Goal: Task Accomplishment & Management: Use online tool/utility

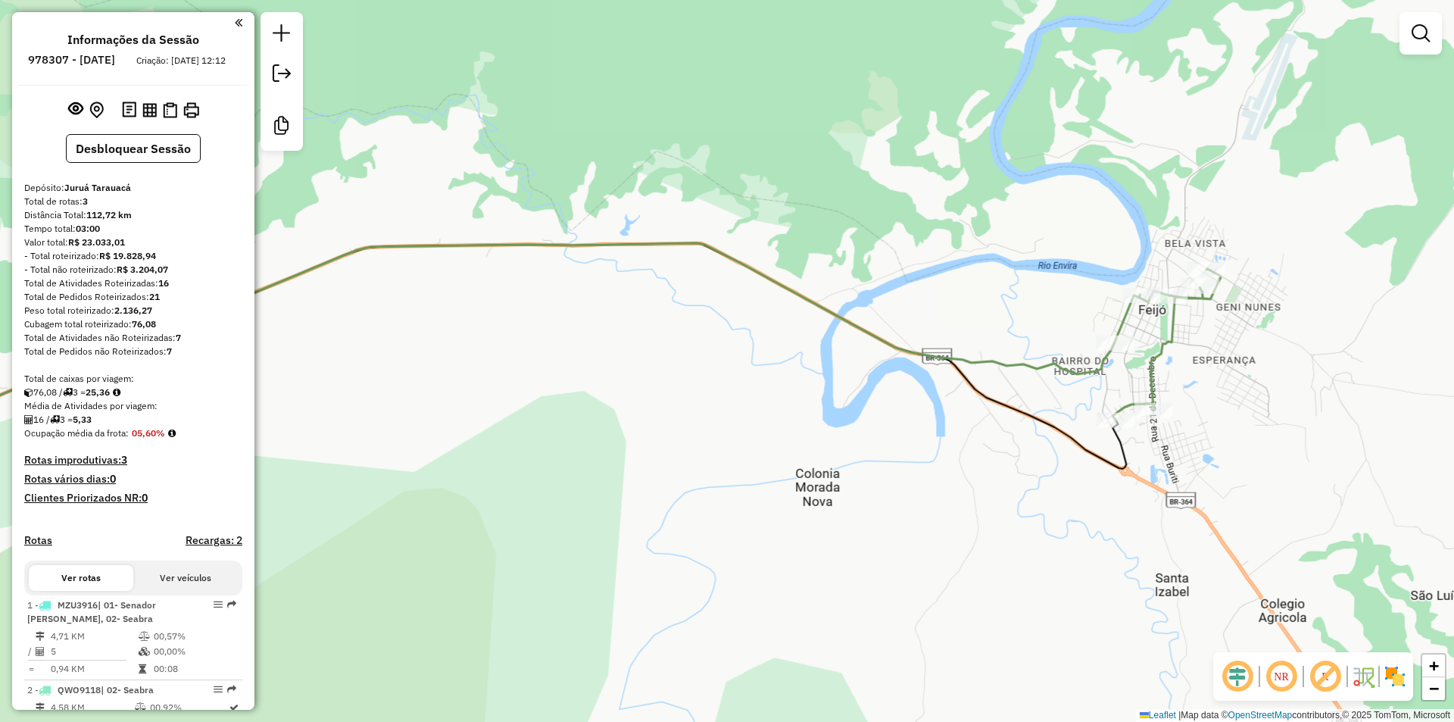
scroll to position [269, 0]
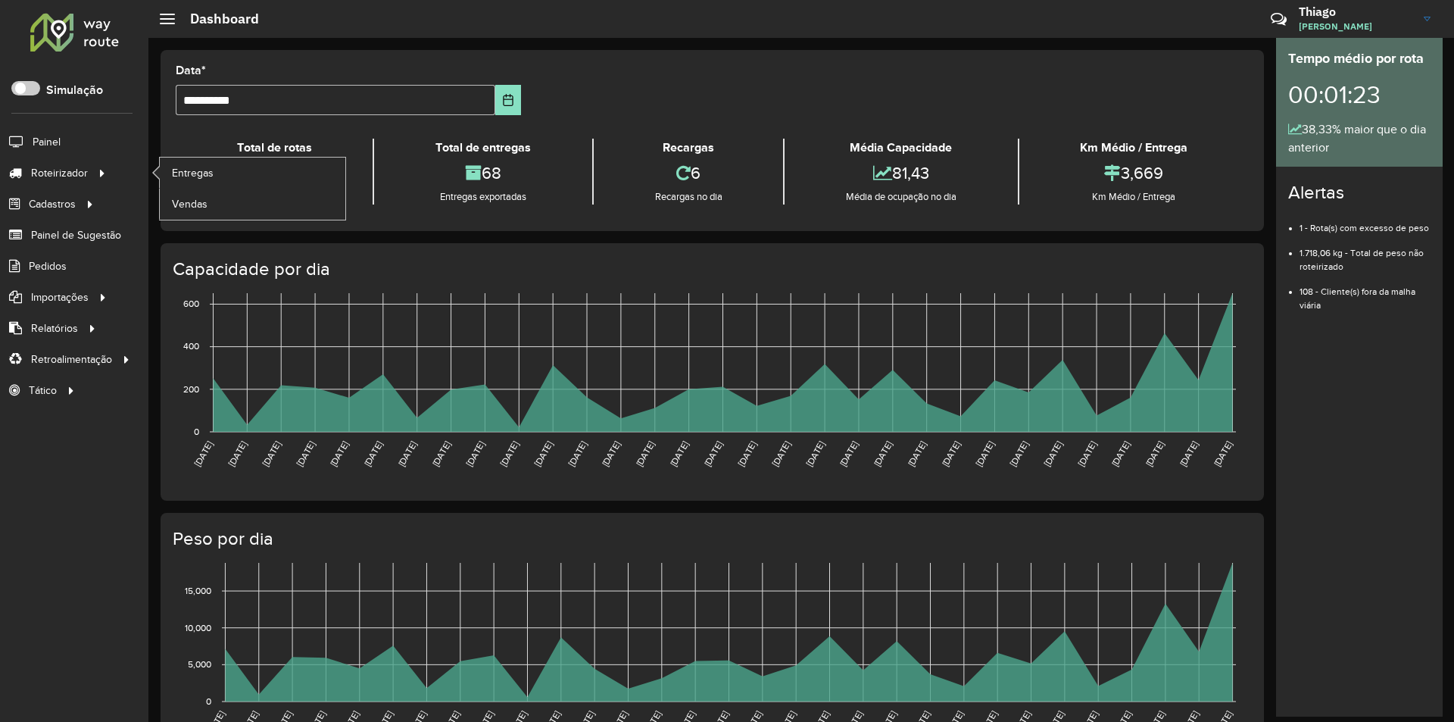
click at [147, 164] on ul "Entregas Vendas" at bounding box center [238, 189] width 189 height 62
click at [172, 169] on span "Entregas" at bounding box center [193, 173] width 43 height 16
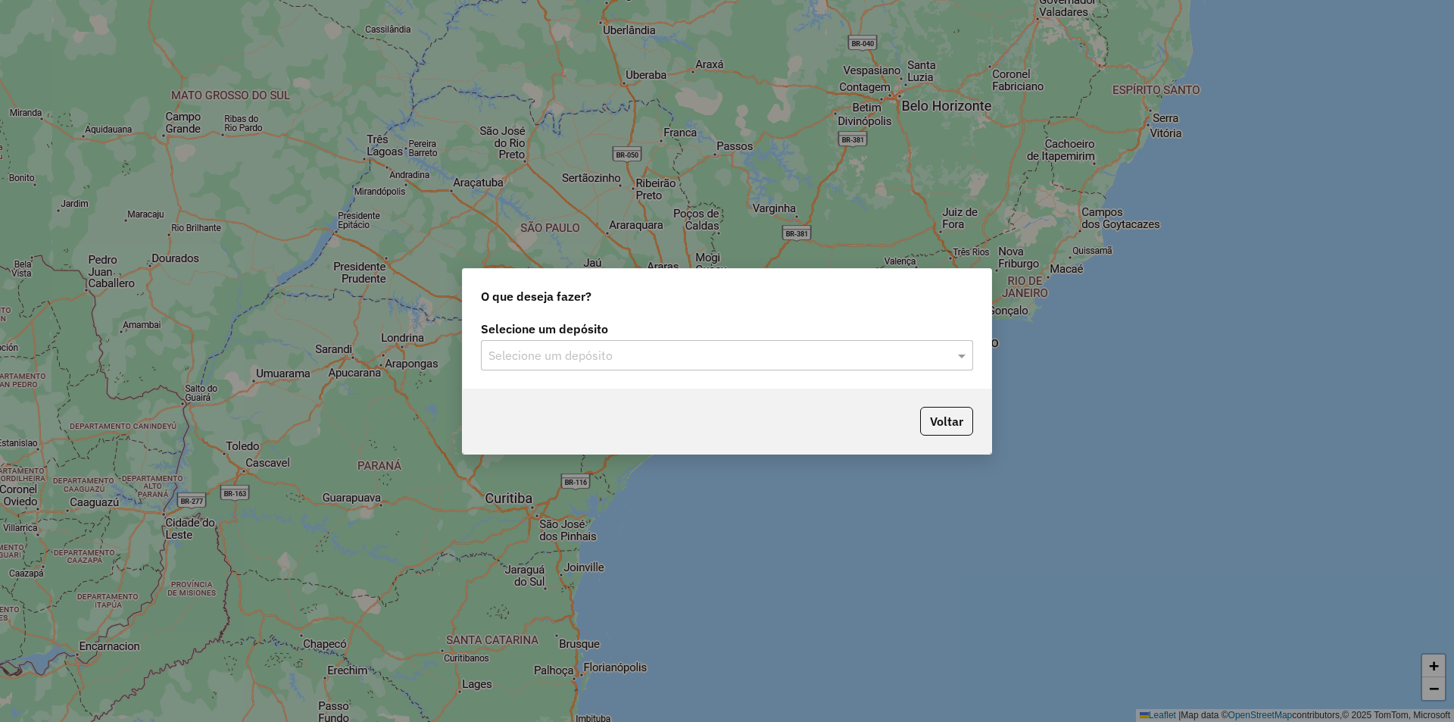
click at [733, 358] on input "text" at bounding box center [712, 356] width 447 height 18
click at [670, 401] on div "Juruá Tarauacá" at bounding box center [727, 399] width 491 height 26
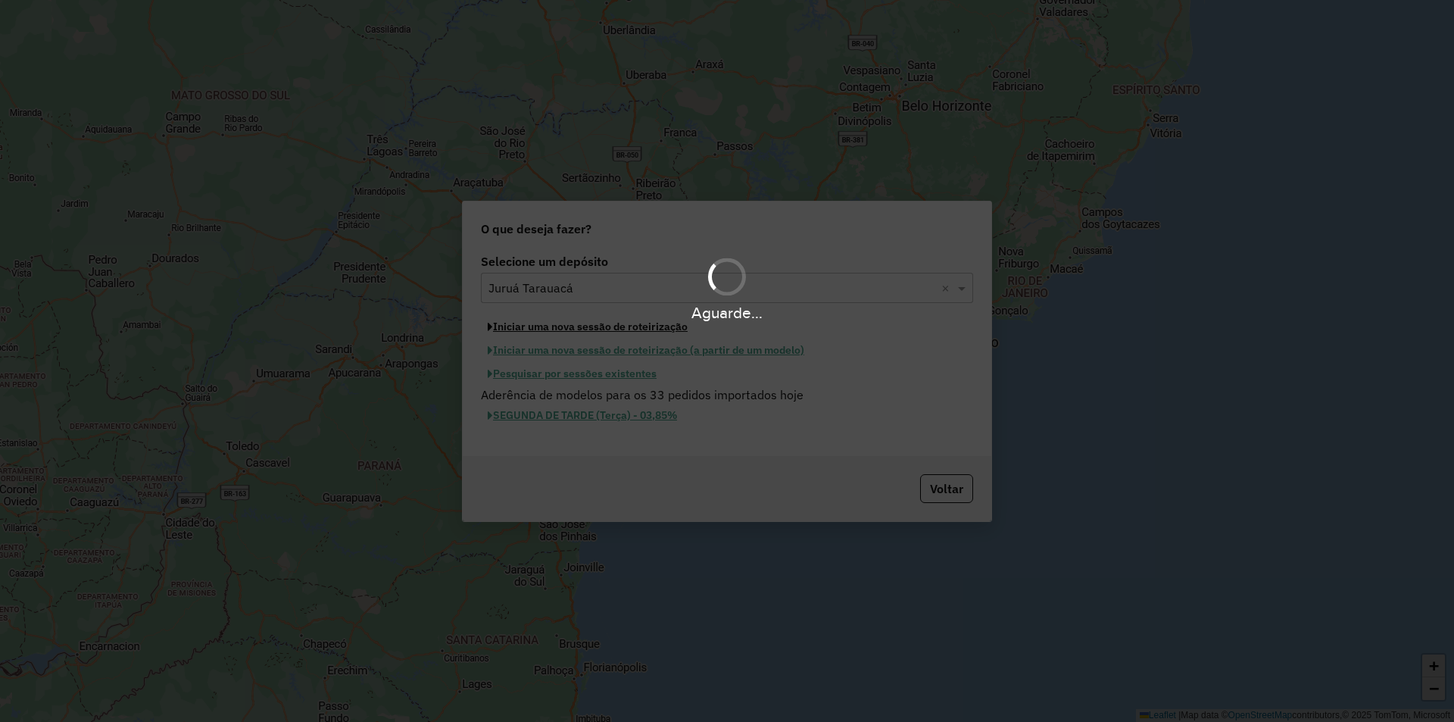
click at [567, 336] on button "Iniciar uma nova sessão de roteirização" at bounding box center [588, 326] width 214 height 23
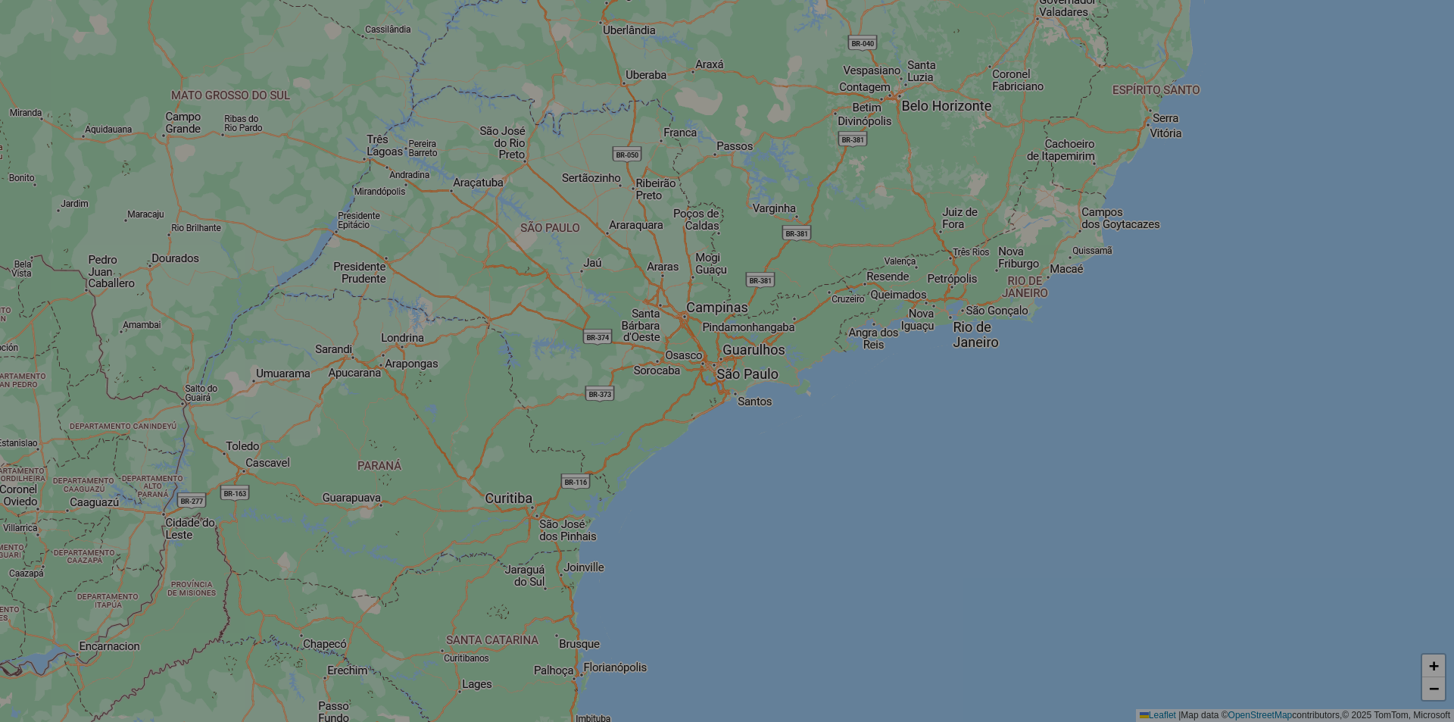
select select "*"
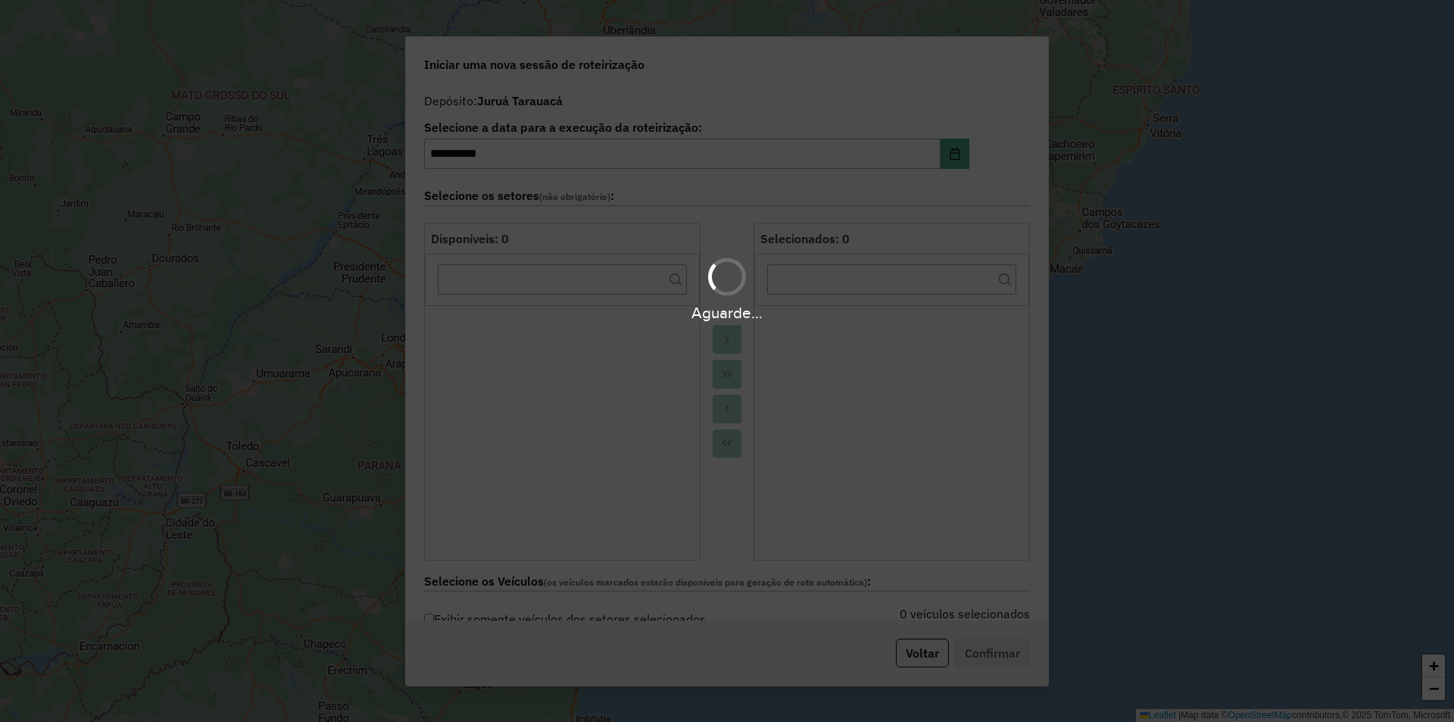
click at [571, 332] on div "Aguarde..." at bounding box center [727, 361] width 1454 height 722
click at [730, 370] on div "Aguarde..." at bounding box center [727, 361] width 1454 height 722
click at [729, 375] on div "Aguarde..." at bounding box center [727, 361] width 1454 height 722
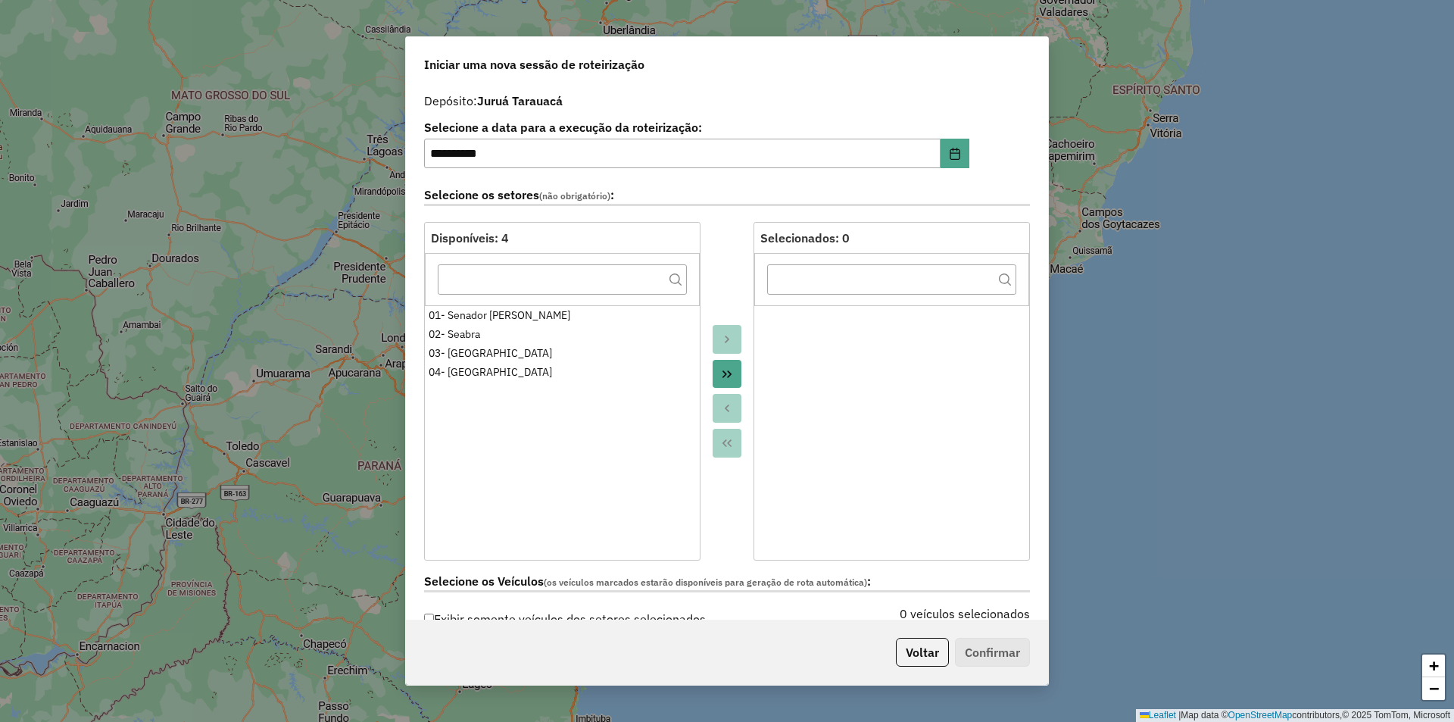
click at [729, 375] on icon "Move All to Target" at bounding box center [727, 374] width 12 height 12
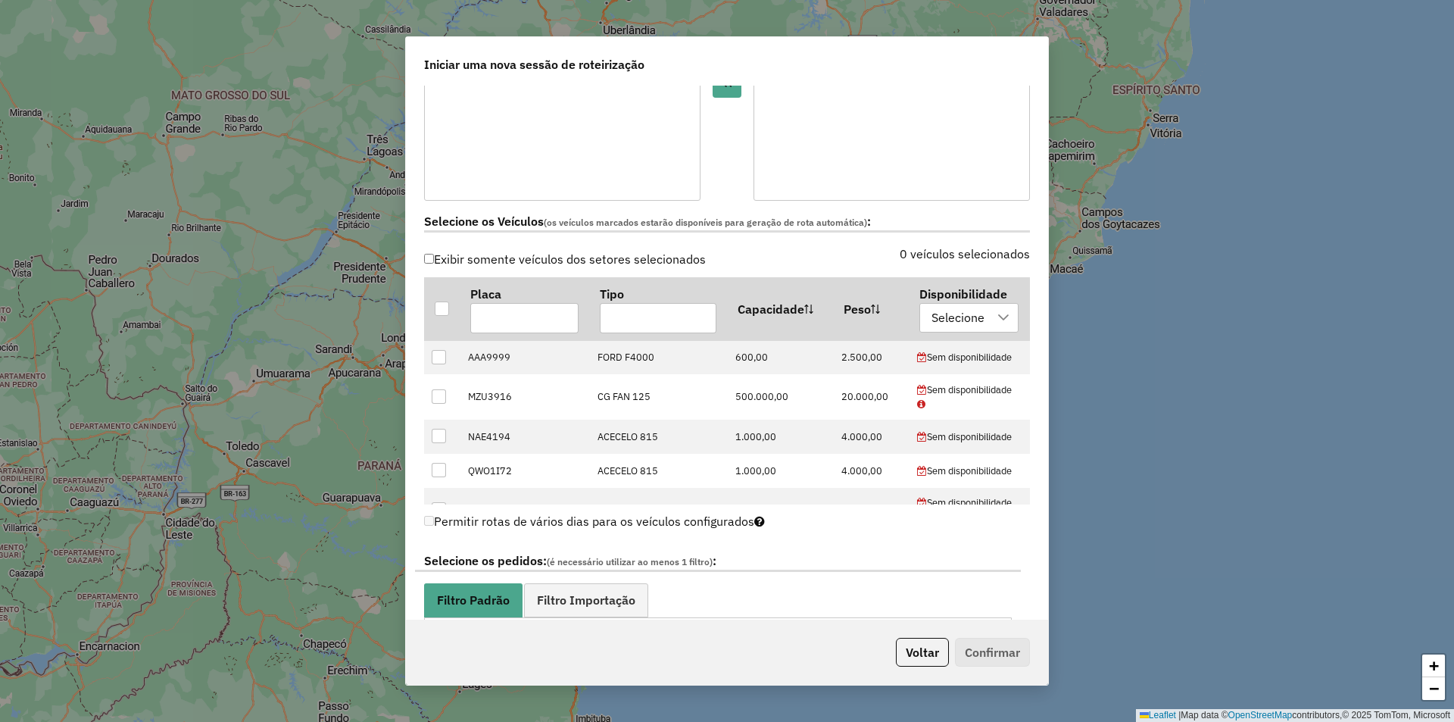
scroll to position [682, 0]
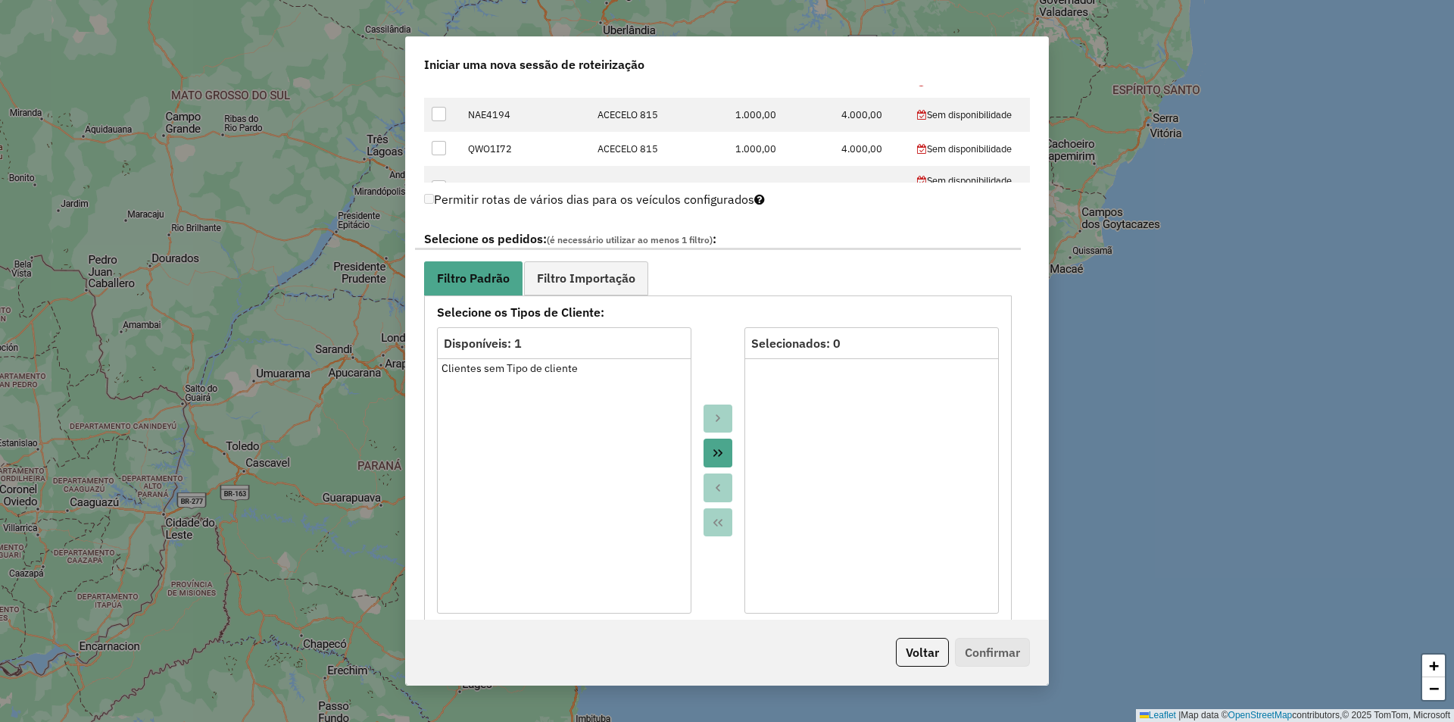
click at [712, 448] on icon "Move All to Target" at bounding box center [718, 453] width 12 height 12
drag, startPoint x: 1042, startPoint y: 316, endPoint x: 1043, endPoint y: 330, distance: 14.4
click at [1043, 330] on div "**********" at bounding box center [727, 353] width 642 height 535
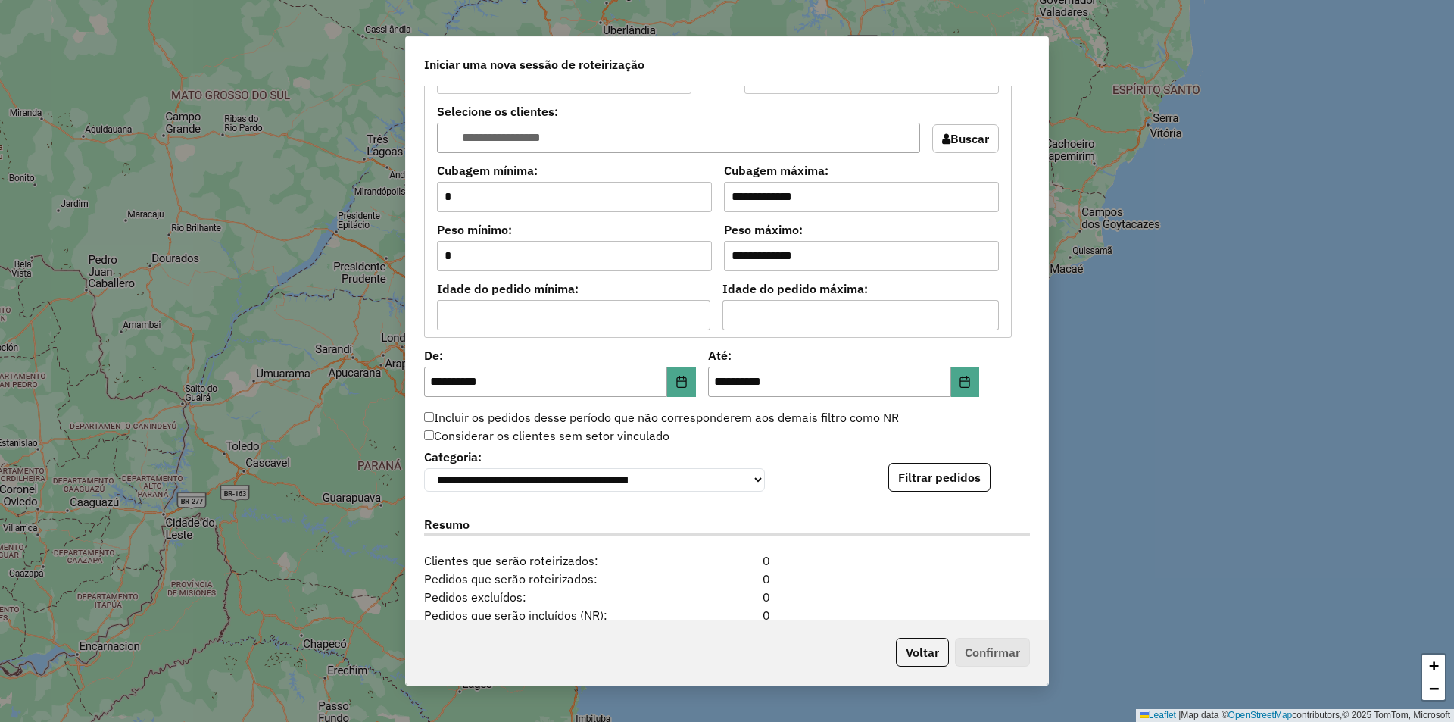
scroll to position [1223, 0]
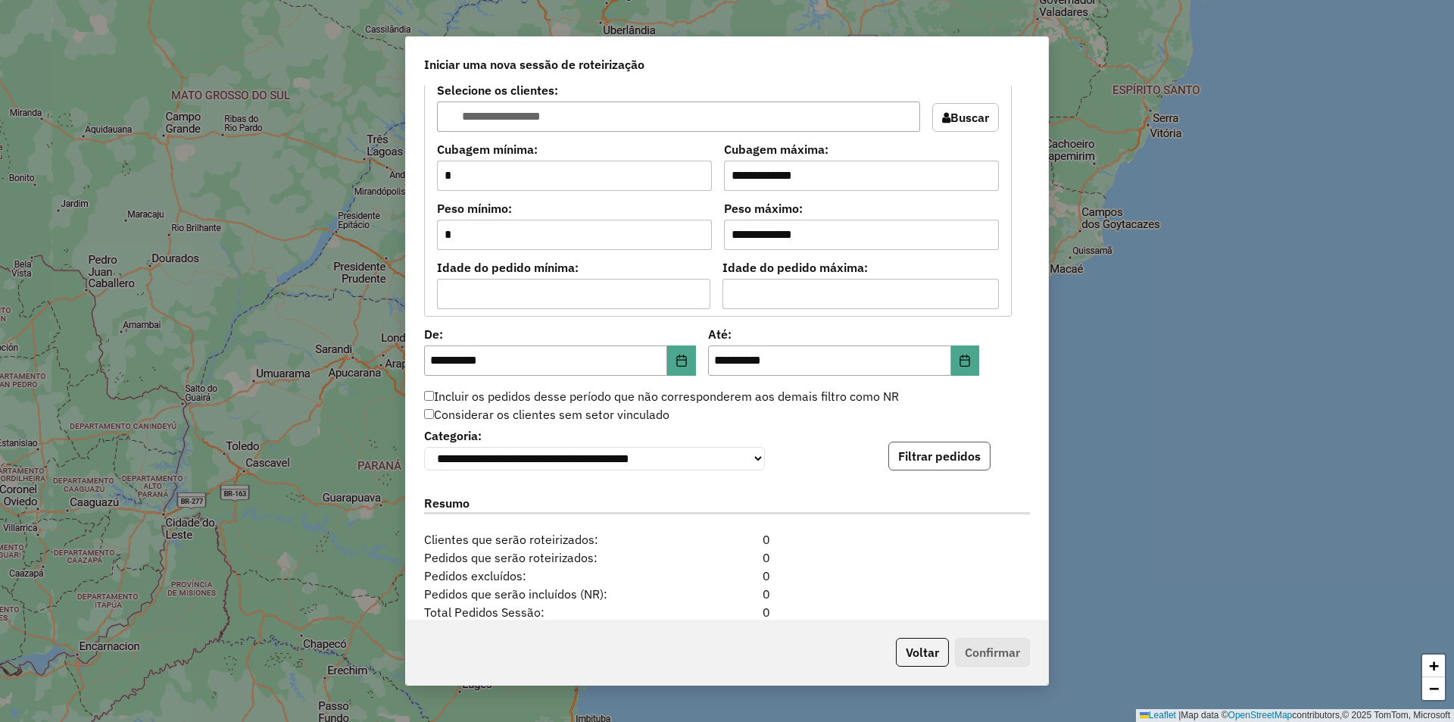
click at [941, 470] on button "Filtrar pedidos" at bounding box center [939, 456] width 102 height 29
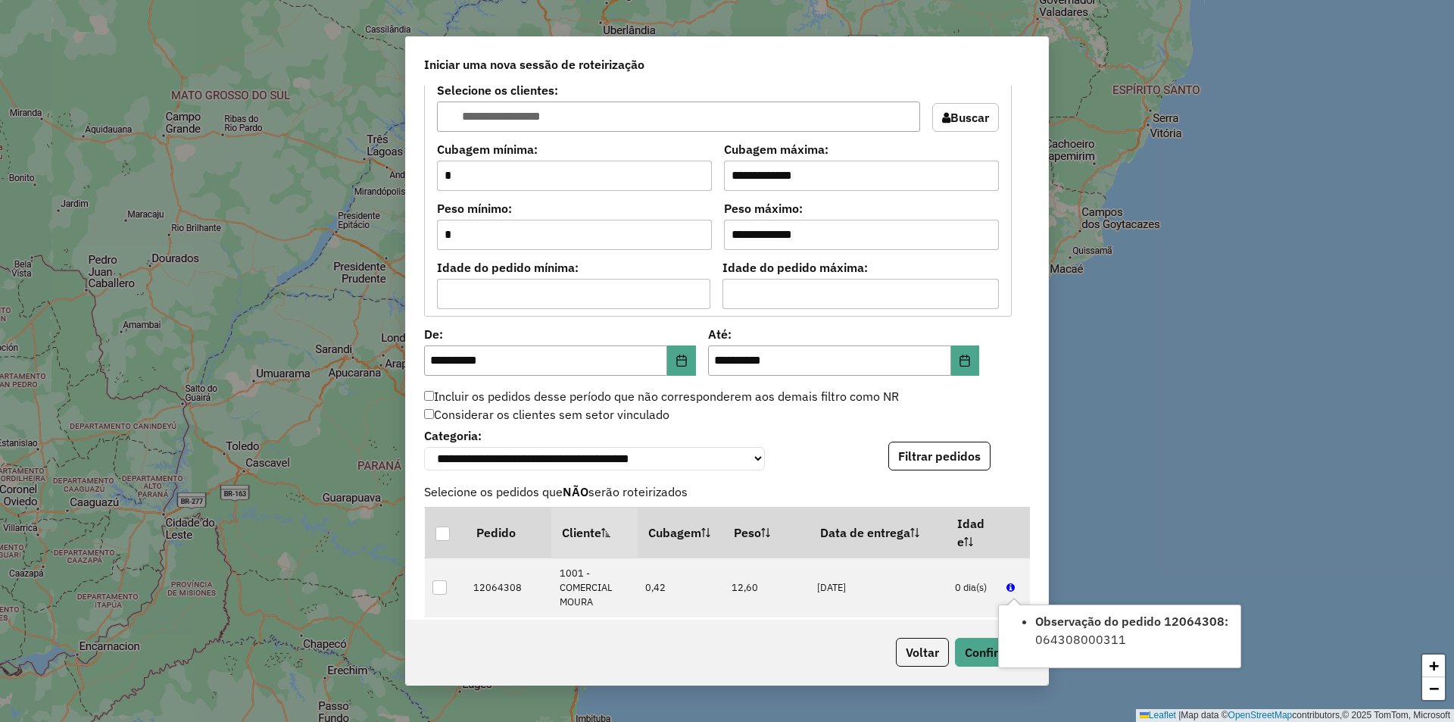
click at [991, 636] on div "Voltar Confirmar" at bounding box center [727, 652] width 642 height 65
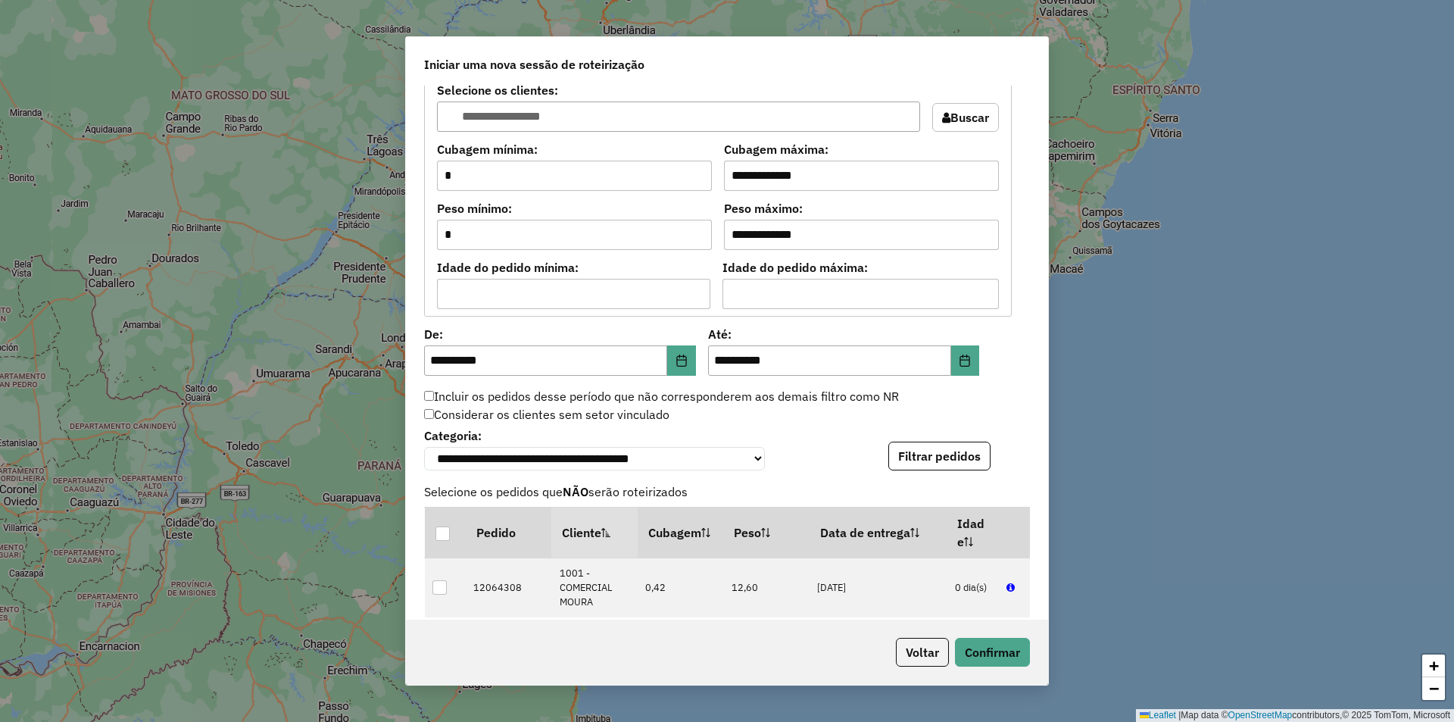
click at [991, 636] on div "Voltar Confirmar" at bounding box center [727, 652] width 642 height 65
click at [987, 648] on button "Confirmar" at bounding box center [992, 652] width 75 height 29
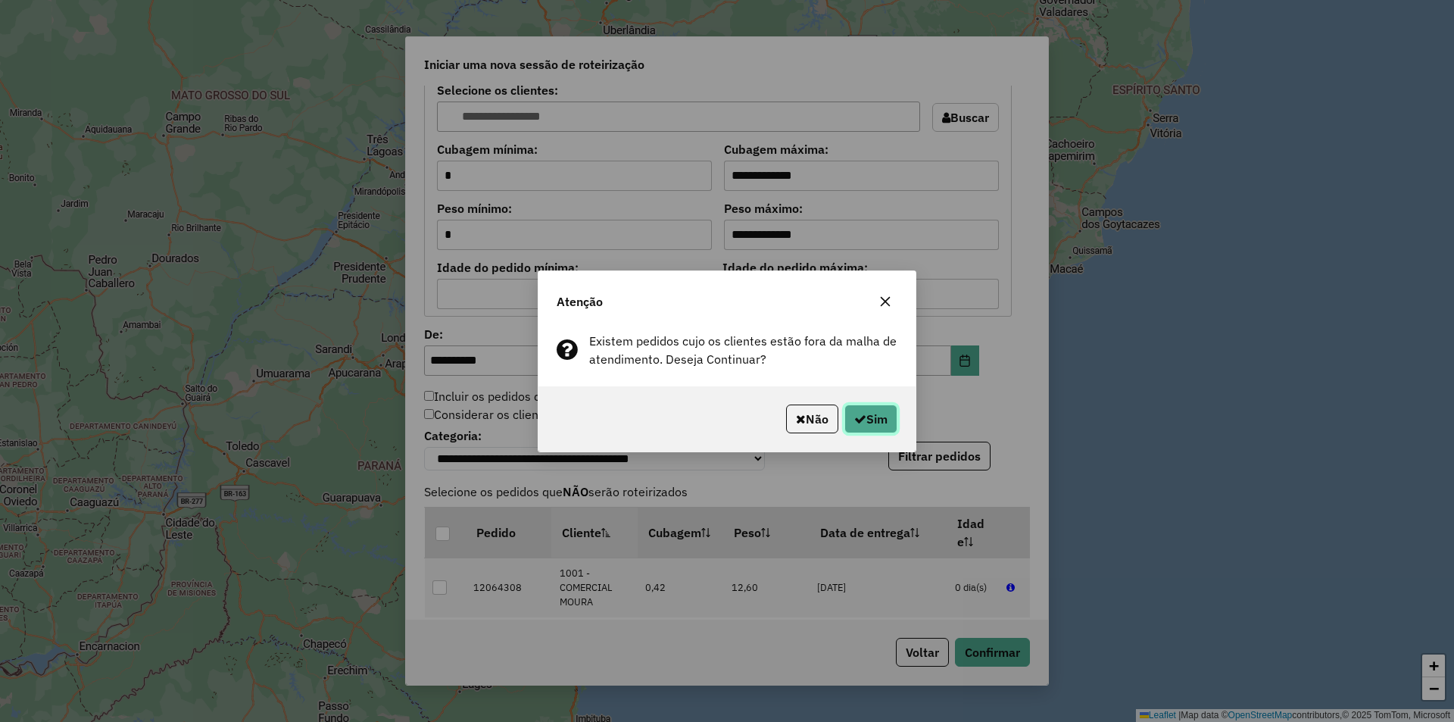
click at [850, 411] on button "Sim" at bounding box center [871, 418] width 53 height 29
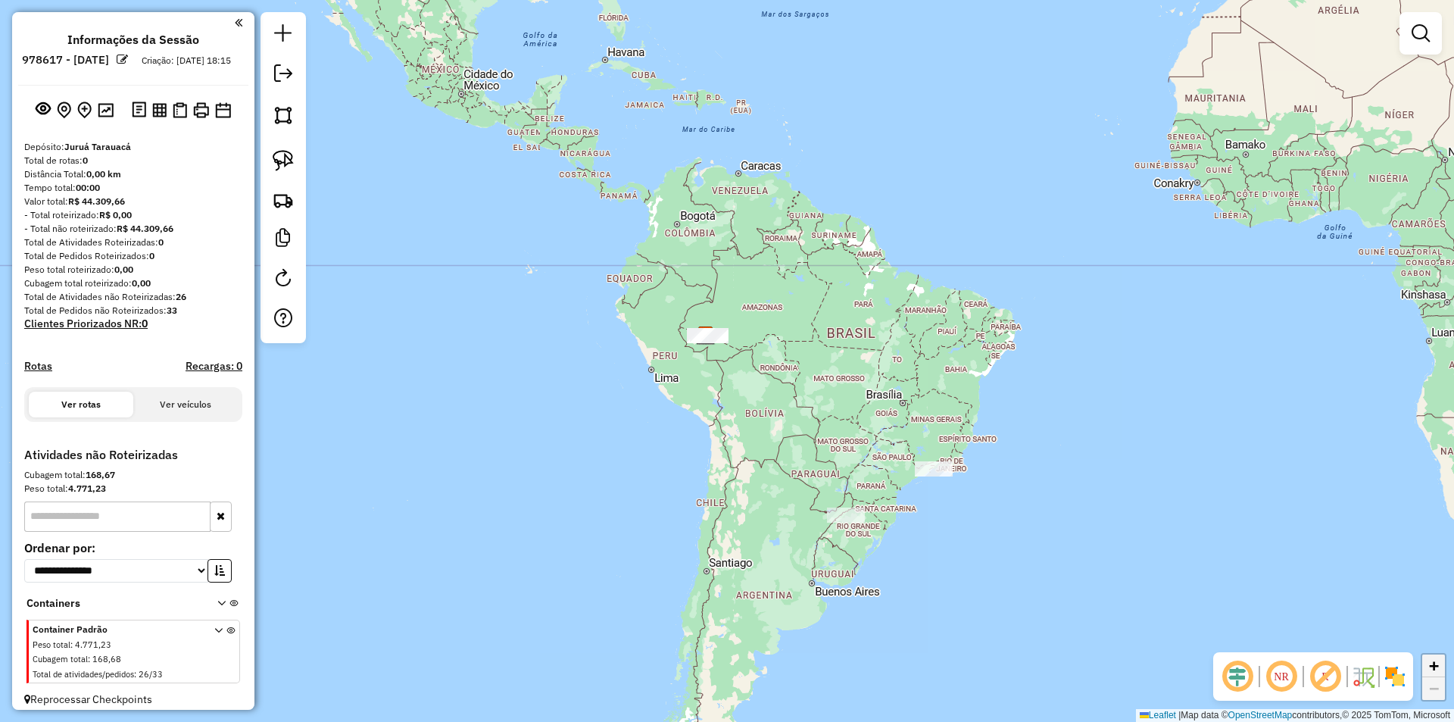
click at [1429, 673] on span "+" at bounding box center [1434, 665] width 10 height 19
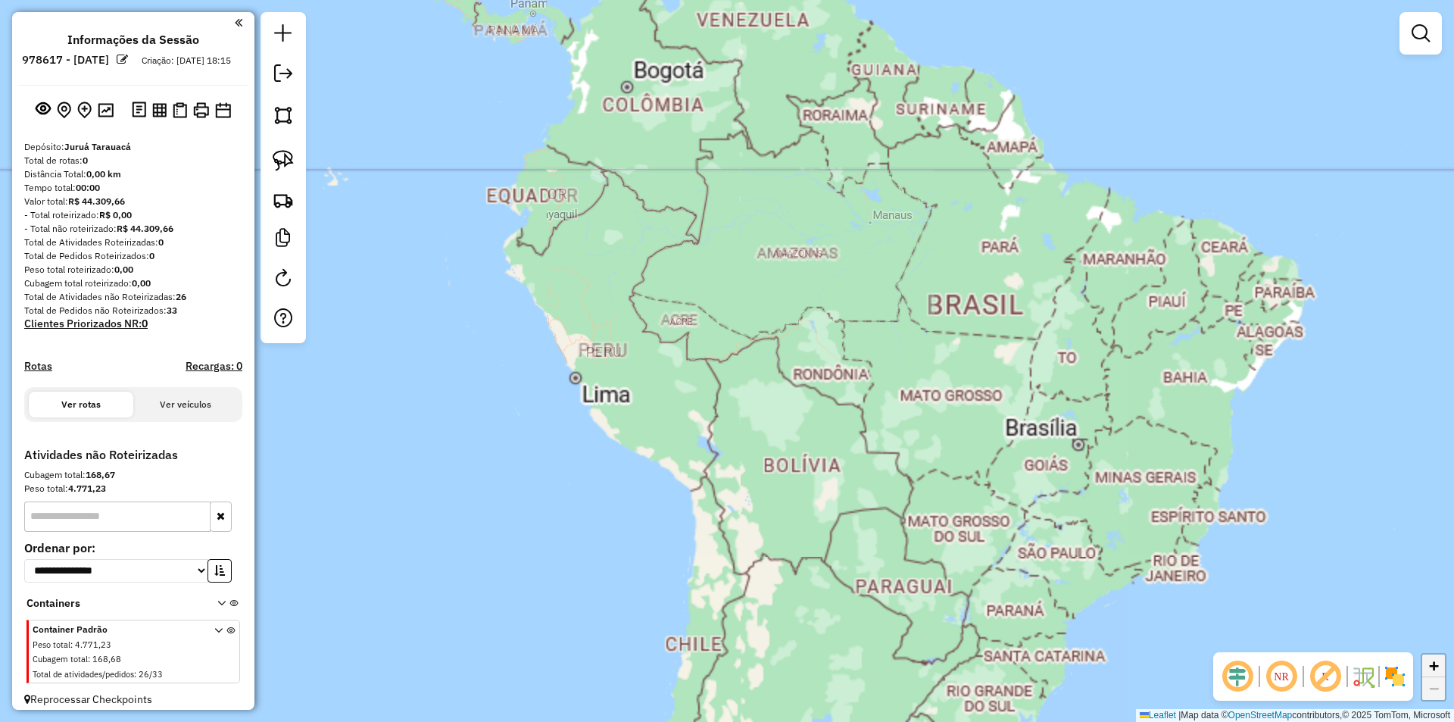
click at [1427, 668] on link "+" at bounding box center [1433, 665] width 23 height 23
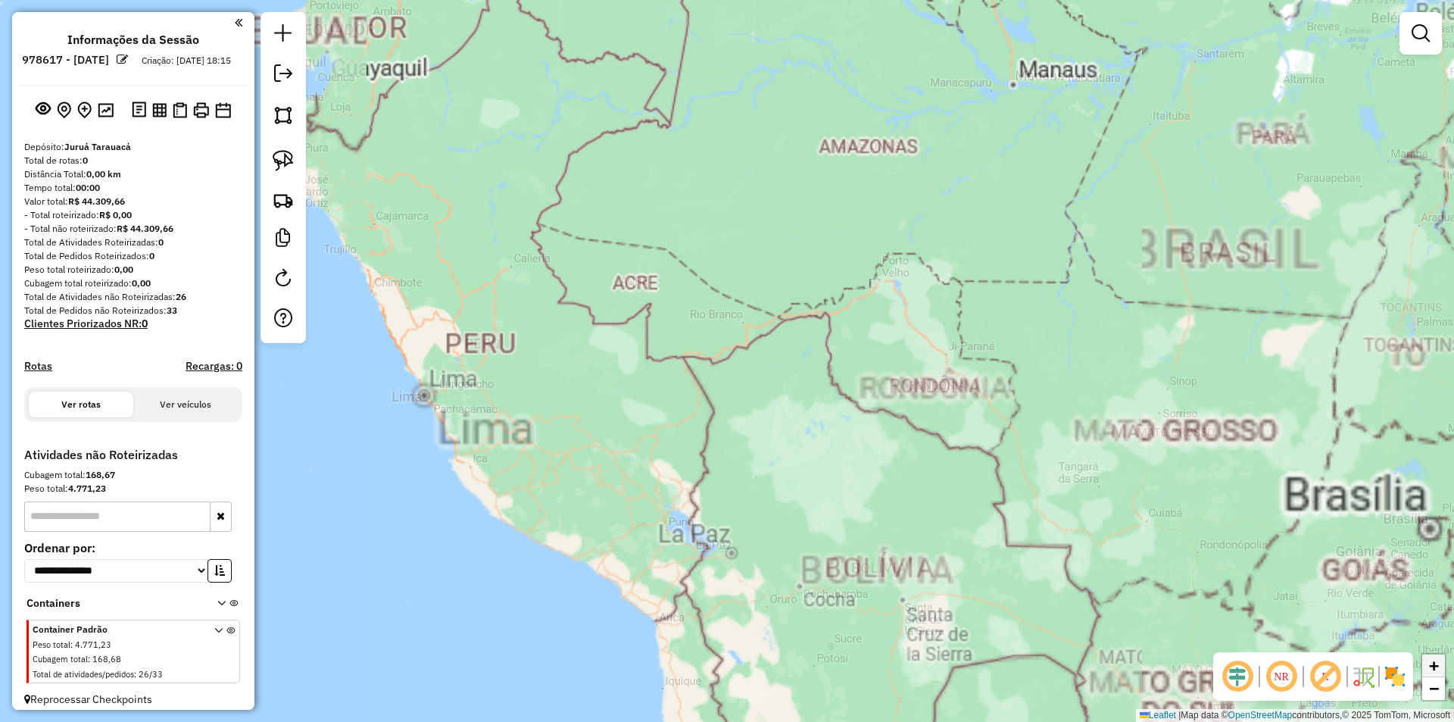
click at [1427, 668] on link "+" at bounding box center [1433, 665] width 23 height 23
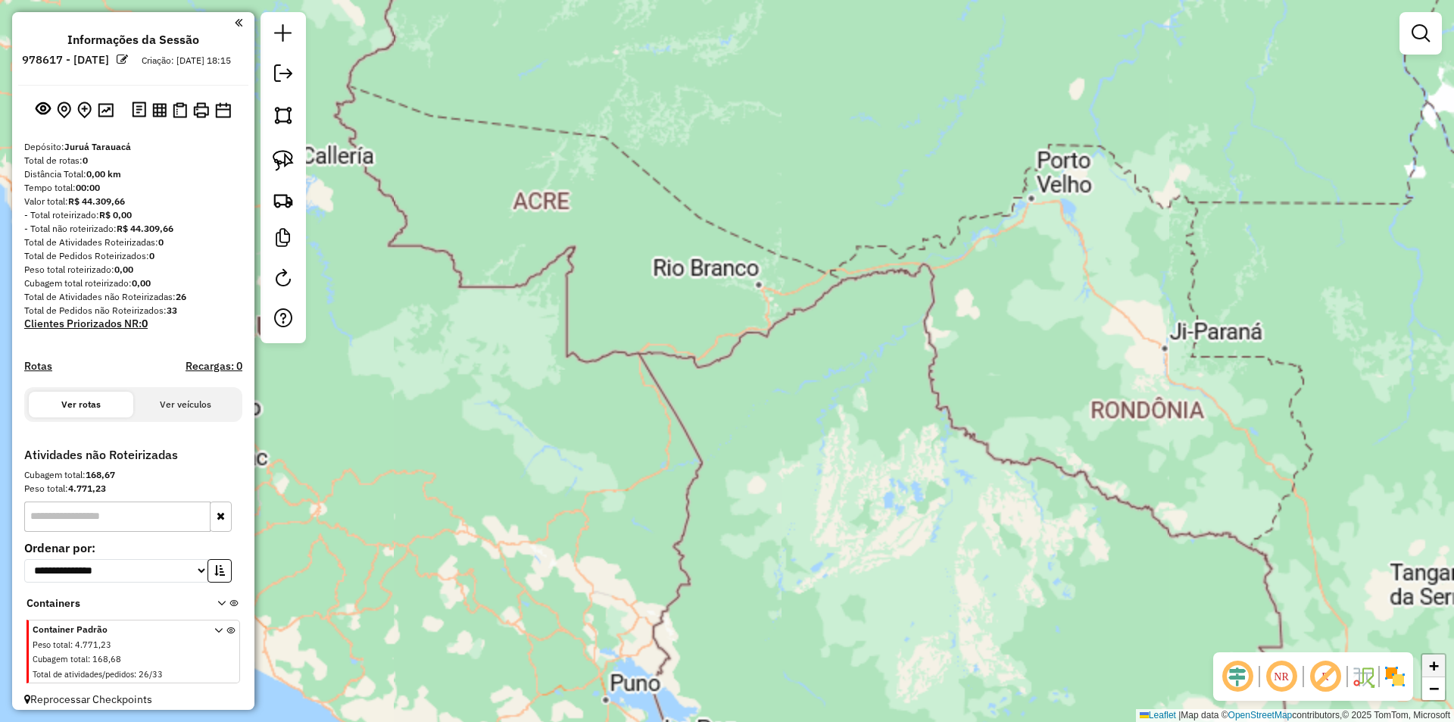
click at [1427, 668] on link "+" at bounding box center [1433, 665] width 23 height 23
click at [1425, 669] on link "+" at bounding box center [1433, 665] width 23 height 23
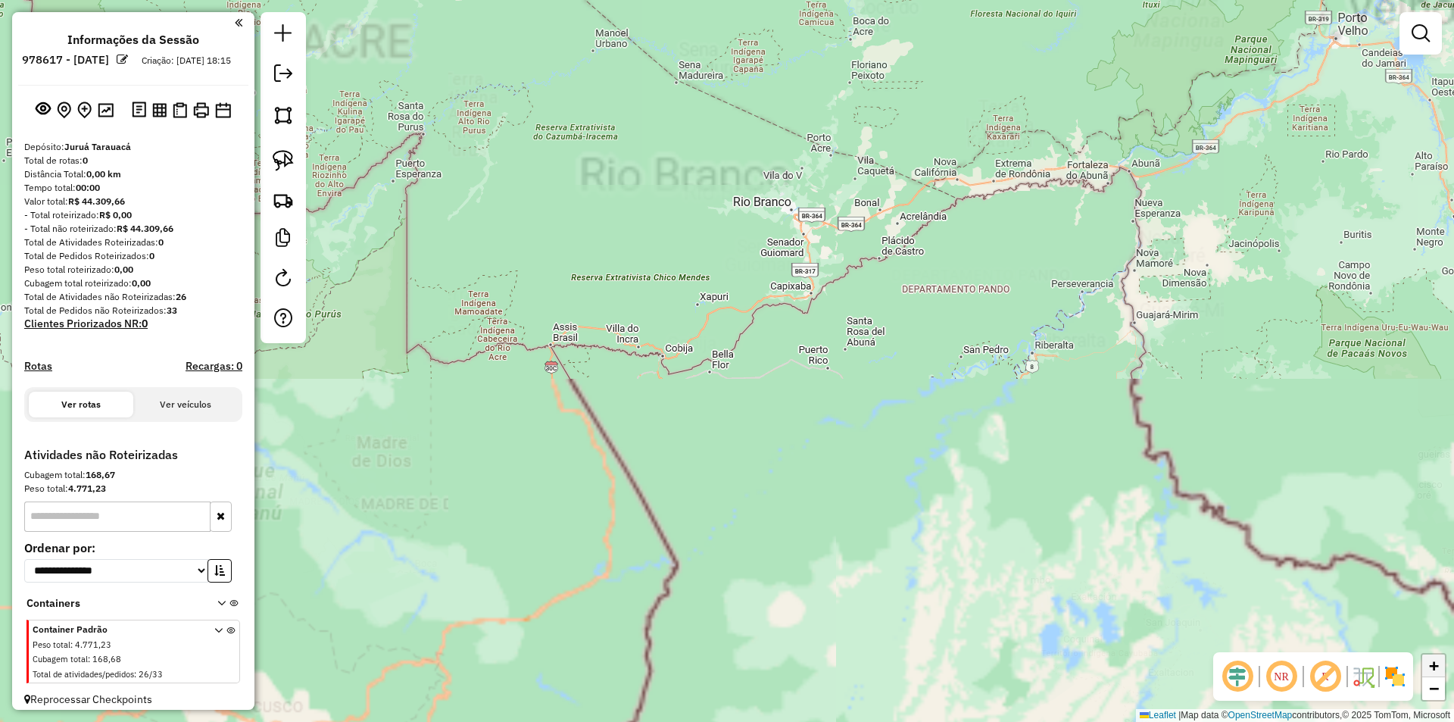
click at [1425, 669] on link "+" at bounding box center [1433, 665] width 23 height 23
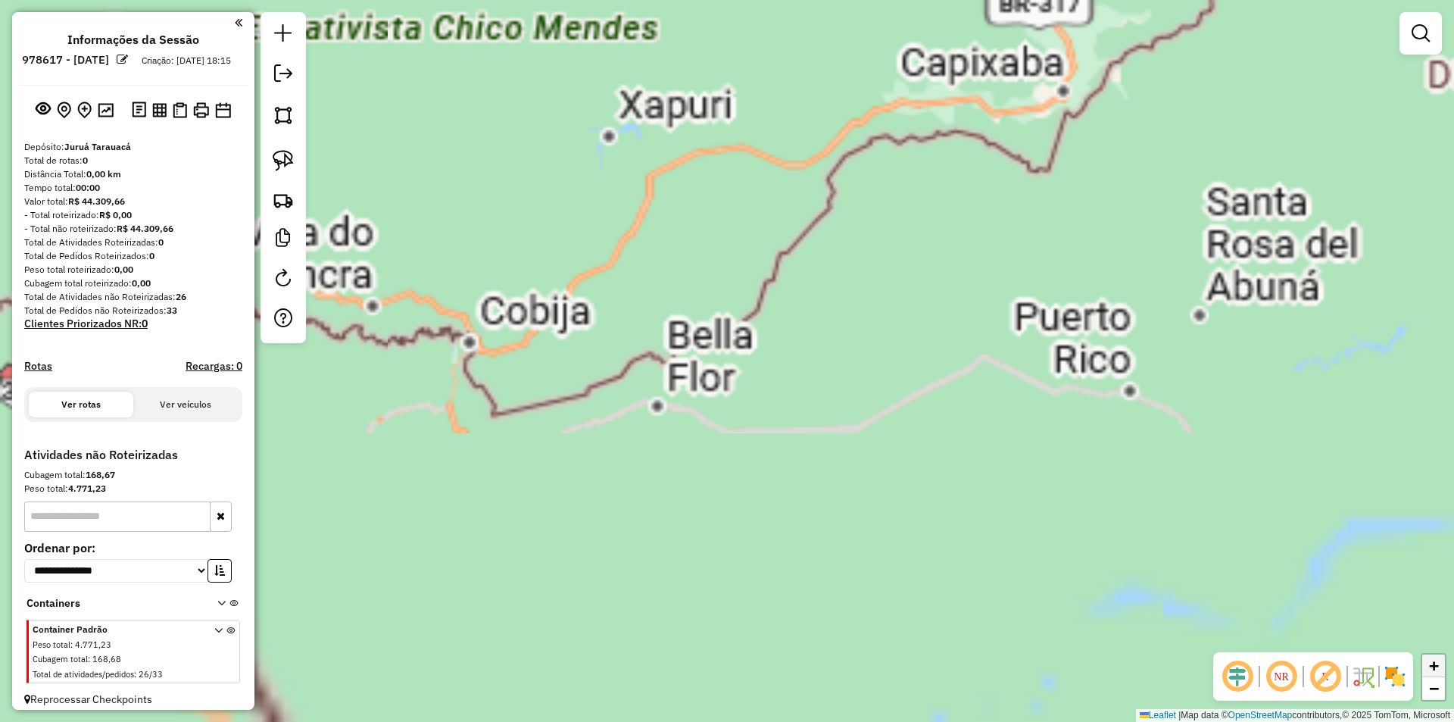
click at [1425, 669] on link "+" at bounding box center [1433, 665] width 23 height 23
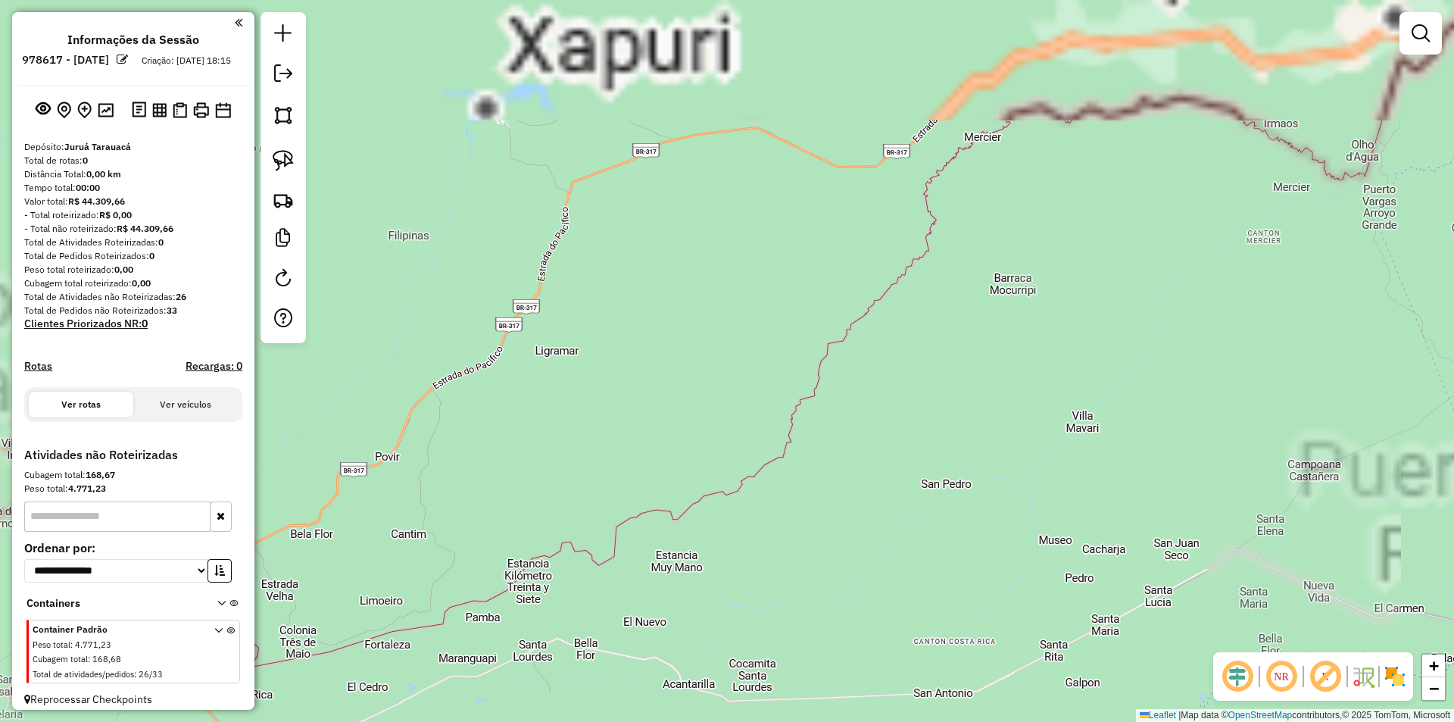
drag, startPoint x: 1316, startPoint y: 685, endPoint x: 1315, endPoint y: 751, distance: 66.7
click at [1315, 721] on html "**********" at bounding box center [727, 361] width 1454 height 722
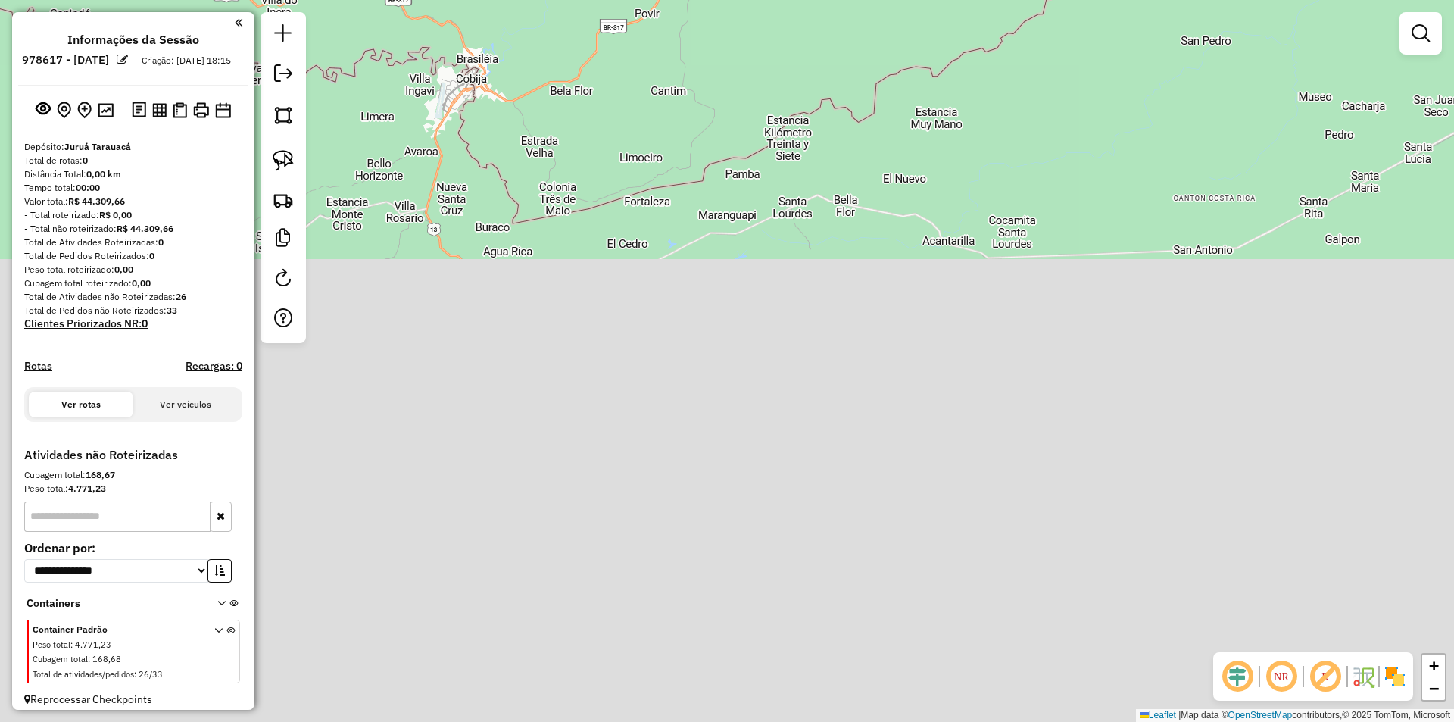
drag, startPoint x: 1326, startPoint y: 751, endPoint x: 1210, endPoint y: -8, distance: 768.6
click at [1210, 0] on html "**********" at bounding box center [727, 361] width 1454 height 722
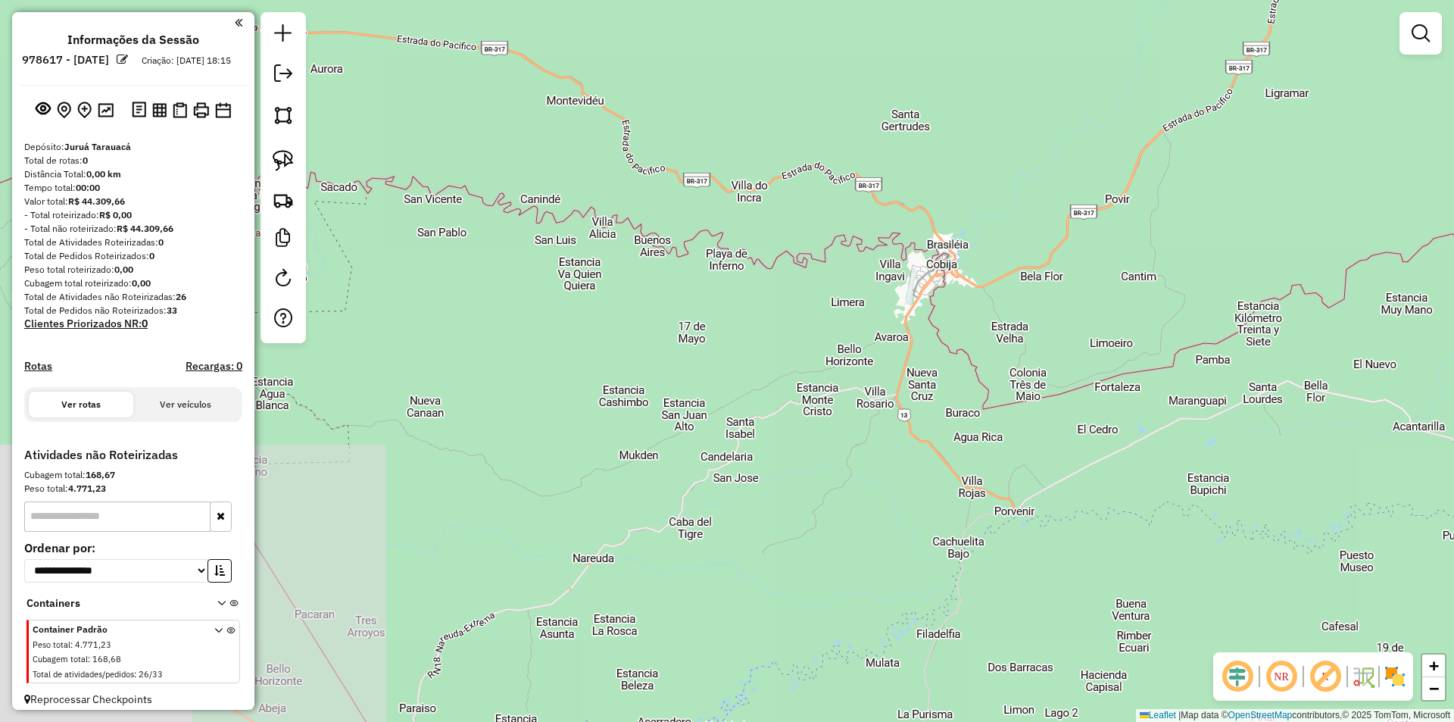
drag, startPoint x: 1148, startPoint y: 269, endPoint x: 999, endPoint y: 247, distance: 150.8
click at [1251, 305] on div "Janela de atendimento Grade de atendimento Capacidade Transportadoras Veículos …" at bounding box center [727, 361] width 1454 height 722
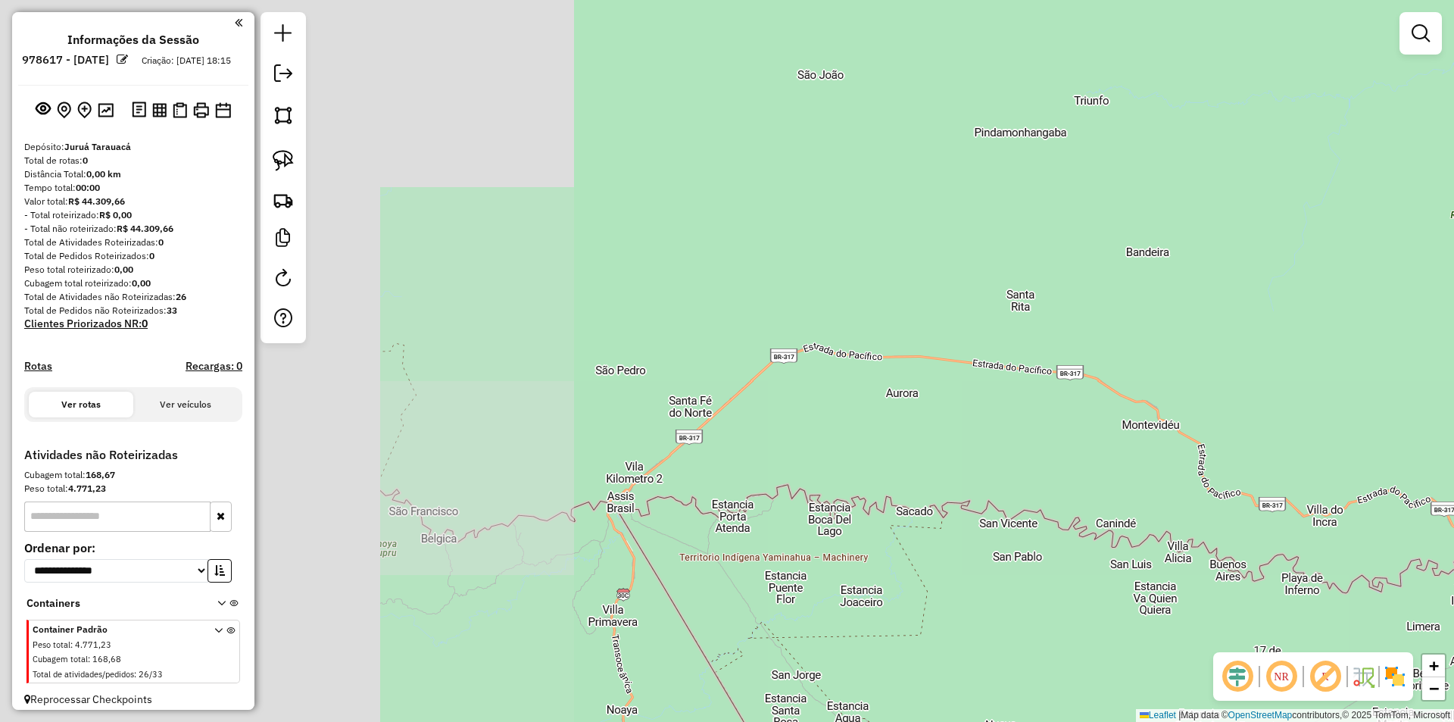
drag, startPoint x: 698, startPoint y: 193, endPoint x: 948, endPoint y: 410, distance: 330.2
click at [1150, 470] on div "Janela de atendimento Grade de atendimento Capacidade Transportadoras Veículos …" at bounding box center [727, 361] width 1454 height 722
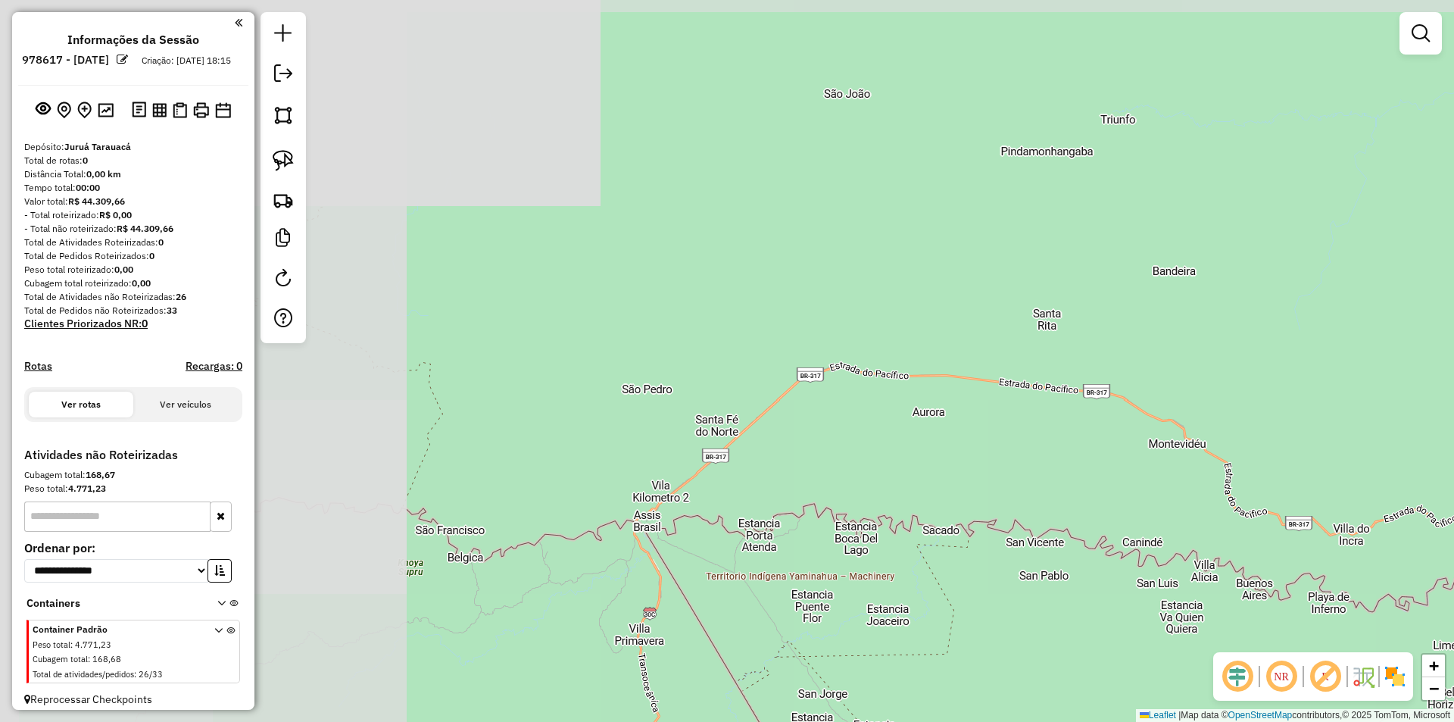
drag, startPoint x: 995, startPoint y: 402, endPoint x: 1152, endPoint y: 406, distance: 156.8
click at [1151, 408] on div "Janela de atendimento Grade de atendimento Capacidade Transportadoras Veículos …" at bounding box center [727, 361] width 1454 height 722
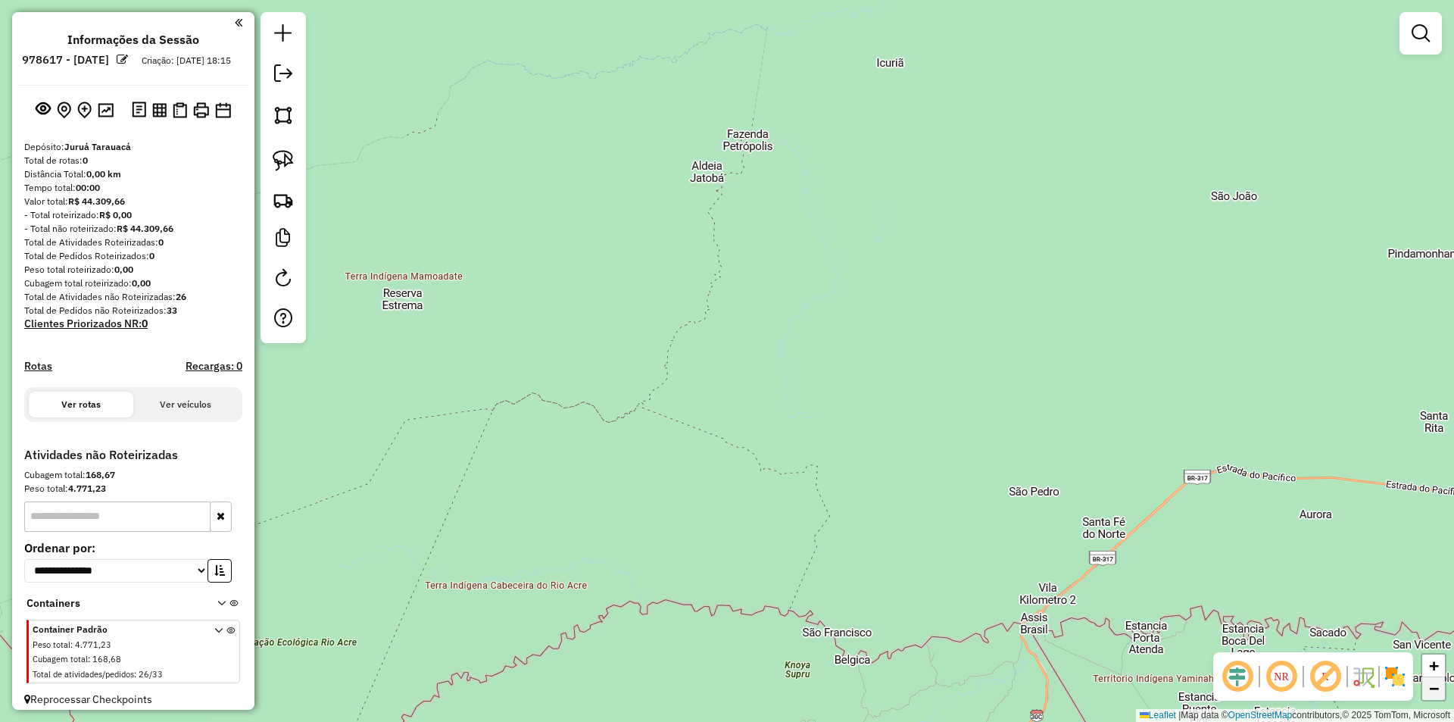
click at [1436, 688] on span "−" at bounding box center [1434, 688] width 10 height 19
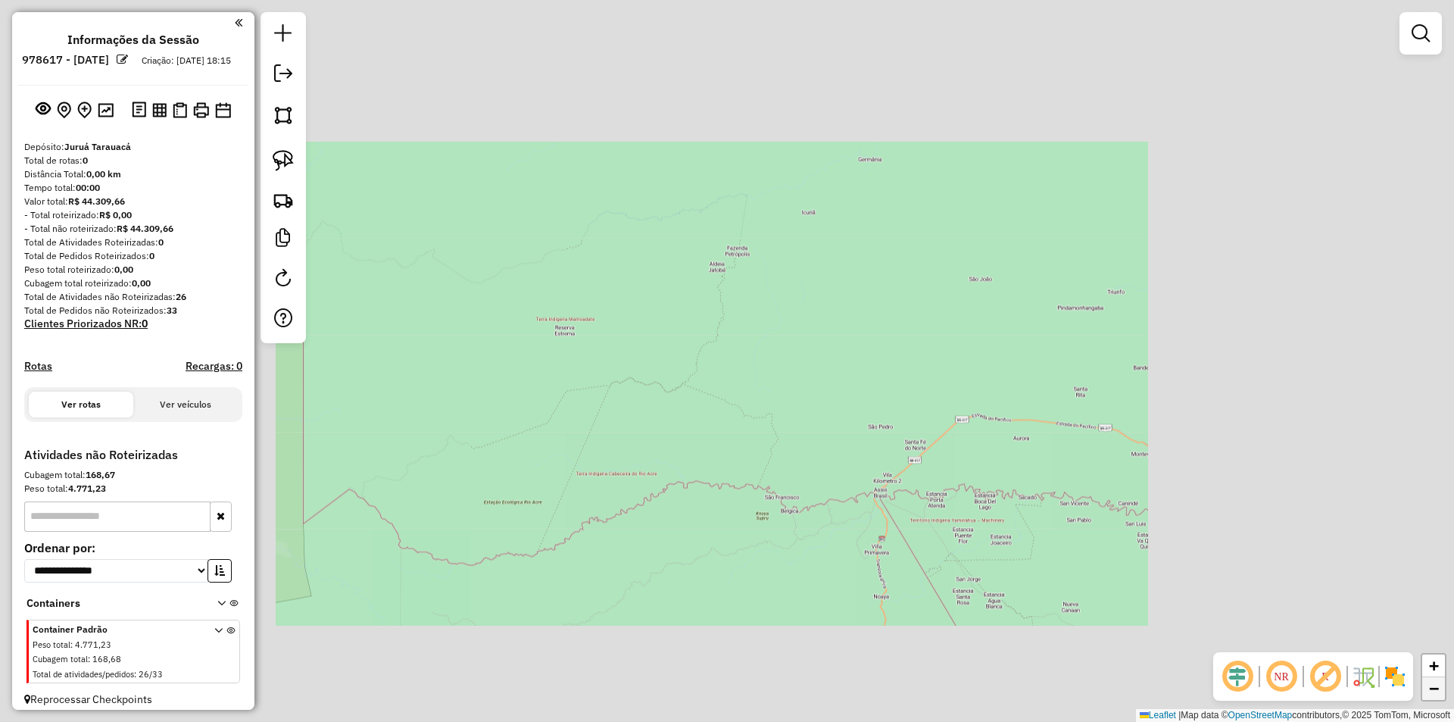
click at [1436, 688] on span "−" at bounding box center [1434, 688] width 10 height 19
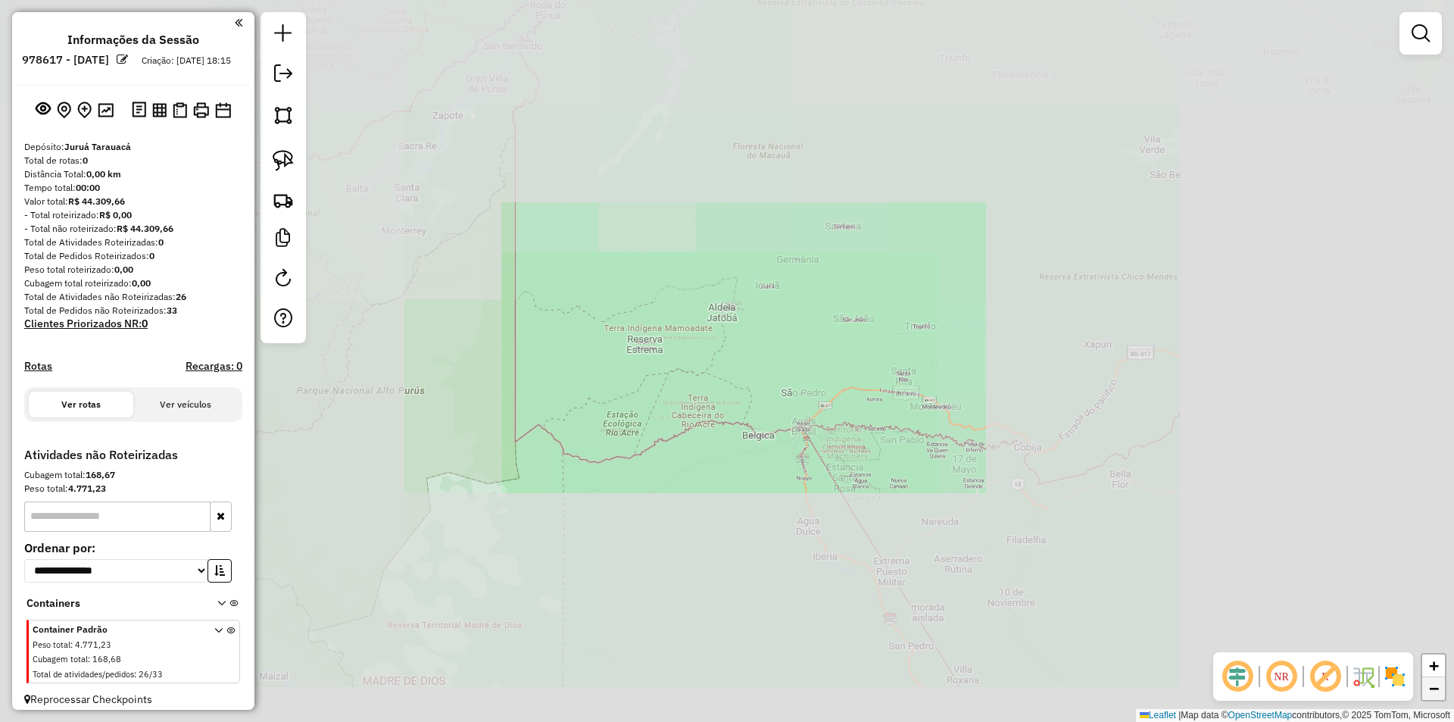
click at [1436, 688] on span "−" at bounding box center [1434, 688] width 10 height 19
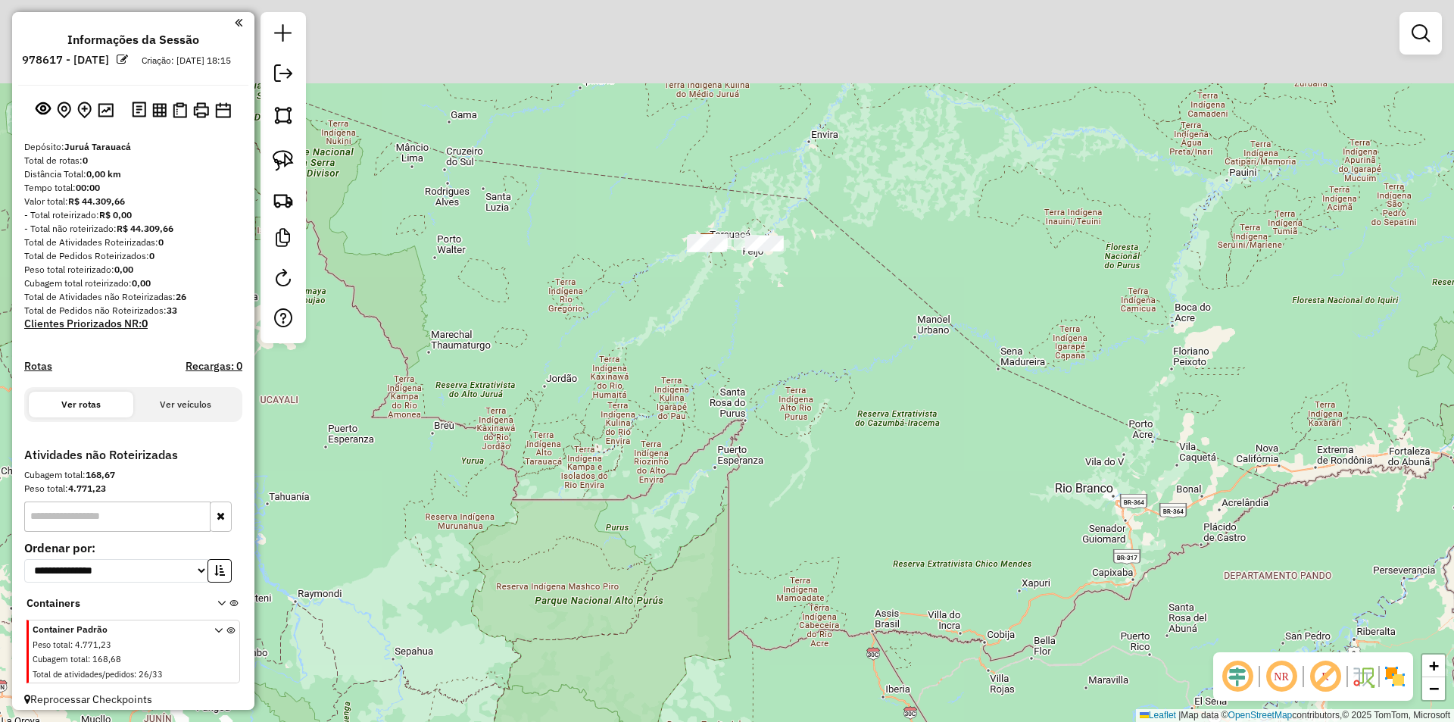
drag, startPoint x: 871, startPoint y: 416, endPoint x: 1013, endPoint y: 660, distance: 282.7
click at [1022, 676] on div "Janela de atendimento Grade de atendimento Capacidade Transportadoras Veículos …" at bounding box center [727, 361] width 1454 height 722
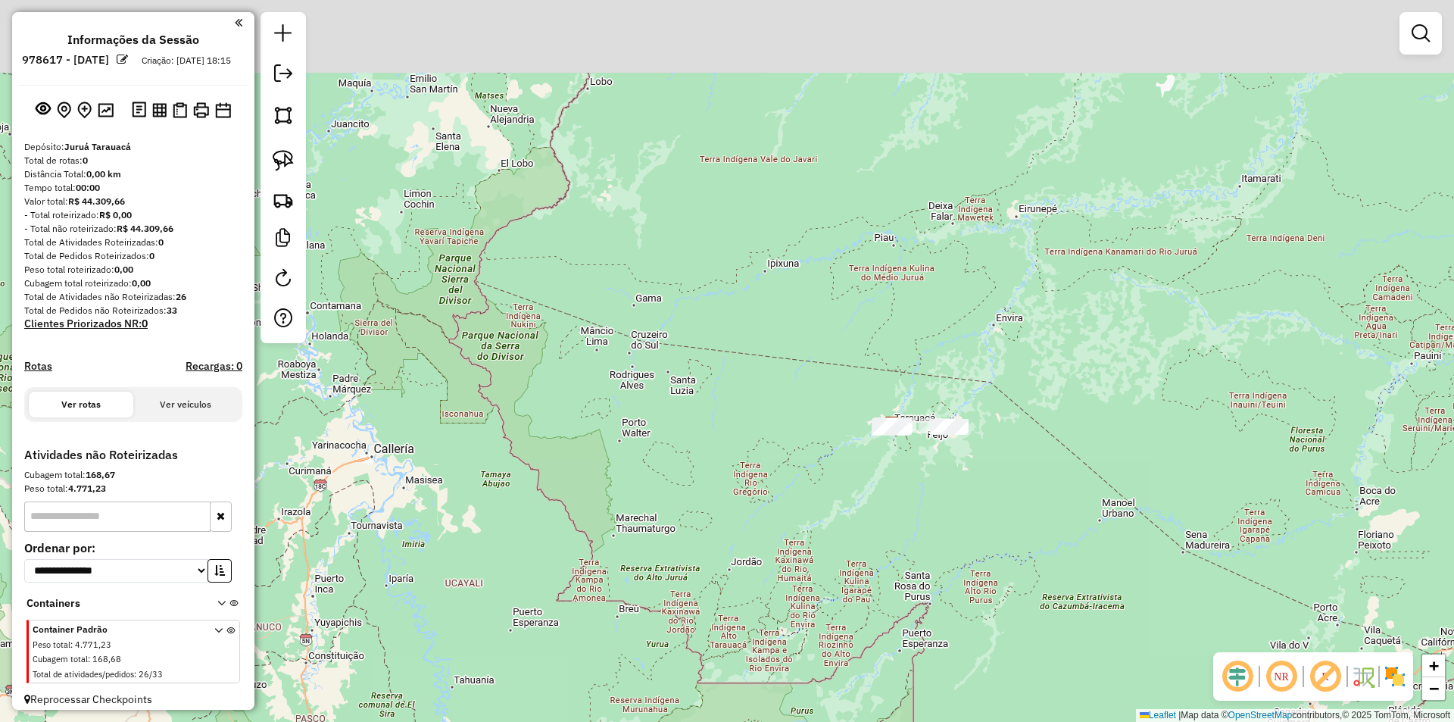
drag, startPoint x: 818, startPoint y: 422, endPoint x: 955, endPoint y: 551, distance: 188.1
click at [955, 551] on div "Janela de atendimento Grade de atendimento Capacidade Transportadoras Veículos …" at bounding box center [727, 361] width 1454 height 722
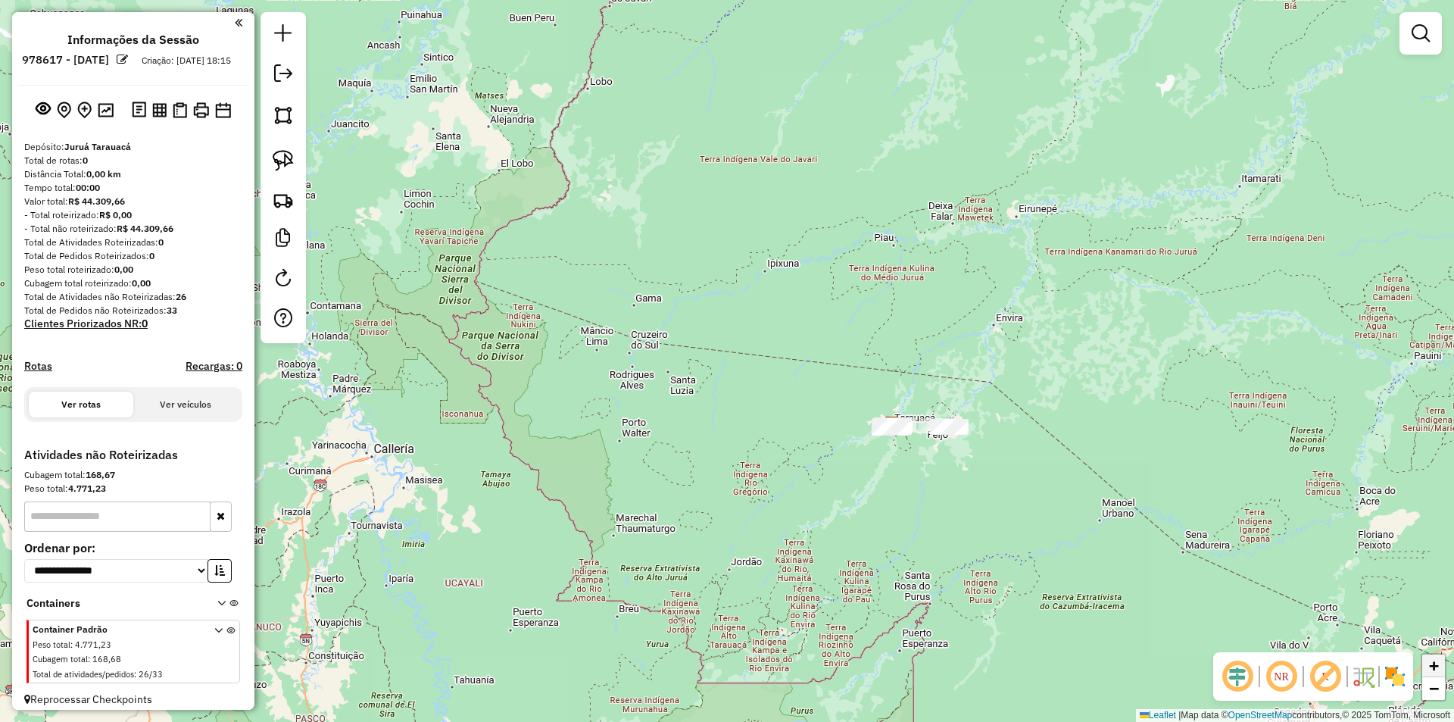
click at [1436, 667] on span "+" at bounding box center [1434, 665] width 10 height 19
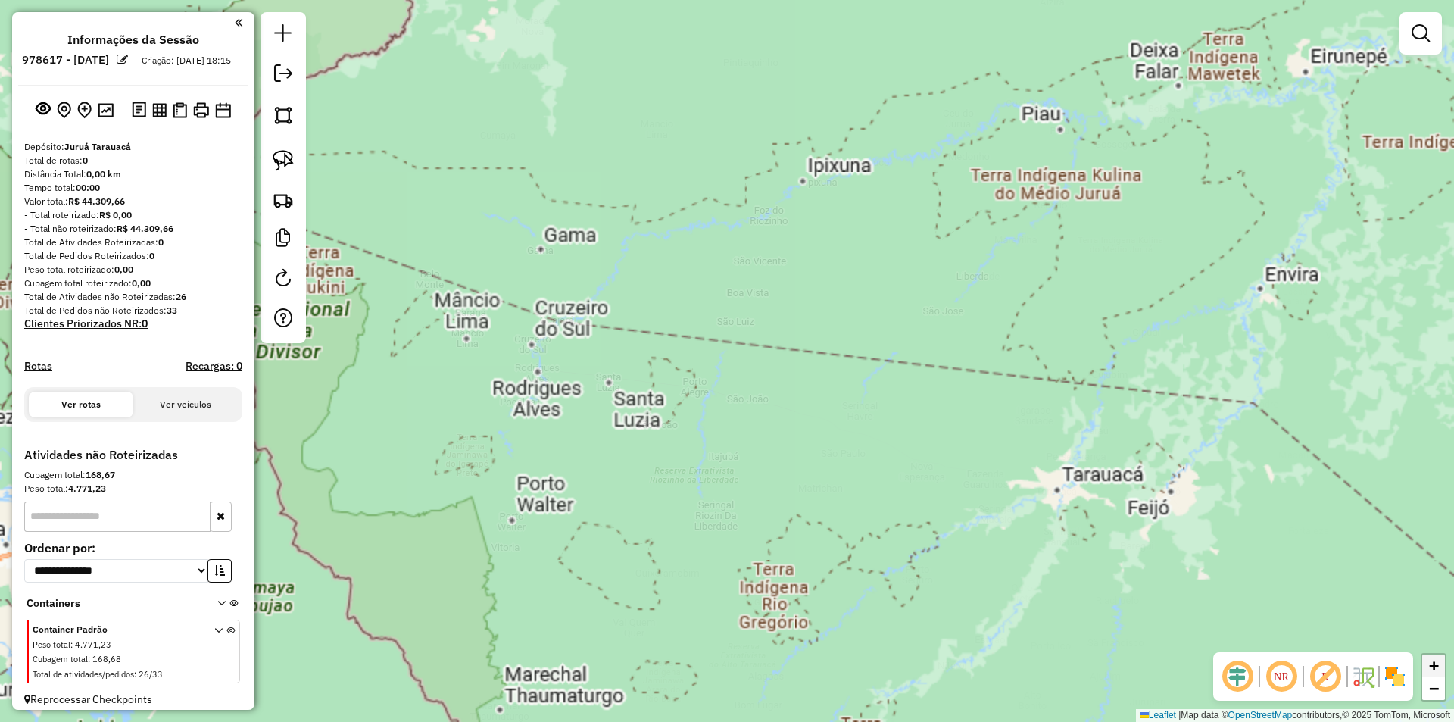
click at [1436, 667] on span "+" at bounding box center [1434, 665] width 10 height 19
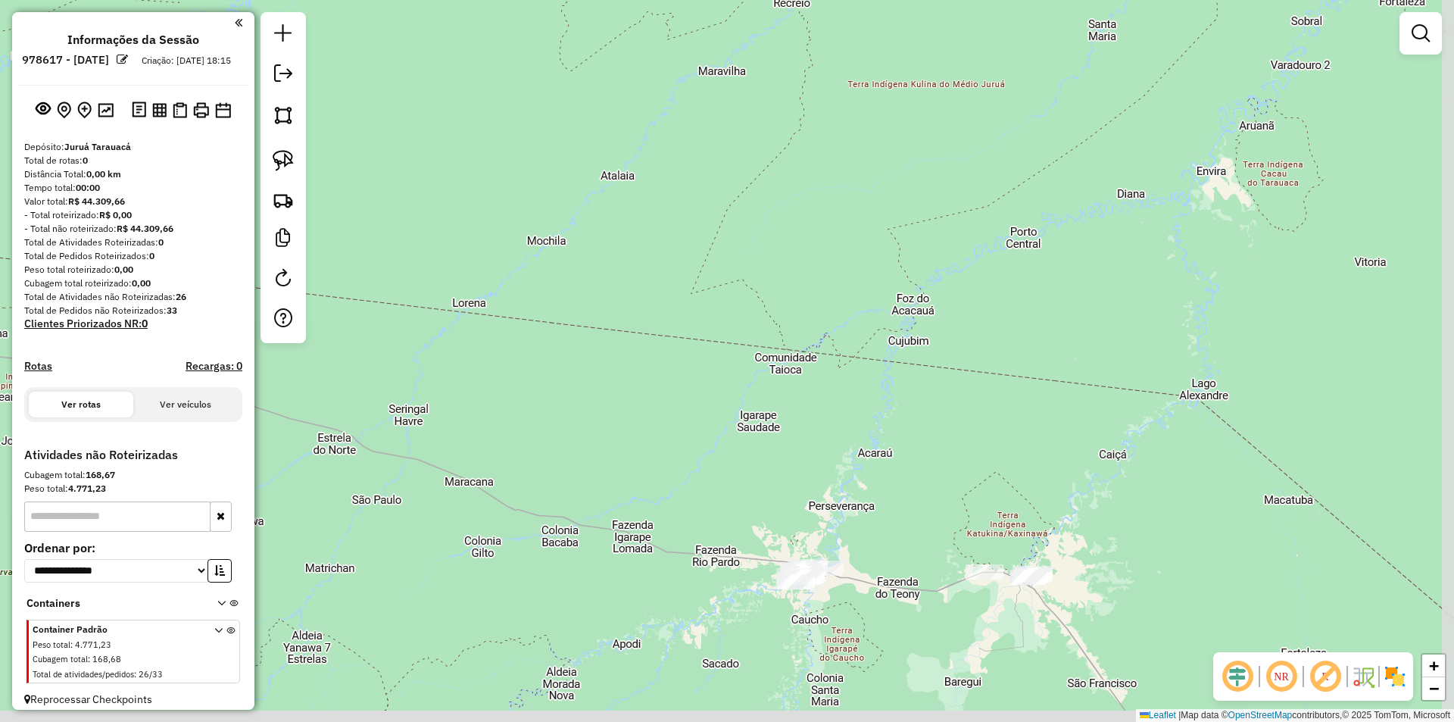
drag, startPoint x: 1332, startPoint y: 579, endPoint x: 681, endPoint y: 478, distance: 659.1
click at [681, 478] on div "Janela de atendimento Grade de atendimento Capacidade Transportadoras Veículos …" at bounding box center [727, 361] width 1454 height 722
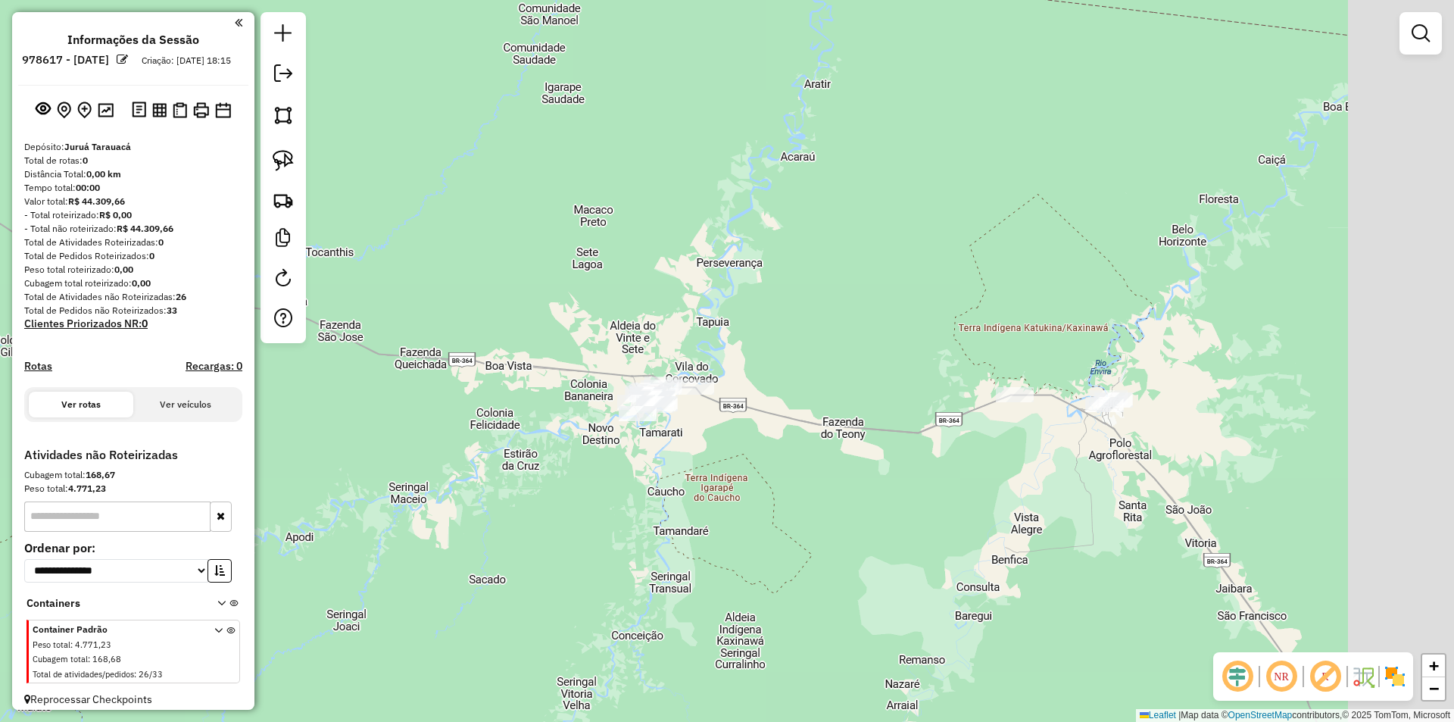
drag, startPoint x: 1027, startPoint y: 445, endPoint x: 762, endPoint y: 469, distance: 266.1
click at [763, 469] on div "Janela de atendimento Grade de atendimento Capacidade Transportadoras Veículos …" at bounding box center [727, 361] width 1454 height 722
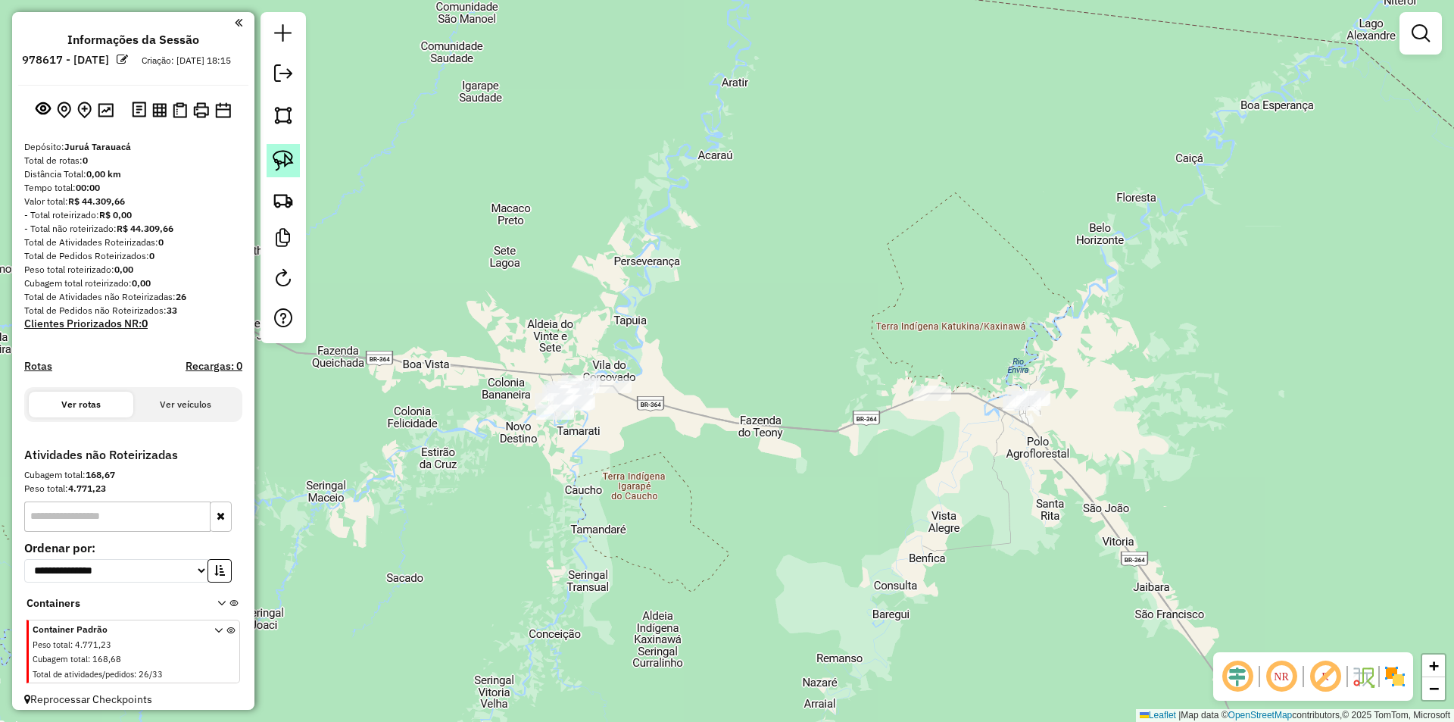
drag, startPoint x: 265, startPoint y: 155, endPoint x: 290, endPoint y: 155, distance: 25.0
click at [267, 155] on div at bounding box center [283, 177] width 45 height 331
click at [289, 176] on link at bounding box center [283, 160] width 33 height 33
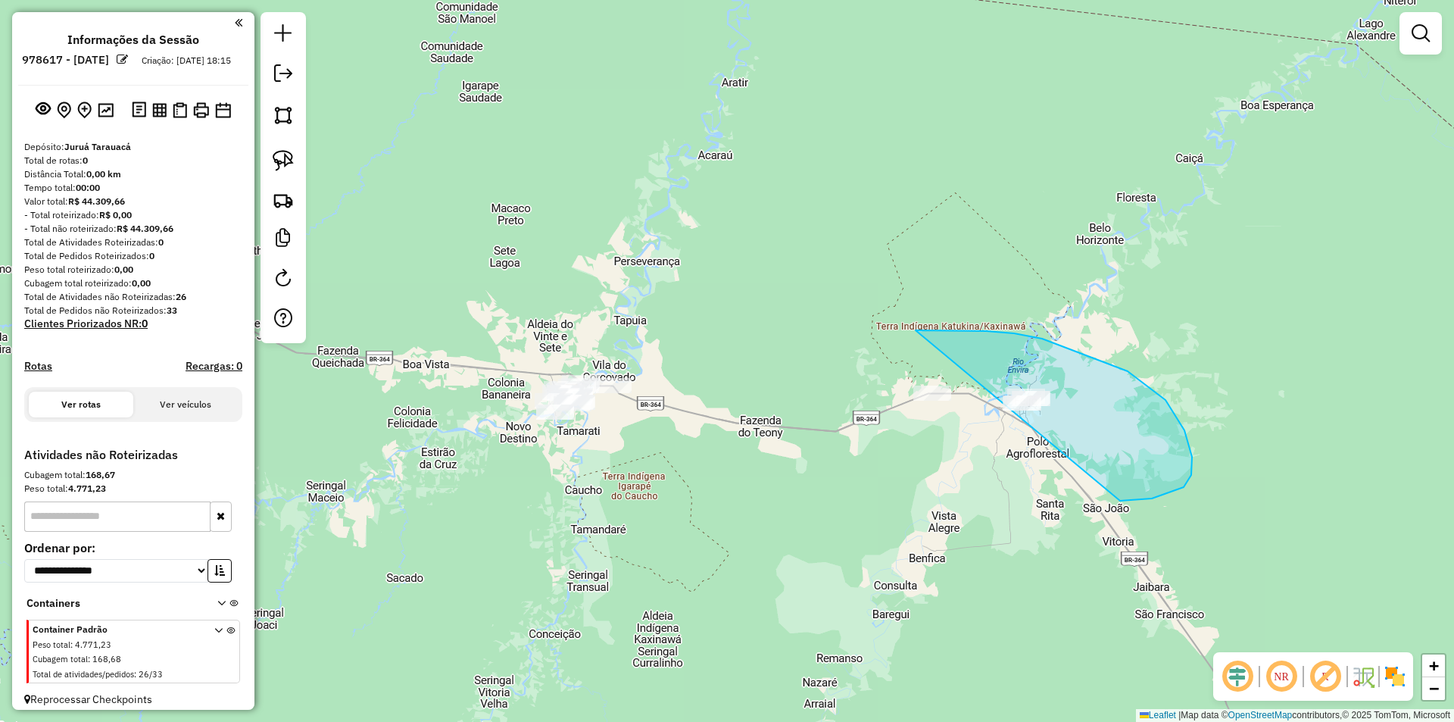
drag, startPoint x: 916, startPoint y: 330, endPoint x: 915, endPoint y: 414, distance: 83.3
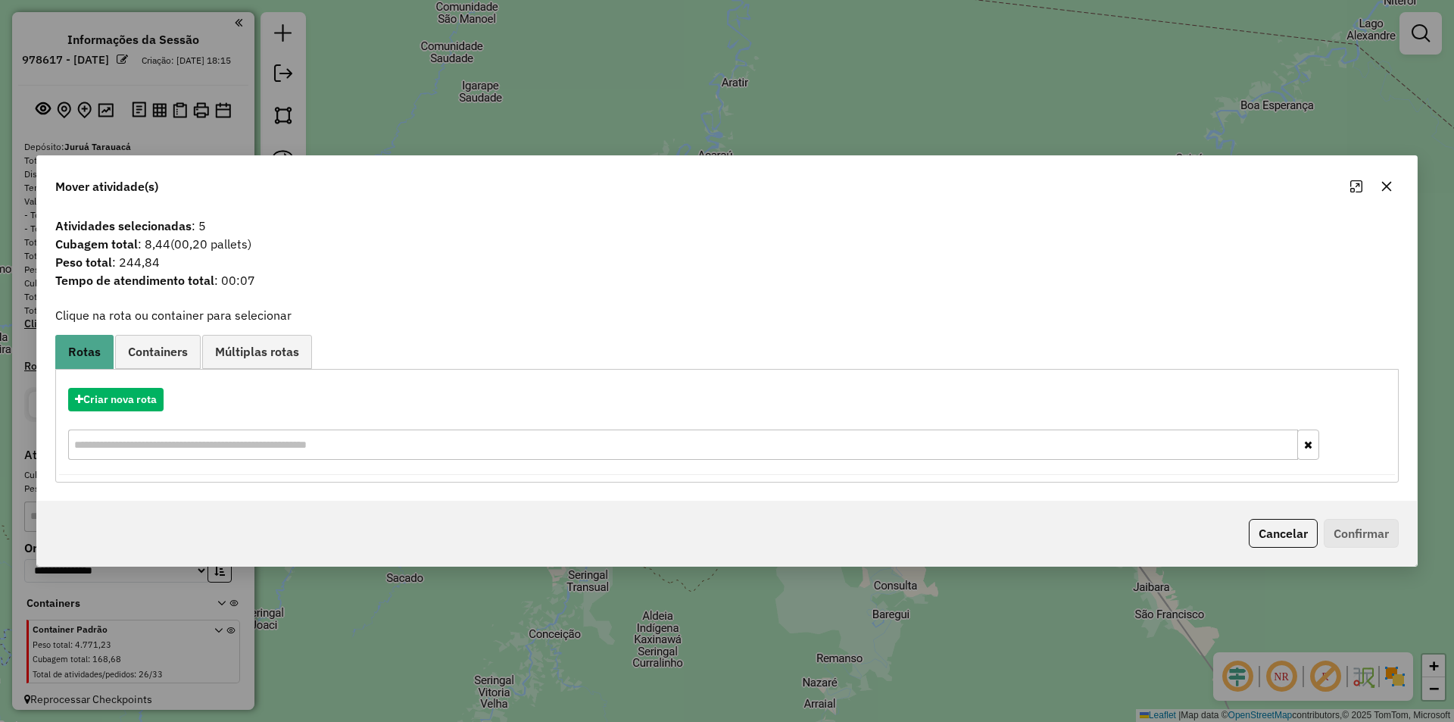
click at [124, 416] on div "Criar nova rota" at bounding box center [727, 425] width 1336 height 98
click at [128, 409] on button "Criar nova rota" at bounding box center [115, 399] width 95 height 23
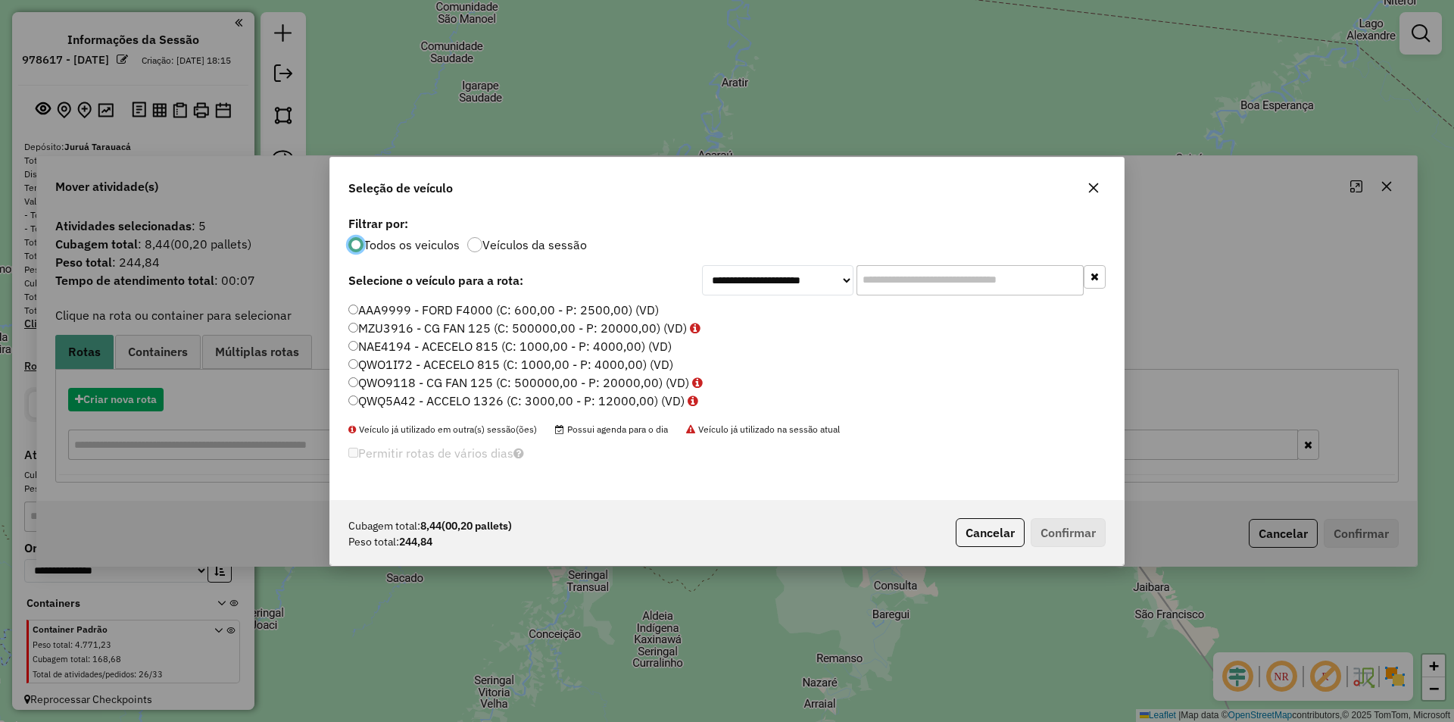
scroll to position [8, 5]
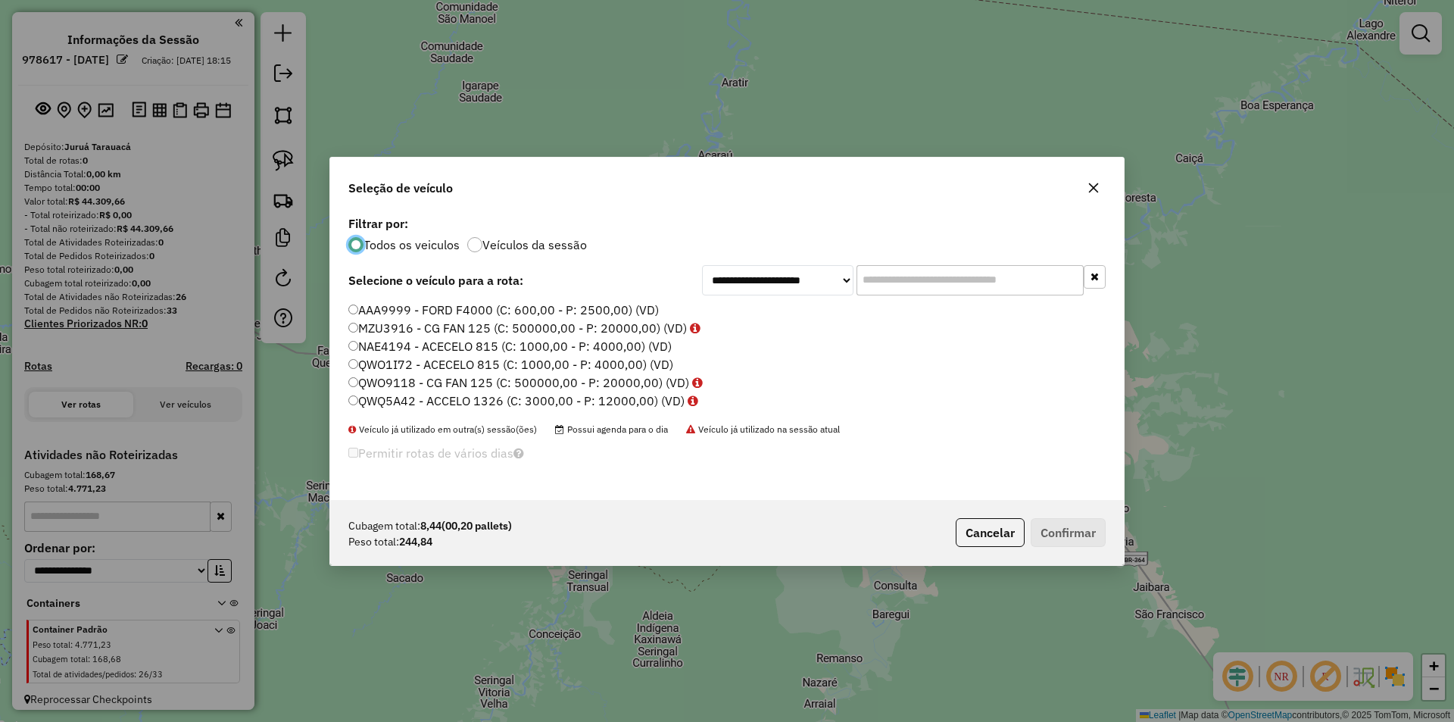
click at [377, 398] on label "QWQ5A42 - ACCELO 1326 (C: 3000,00 - P: 12000,00) (VD)" at bounding box center [523, 401] width 350 height 18
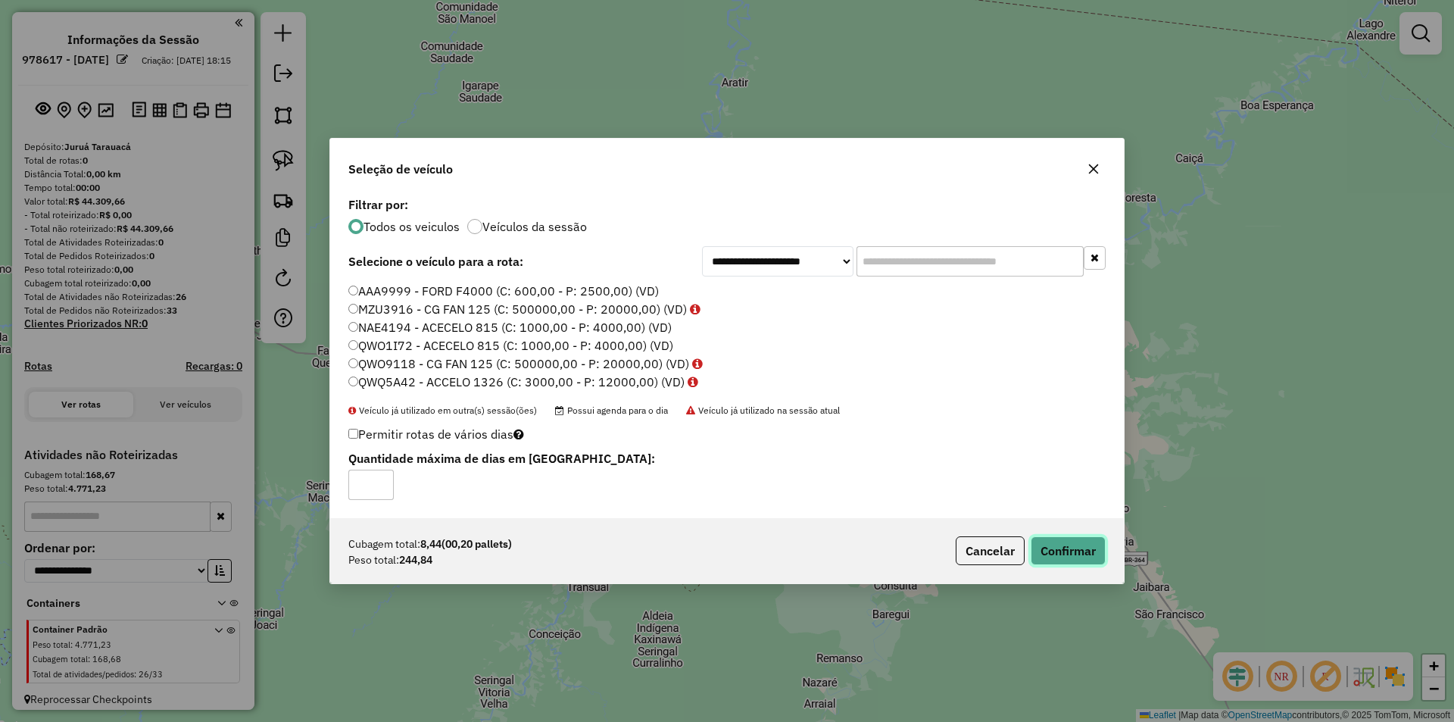
click at [1090, 539] on button "Confirmar" at bounding box center [1068, 550] width 75 height 29
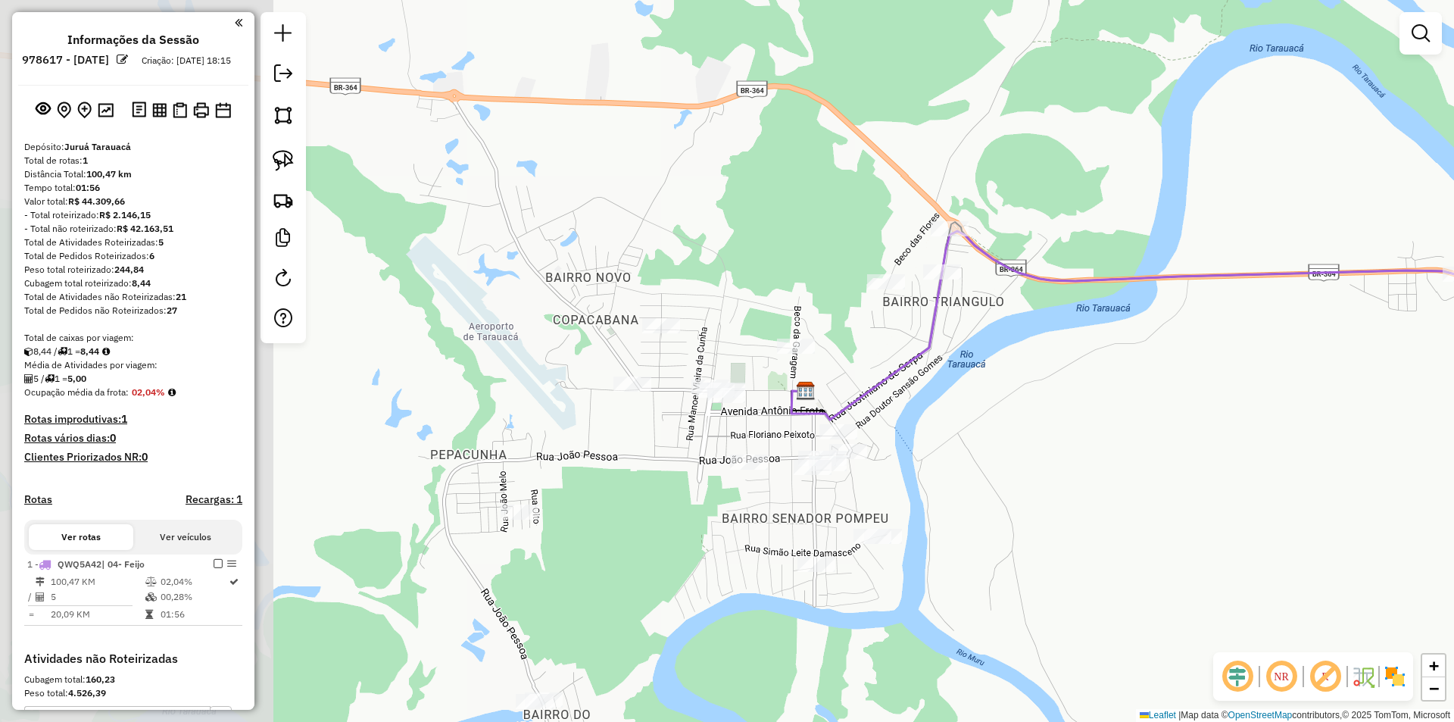
drag, startPoint x: 734, startPoint y: 542, endPoint x: 1018, endPoint y: 450, distance: 298.7
click at [1018, 450] on div "Janela de atendimento Grade de atendimento Capacidade Transportadoras Veículos …" at bounding box center [727, 361] width 1454 height 722
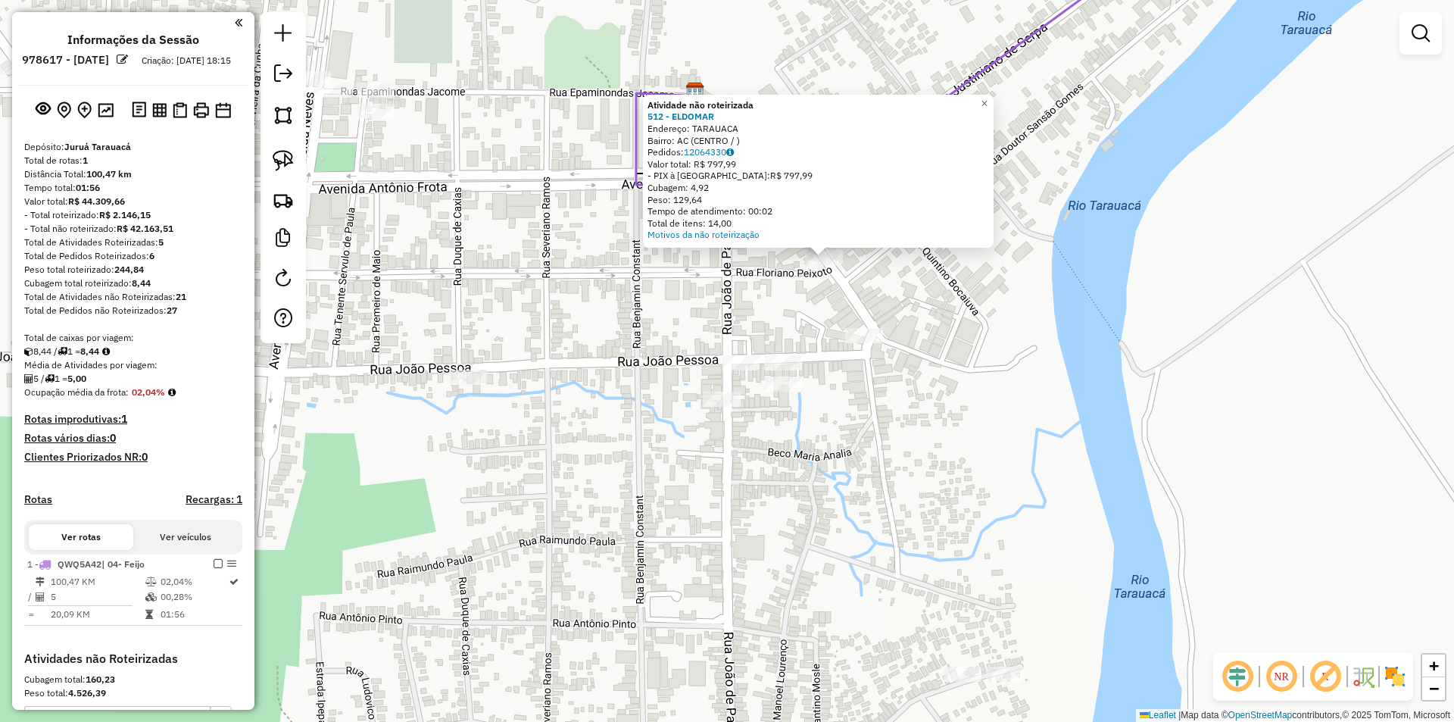
drag, startPoint x: 783, startPoint y: 498, endPoint x: 809, endPoint y: 462, distance: 43.9
click at [809, 462] on div "Atividade não roteirizada 512 - ELDOMAR Endereço: TARAUACA Bairro: AC (CENTRO /…" at bounding box center [727, 361] width 1454 height 722
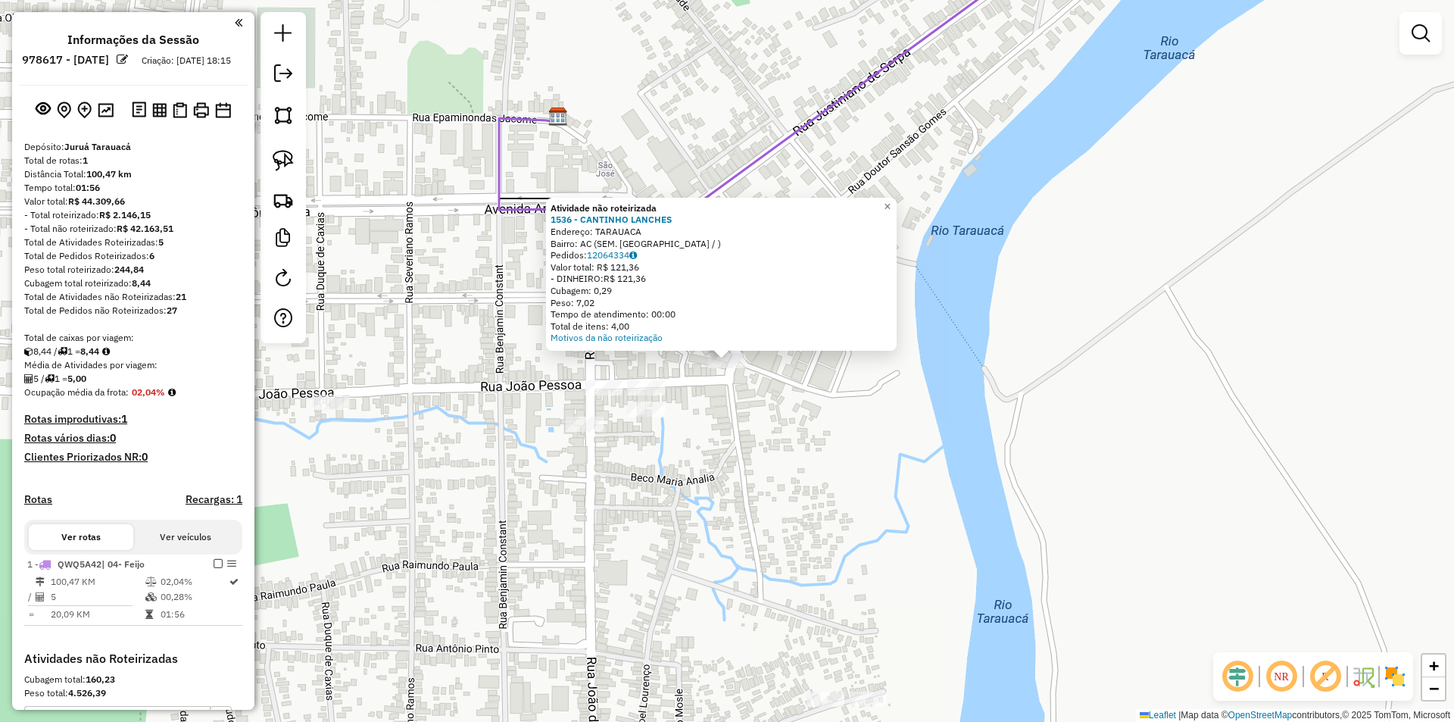
click at [684, 434] on div "Atividade não roteirizada 1536 - CANTINHO LANCHES Endereço: TARAUACA Bairro: AC…" at bounding box center [727, 361] width 1454 height 722
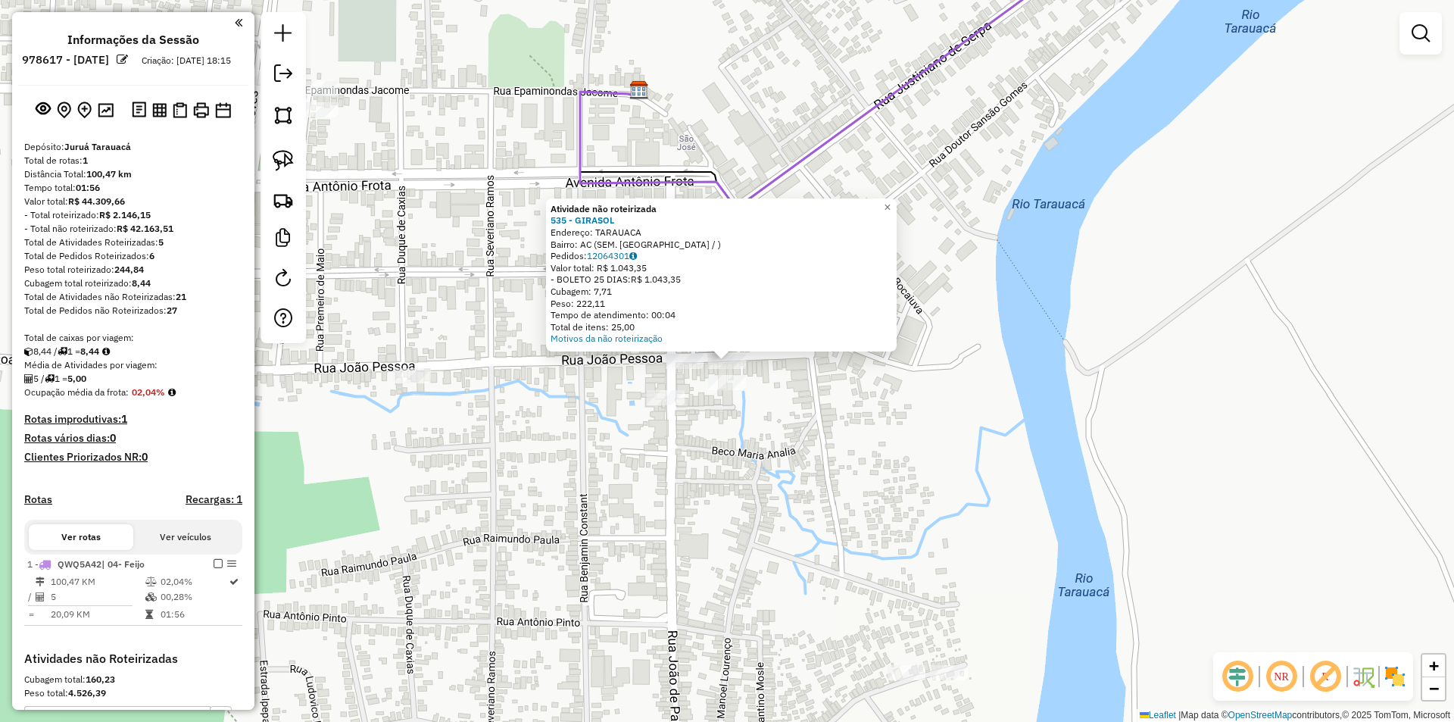
click at [692, 420] on div "Atividade não roteirizada 535 - GIRASOL Endereço: TARAUACA Bairro: AC (SEM. POM…" at bounding box center [727, 361] width 1454 height 722
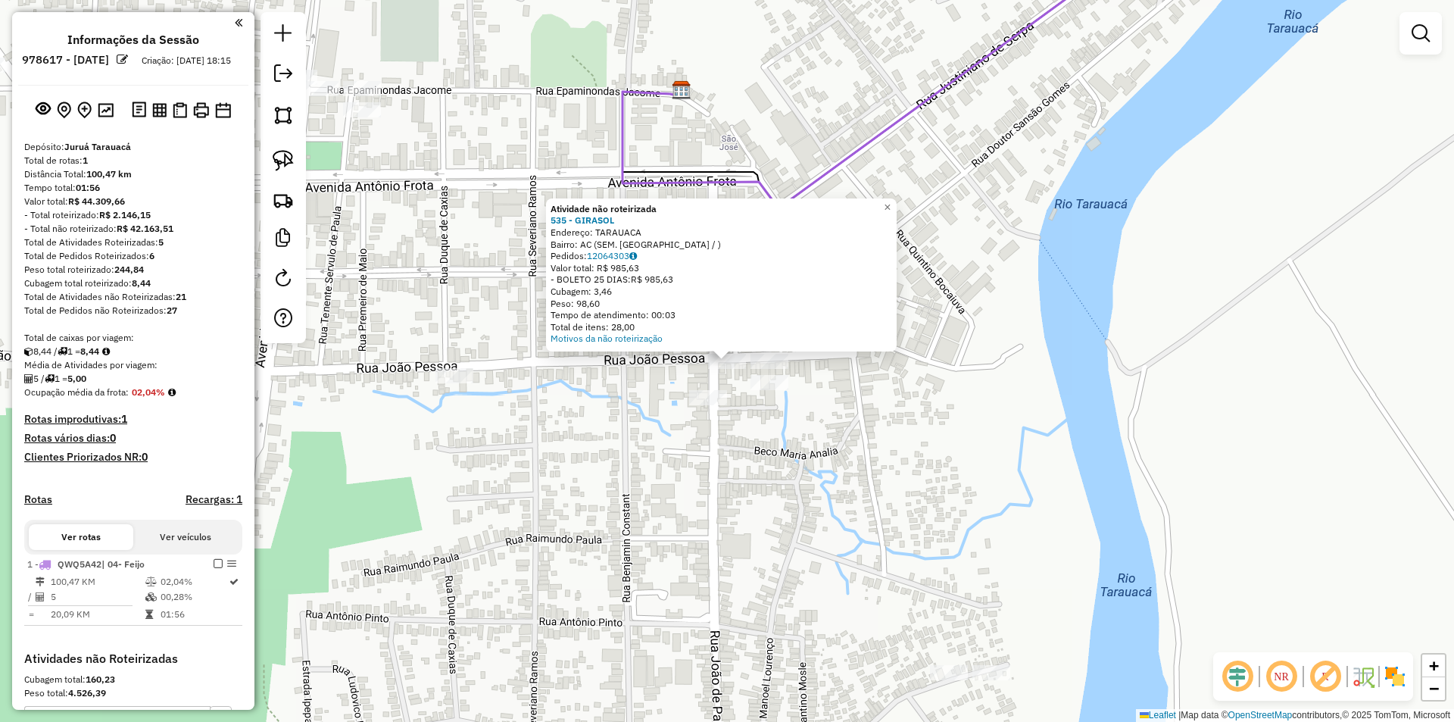
click at [772, 395] on div "Atividade não roteirizada 535 - GIRASOL Endereço: TARAUACA Bairro: AC (SEM. POM…" at bounding box center [727, 361] width 1454 height 722
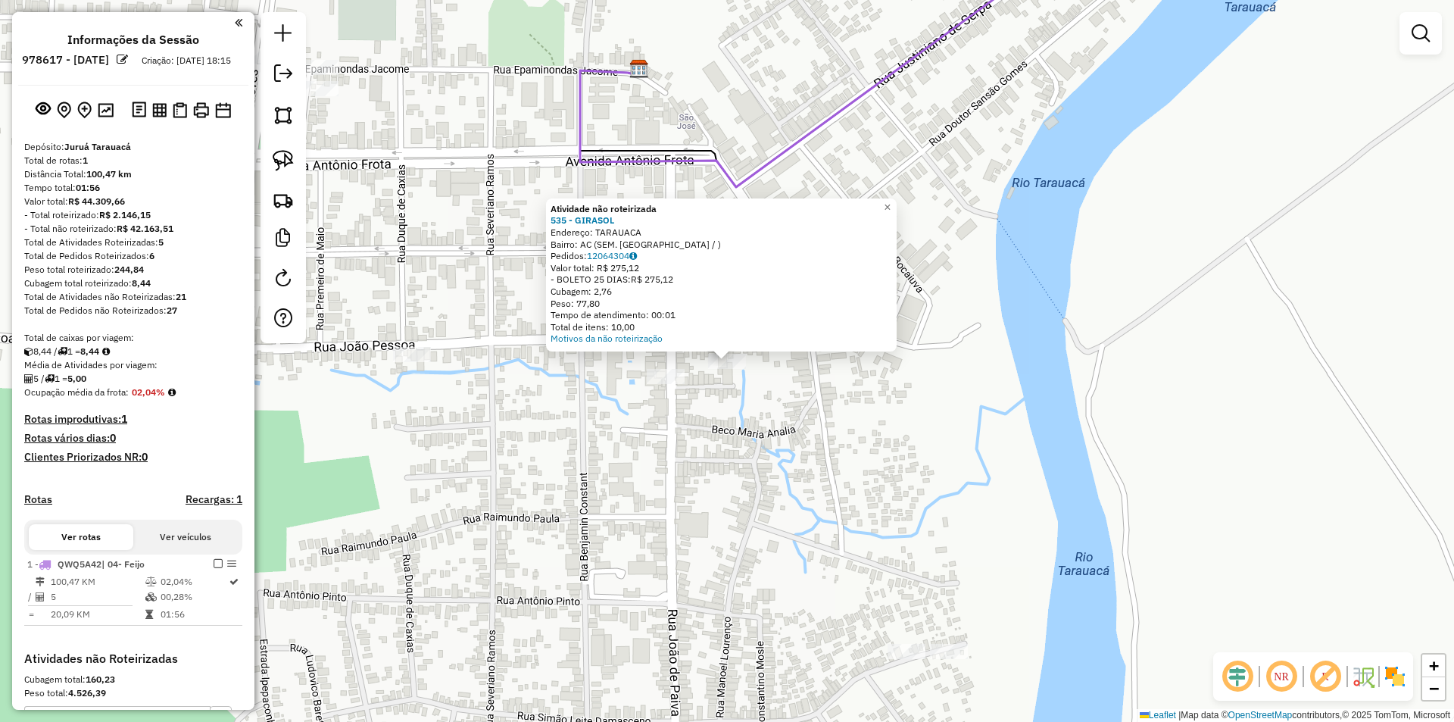
click at [663, 384] on div at bounding box center [666, 376] width 38 height 15
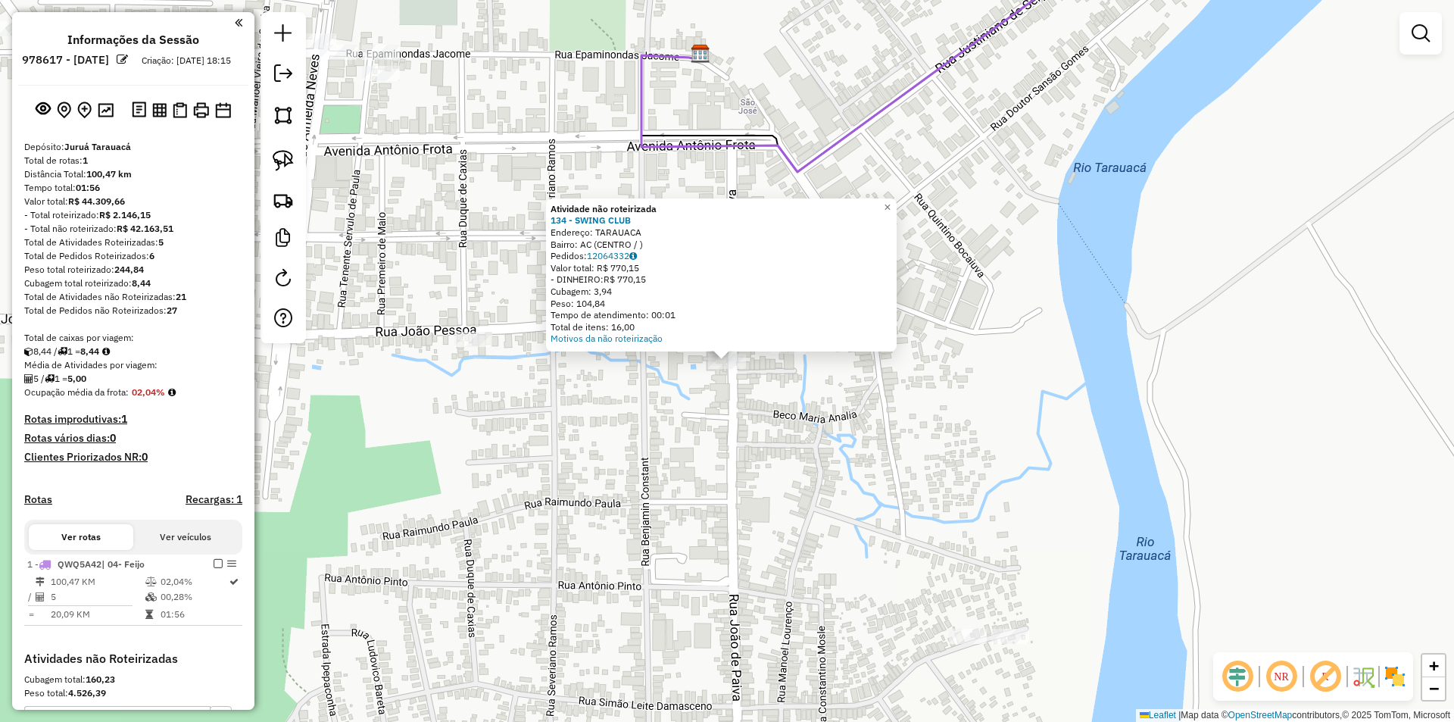
click at [758, 426] on div "Atividade não roteirizada 134 - SWING CLUB Endereço: TARAUACA Bairro: AC (CENTR…" at bounding box center [727, 361] width 1454 height 722
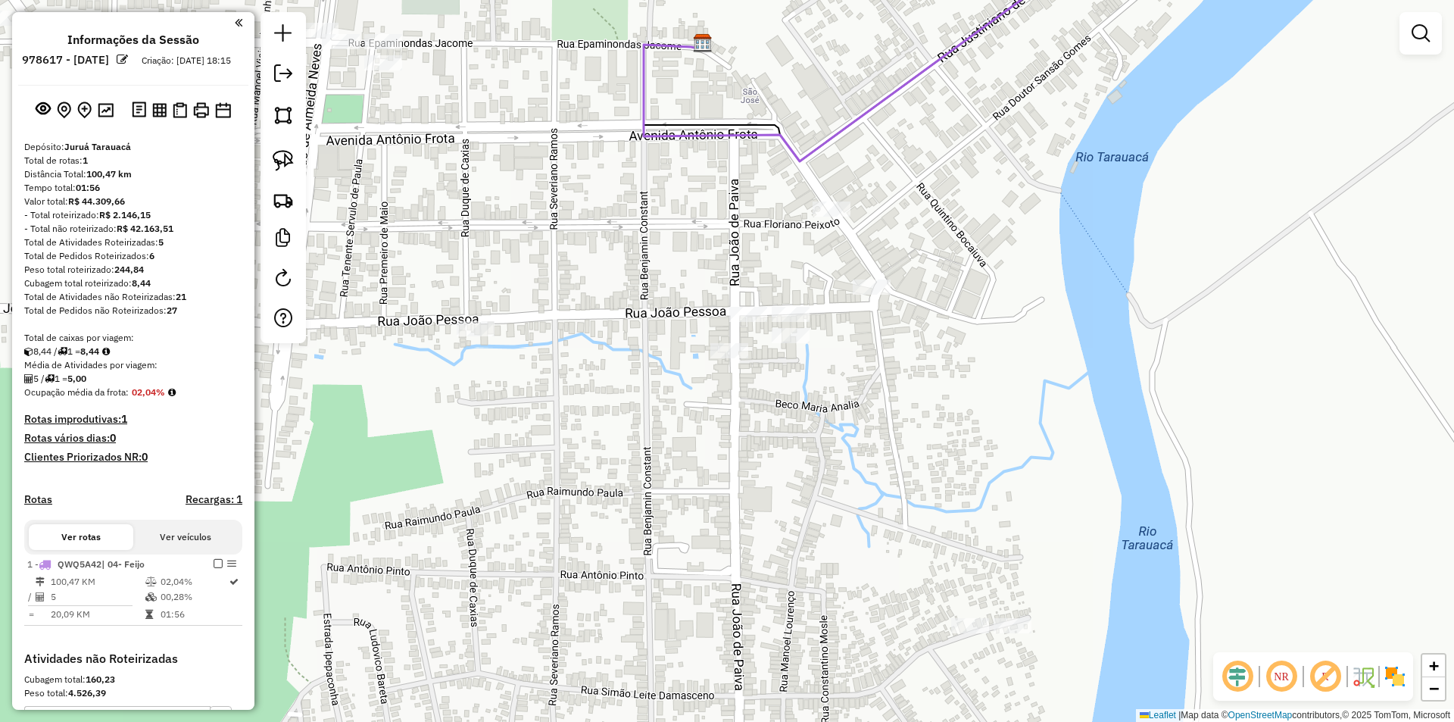
drag, startPoint x: 797, startPoint y: 389, endPoint x: 799, endPoint y: 358, distance: 31.9
click at [799, 358] on div "Janela de atendimento Grade de atendimento Capacidade Transportadoras Veículos …" at bounding box center [727, 361] width 1454 height 722
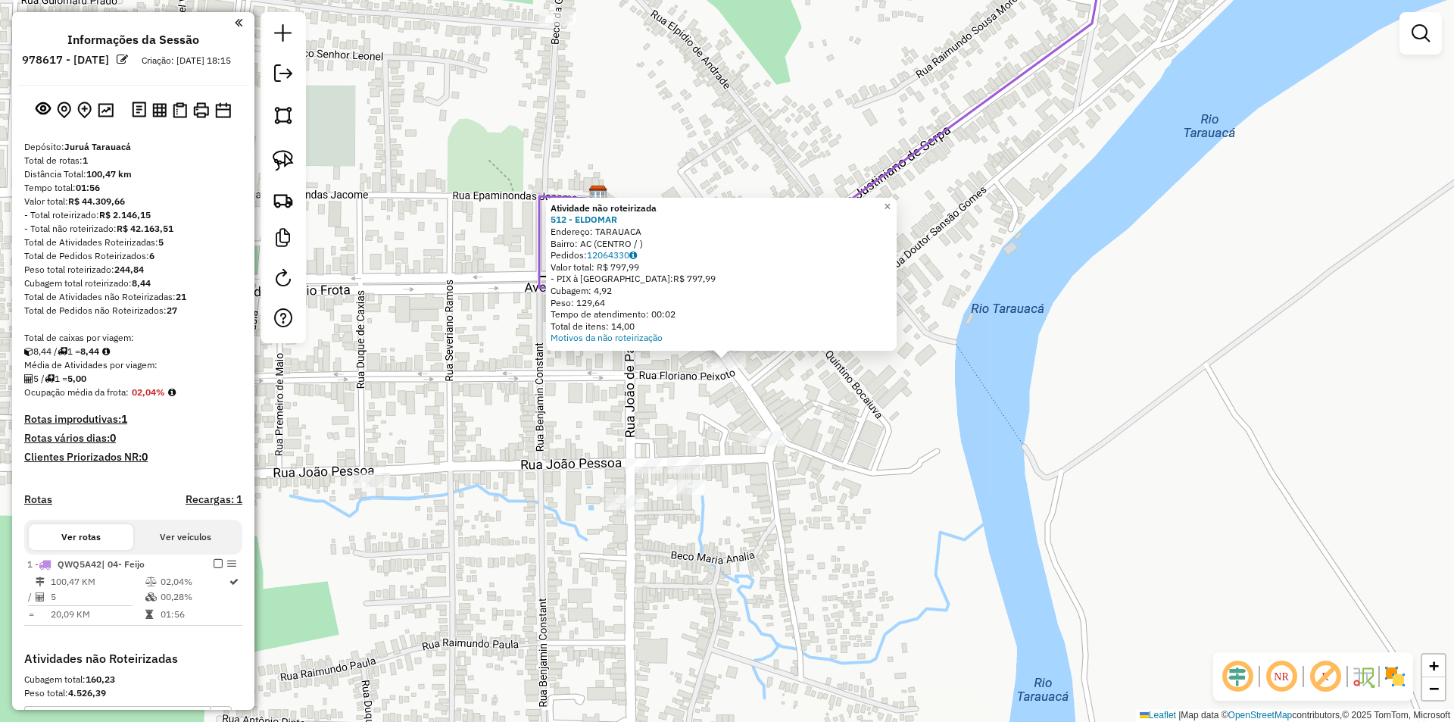
drag, startPoint x: 747, startPoint y: 358, endPoint x: 756, endPoint y: 348, distance: 12.9
click at [756, 348] on div "Atividade não roteirizada 512 - ELDOMAR Endereço: TARAUACA Bairro: AC (CENTRO /…" at bounding box center [727, 361] width 1454 height 722
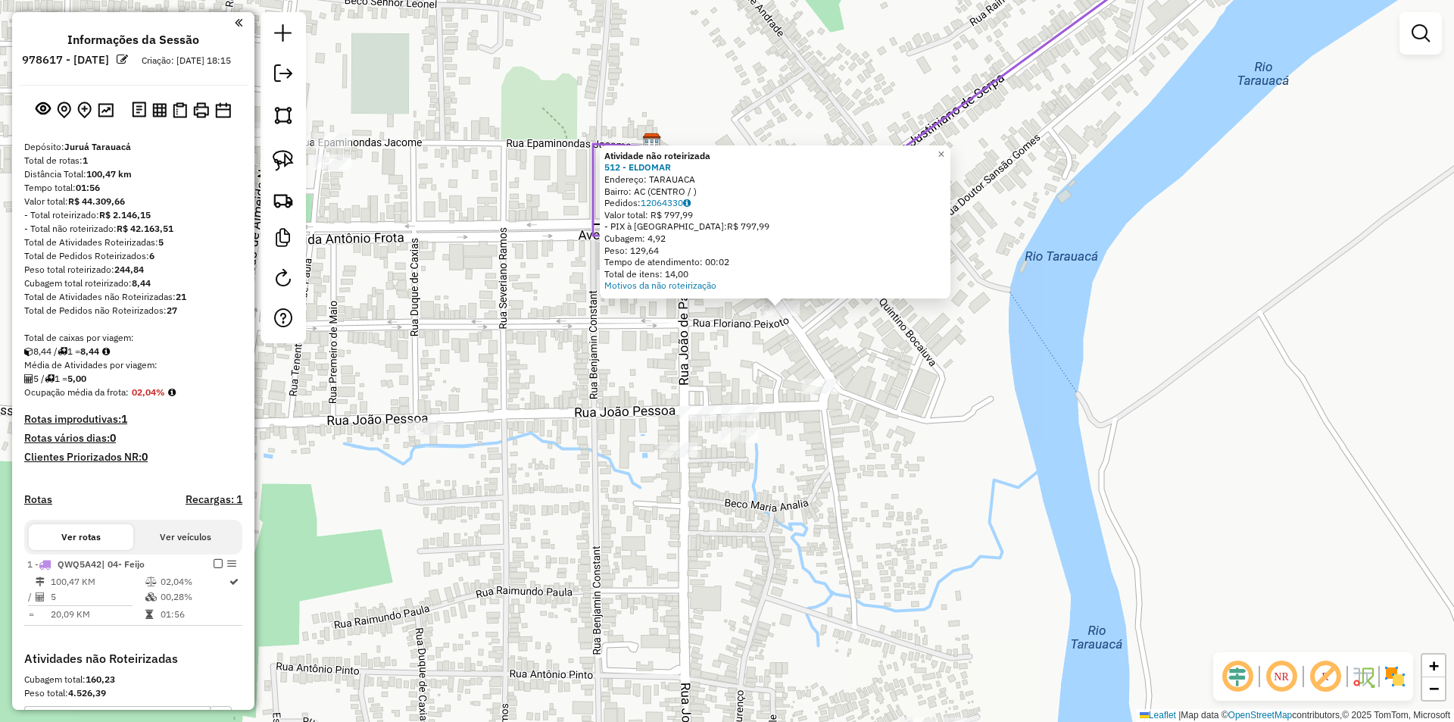
click at [731, 362] on div "Atividade não roteirizada 512 - ELDOMAR Endereço: TARAUACA Bairro: AC (CENTRO /…" at bounding box center [727, 361] width 1454 height 722
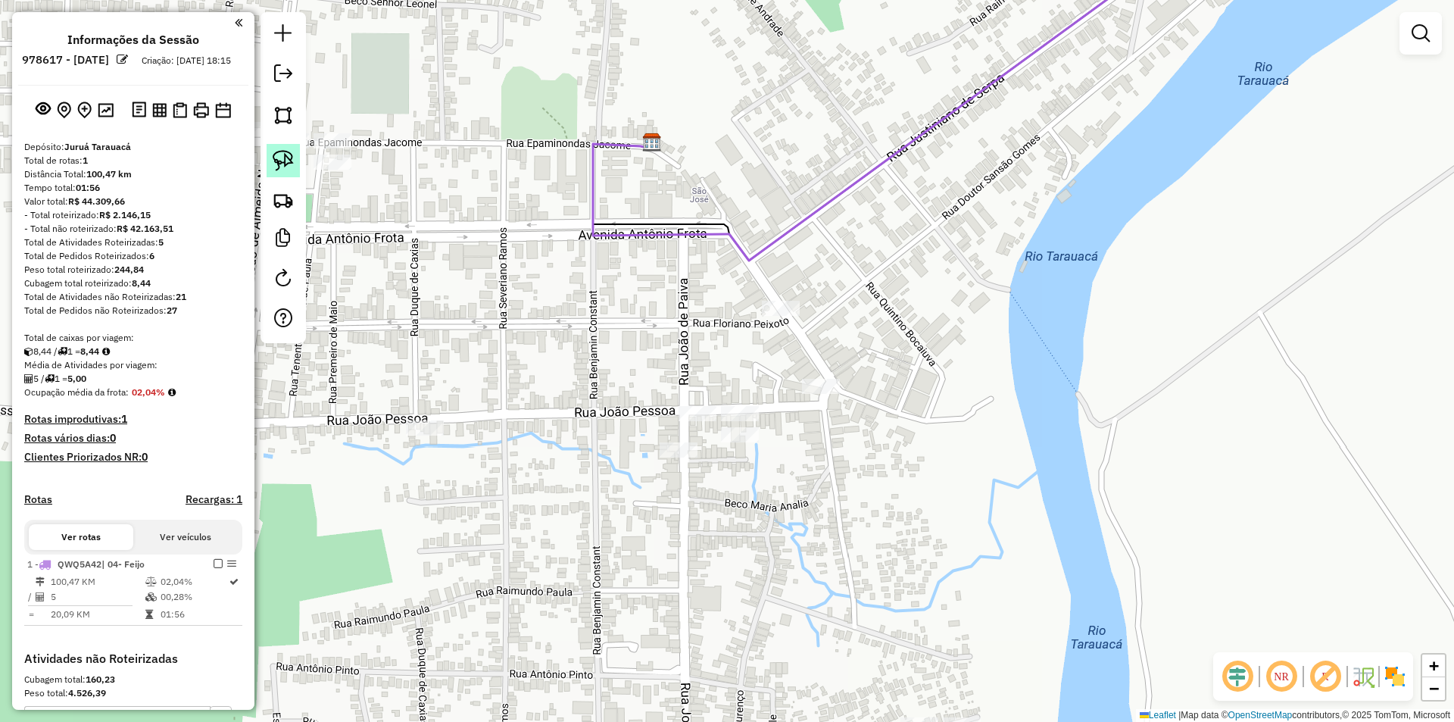
click at [297, 147] on link at bounding box center [283, 160] width 33 height 33
drag, startPoint x: 729, startPoint y: 312, endPoint x: 610, endPoint y: 477, distance: 203.5
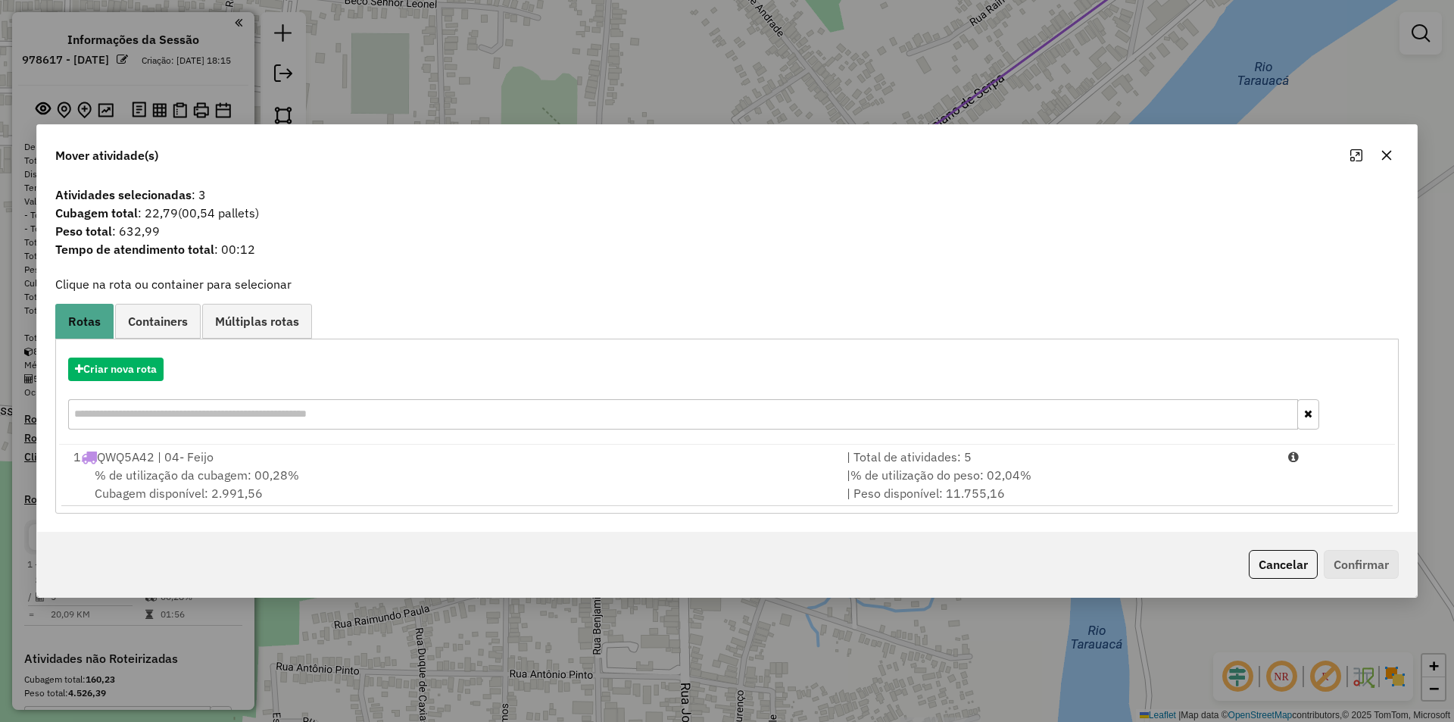
click at [160, 392] on div "Criar nova rota" at bounding box center [727, 395] width 1336 height 98
click at [154, 381] on div "Criar nova rota" at bounding box center [727, 395] width 1336 height 98
click at [147, 375] on button "Criar nova rota" at bounding box center [115, 369] width 95 height 23
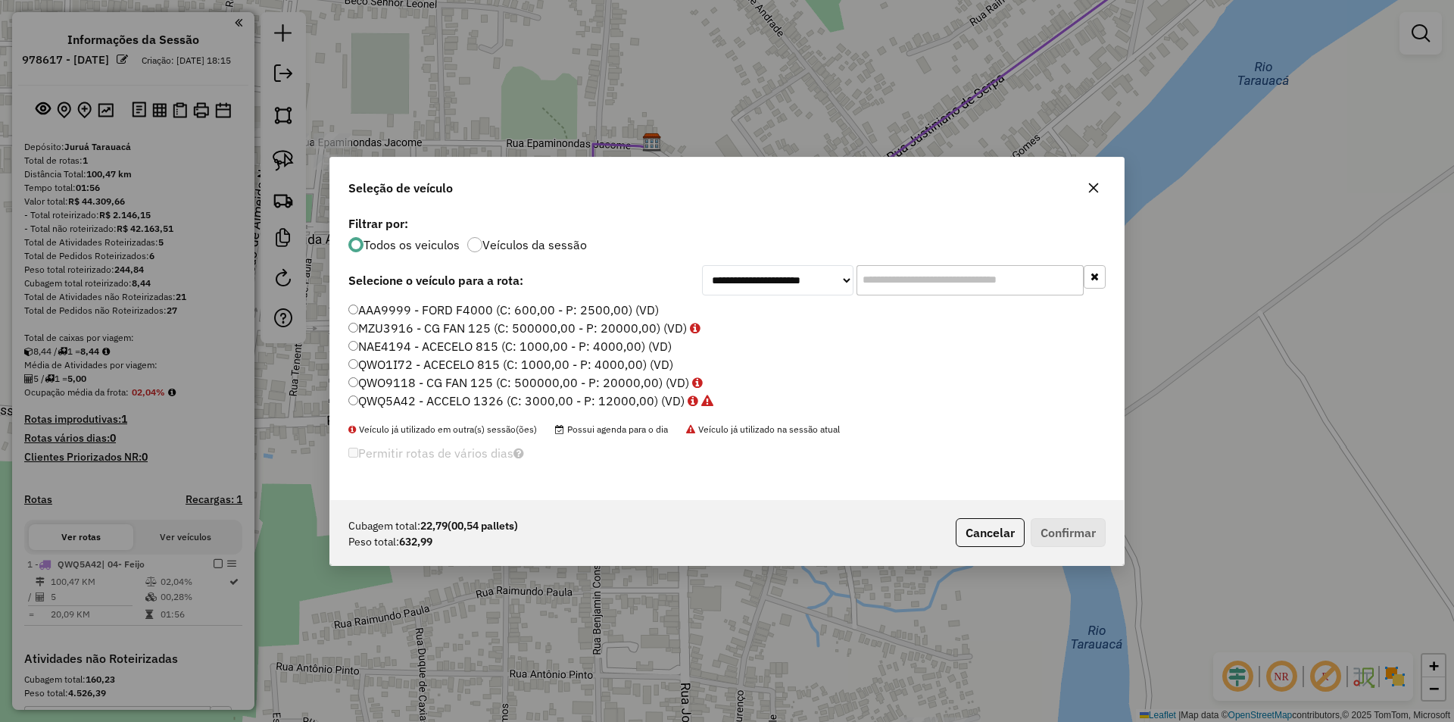
click at [366, 348] on label "NAE4194 - ACECELO 815 (C: 1000,00 - P: 4000,00) (VD)" at bounding box center [509, 346] width 323 height 18
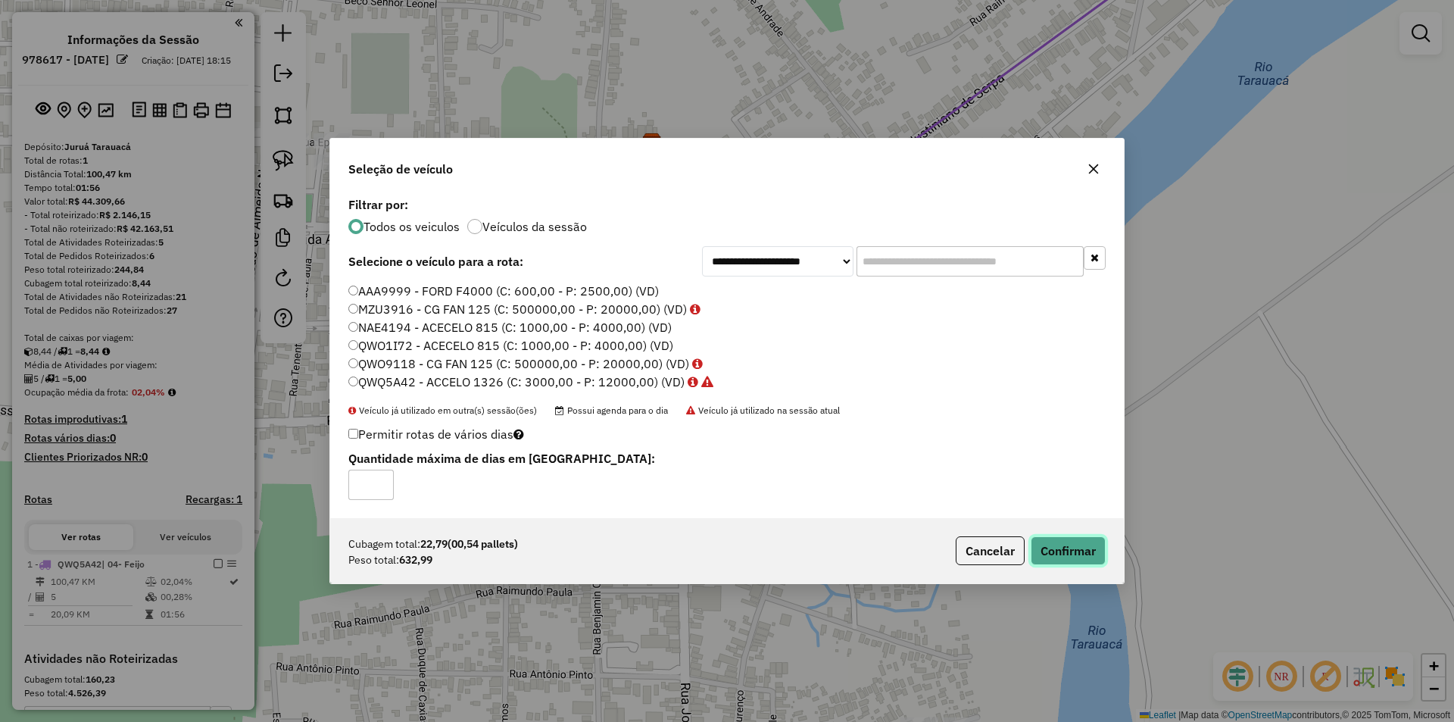
click at [1069, 551] on button "Confirmar" at bounding box center [1068, 550] width 75 height 29
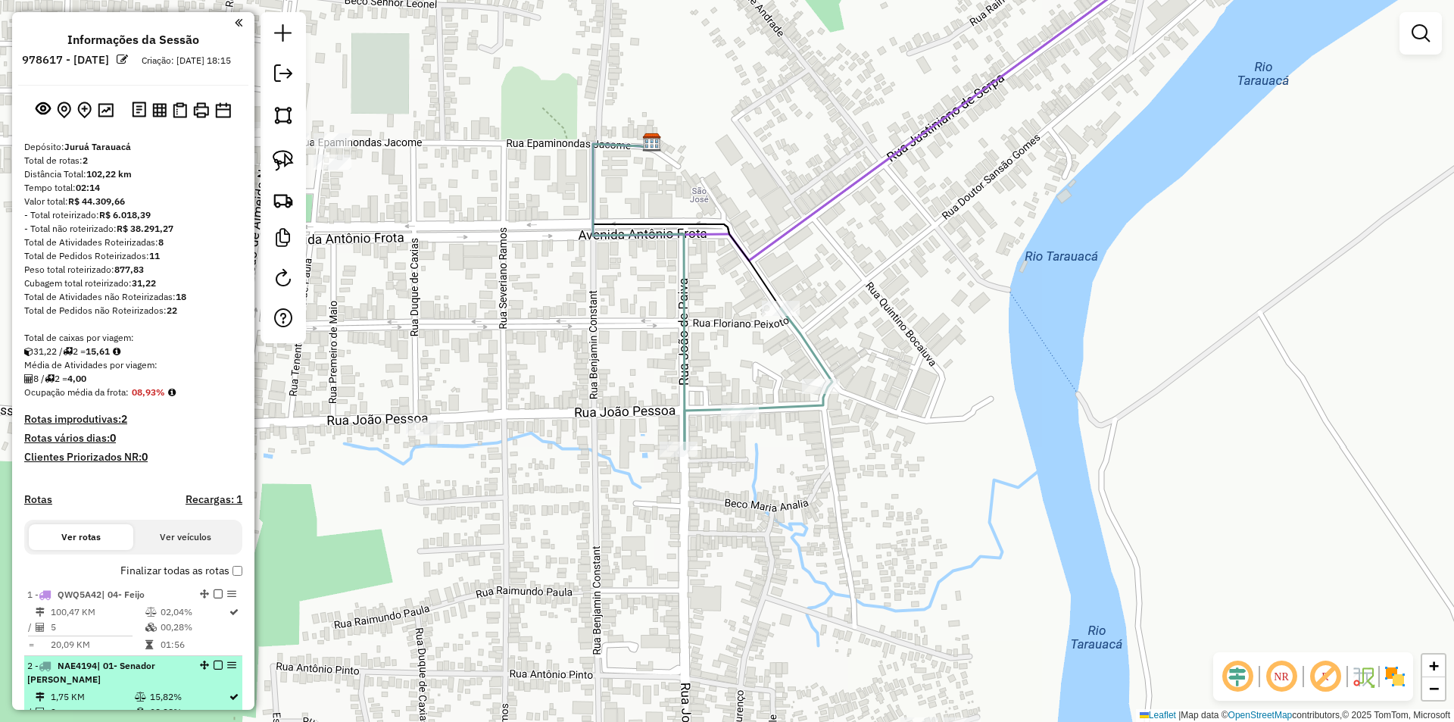
click at [111, 678] on span "| 01- Senador [PERSON_NAME]" at bounding box center [91, 672] width 128 height 25
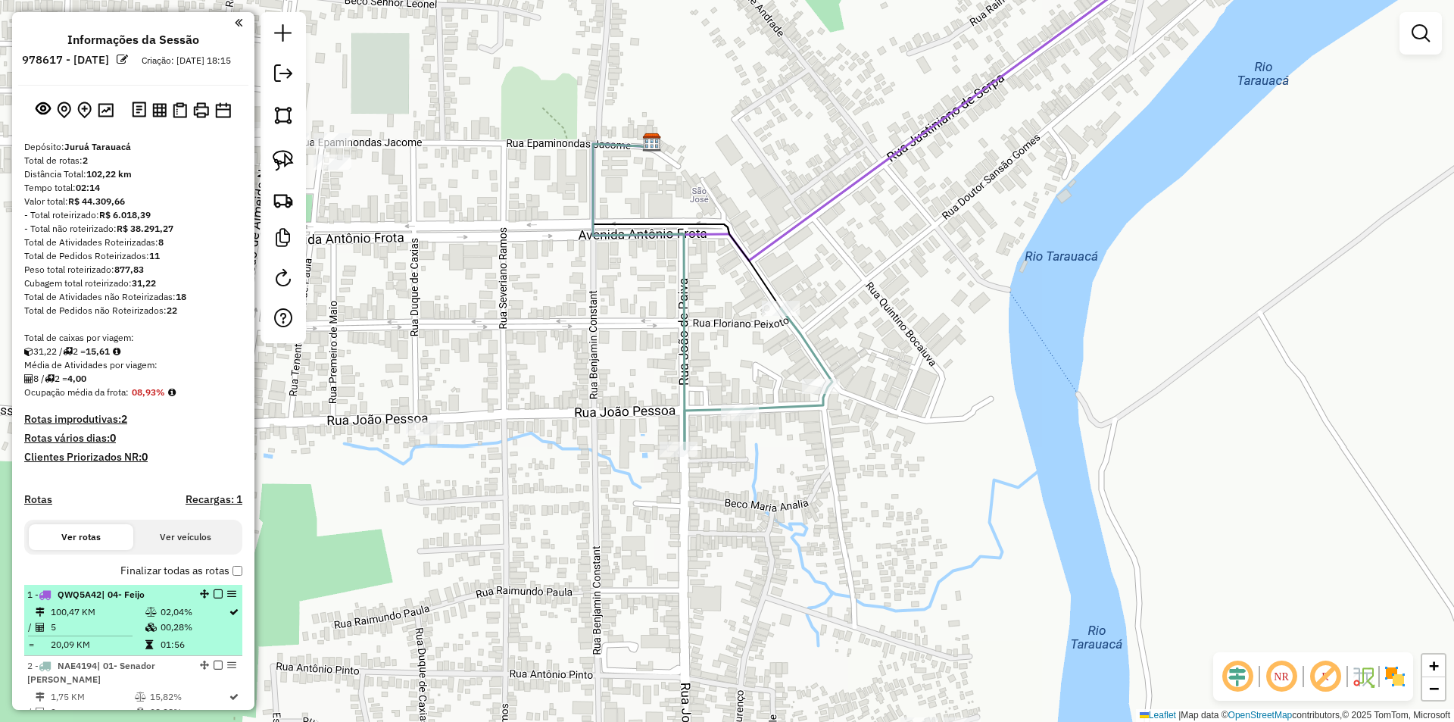
select select "**********"
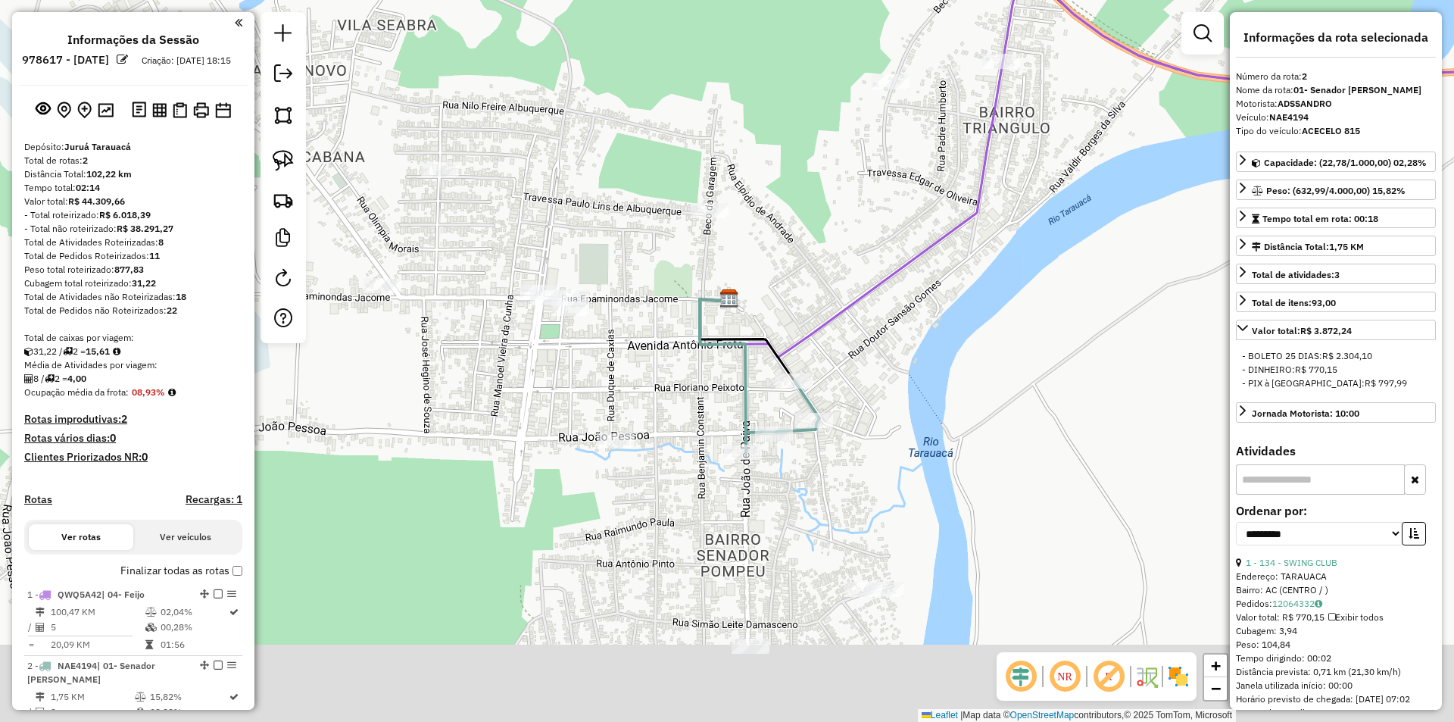
drag, startPoint x: 814, startPoint y: 564, endPoint x: 813, endPoint y: 507, distance: 56.8
click at [813, 507] on div "Janela de atendimento Grade de atendimento Capacidade Transportadoras Veículos …" at bounding box center [727, 361] width 1454 height 722
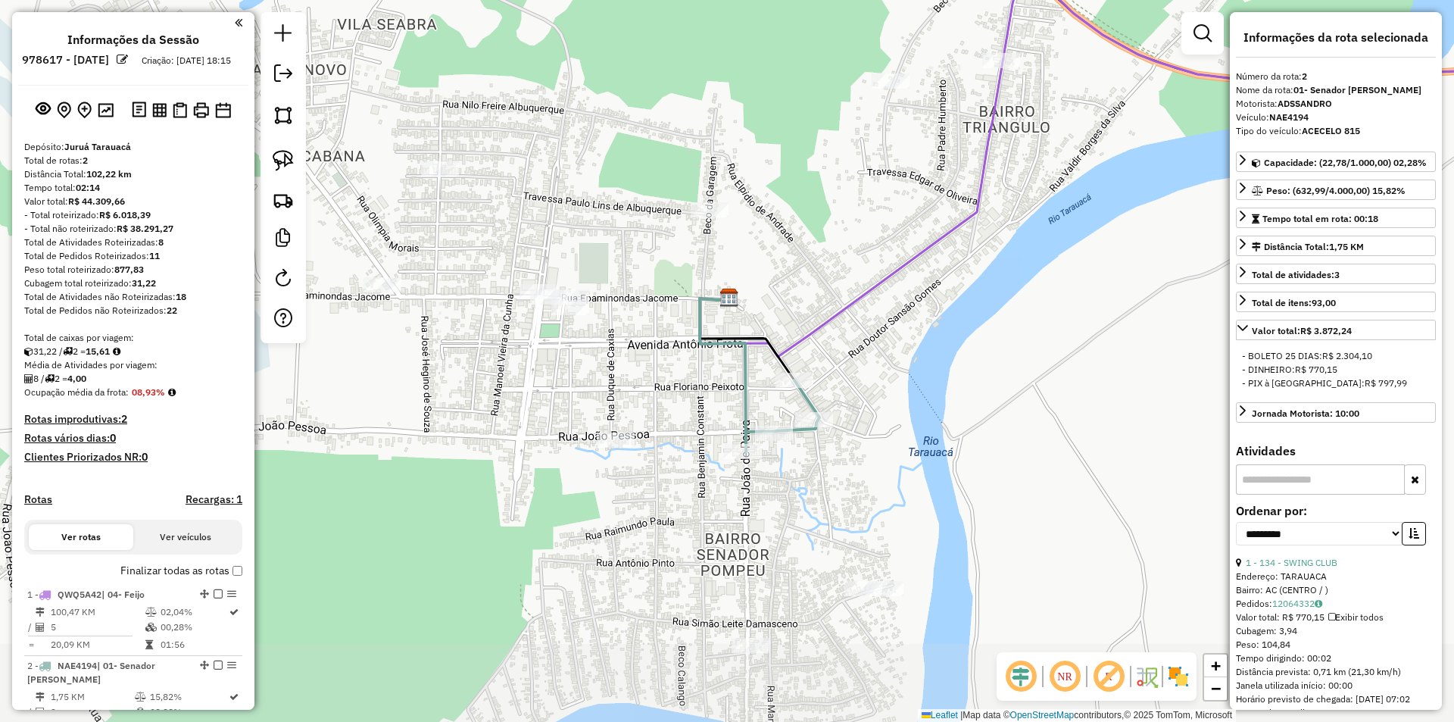
click at [857, 596] on div at bounding box center [864, 588] width 38 height 15
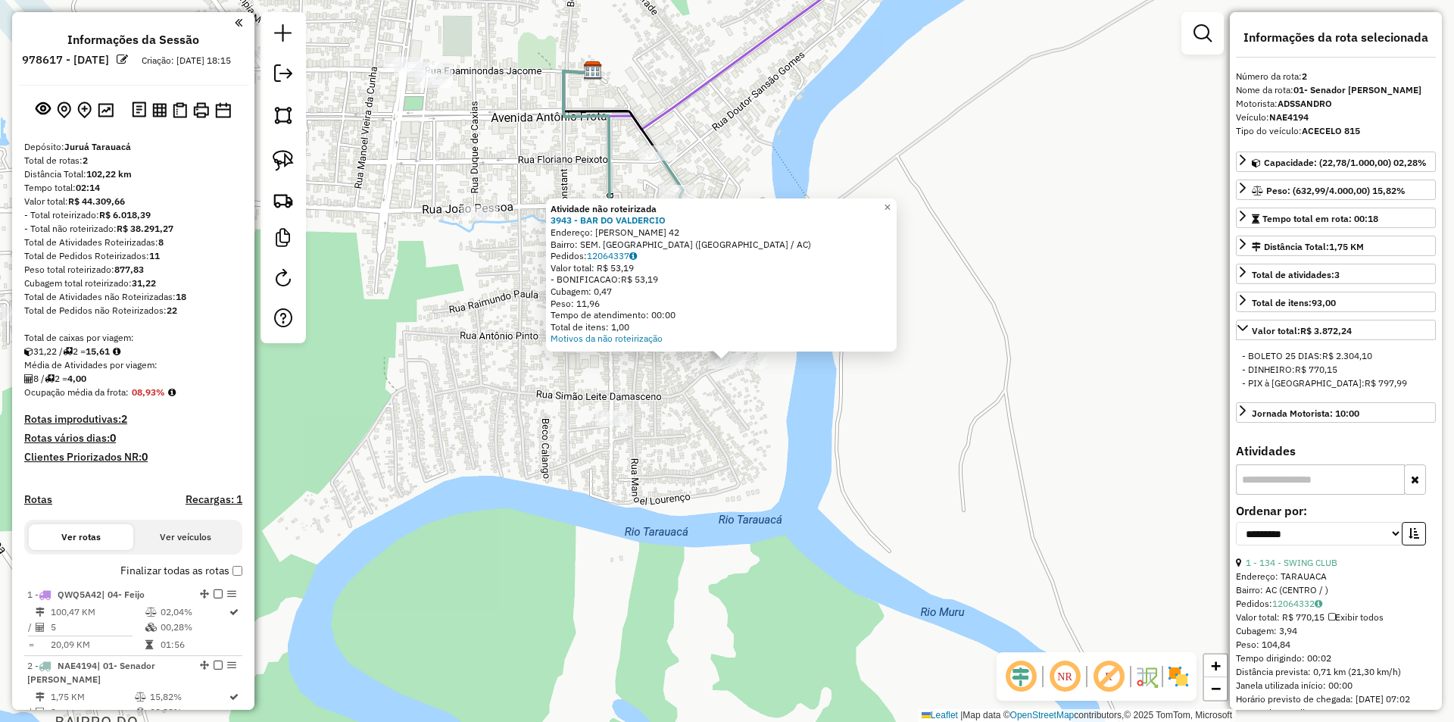
click at [759, 375] on div "Atividade não roteirizada 3943 - BAR DO VALDERCIO Endereço: [PERSON_NAME] 42 Ba…" at bounding box center [727, 361] width 1454 height 722
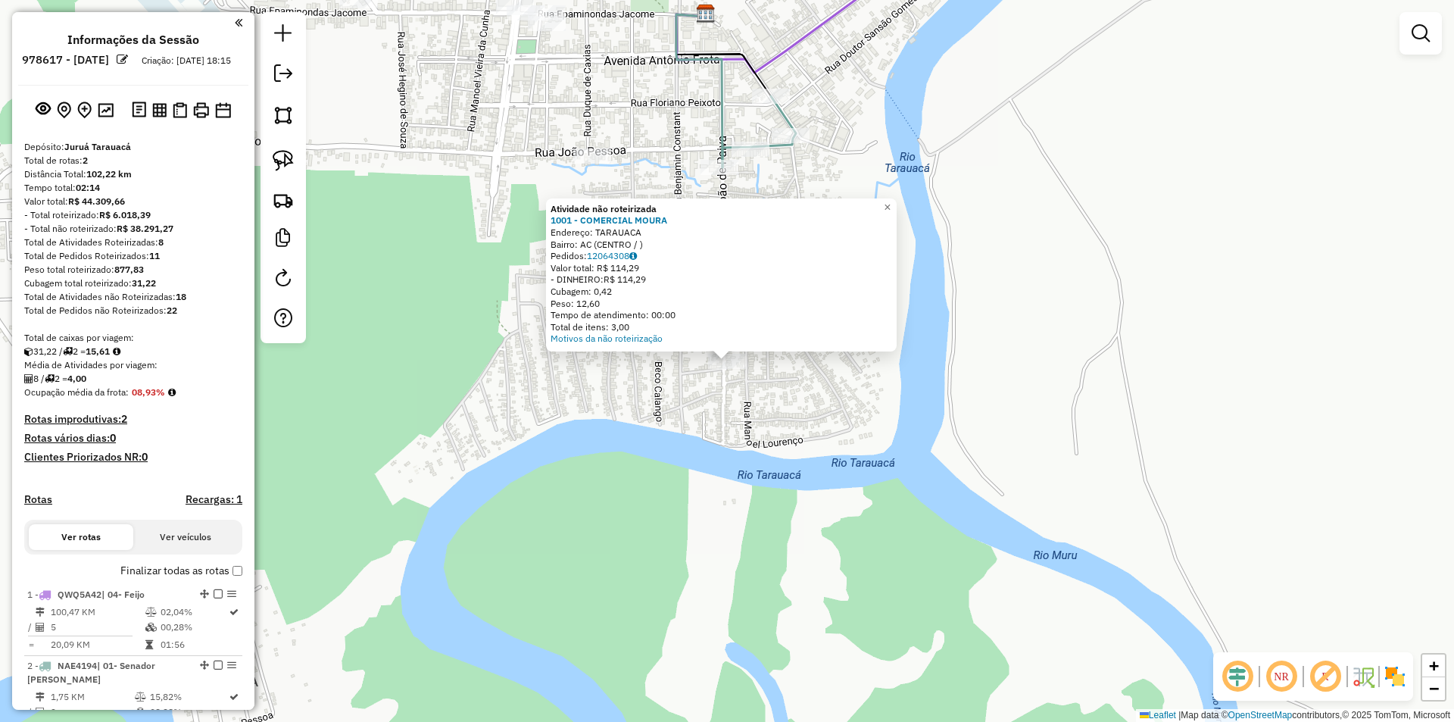
click at [689, 409] on div "Atividade não roteirizada 1001 - COMERCIAL MOURA Endereço: TARAUACA Bairro: AC …" at bounding box center [727, 361] width 1454 height 722
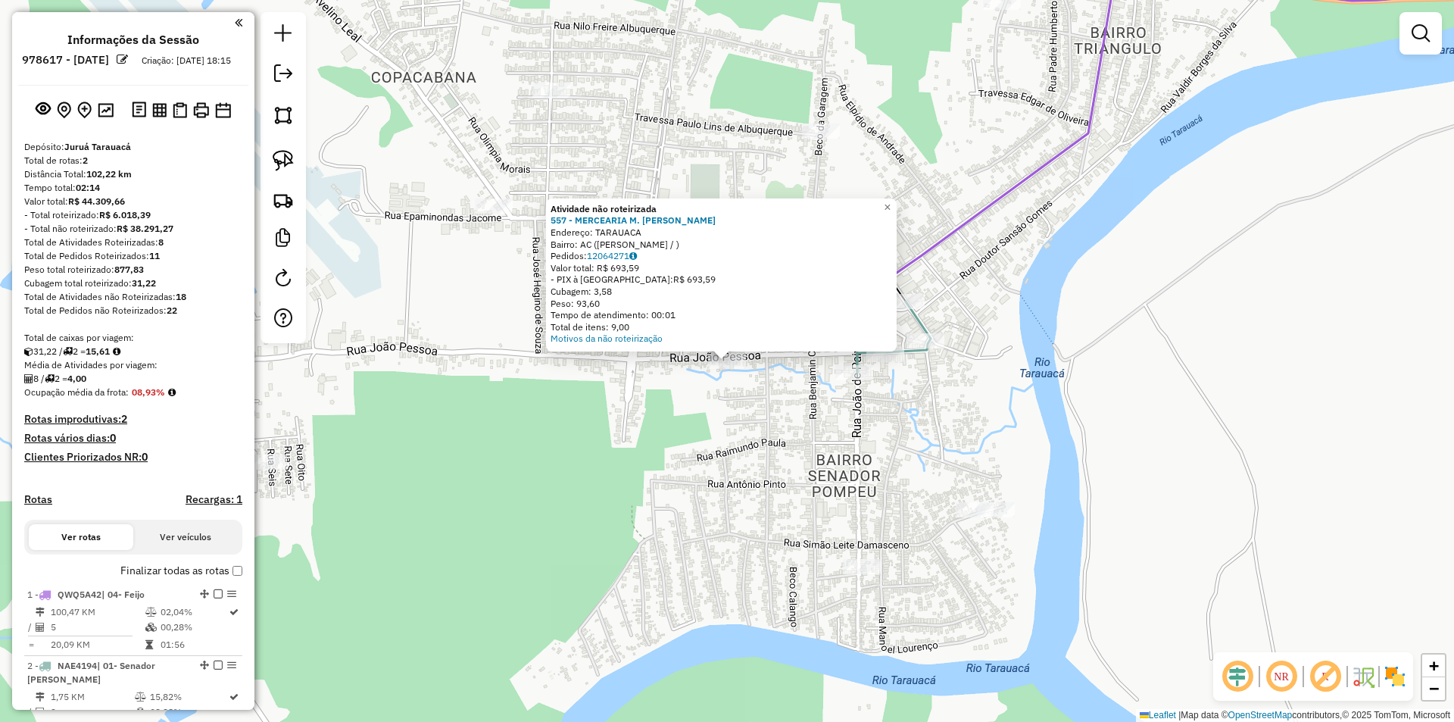
click at [754, 420] on div "Atividade não roteirizada 557 - MERCEARIA M. [PERSON_NAME]: TARAUACA Bairro: AC…" at bounding box center [727, 361] width 1454 height 722
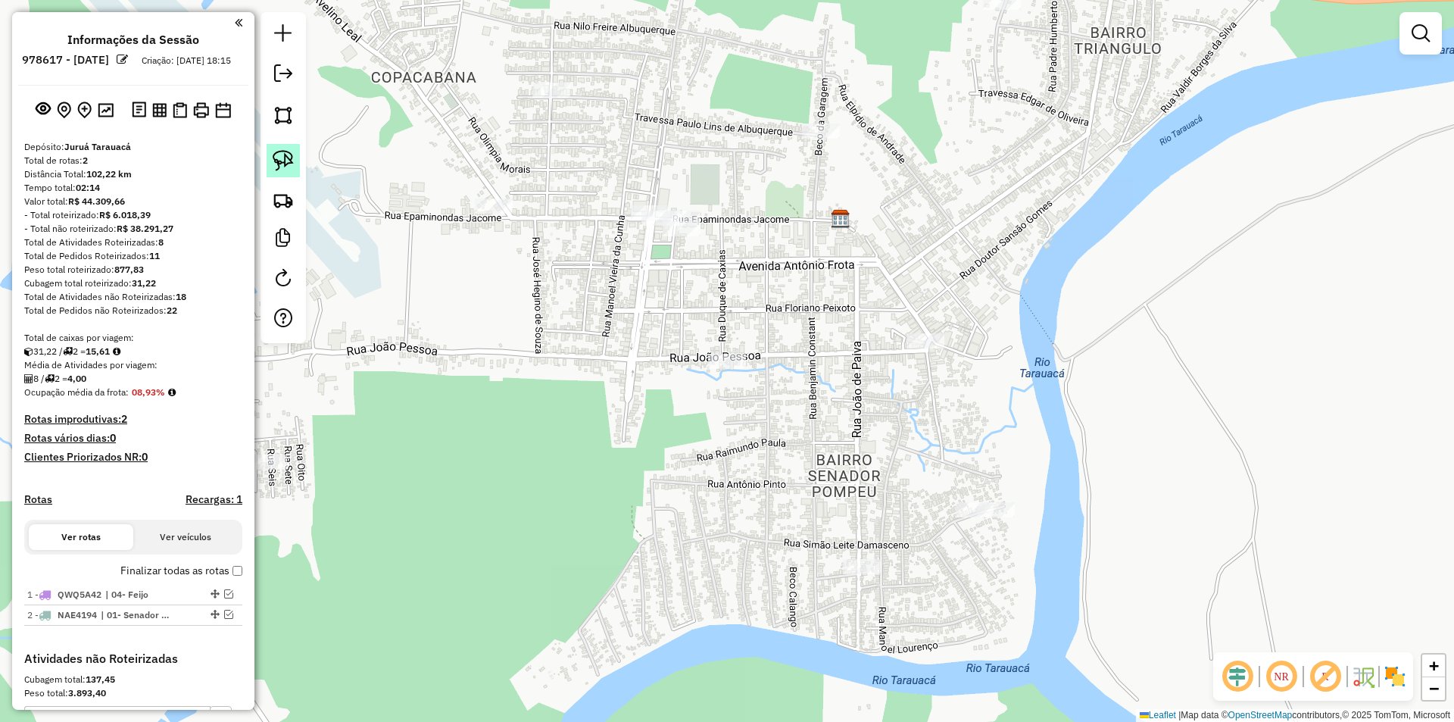
click at [296, 158] on link at bounding box center [283, 160] width 33 height 33
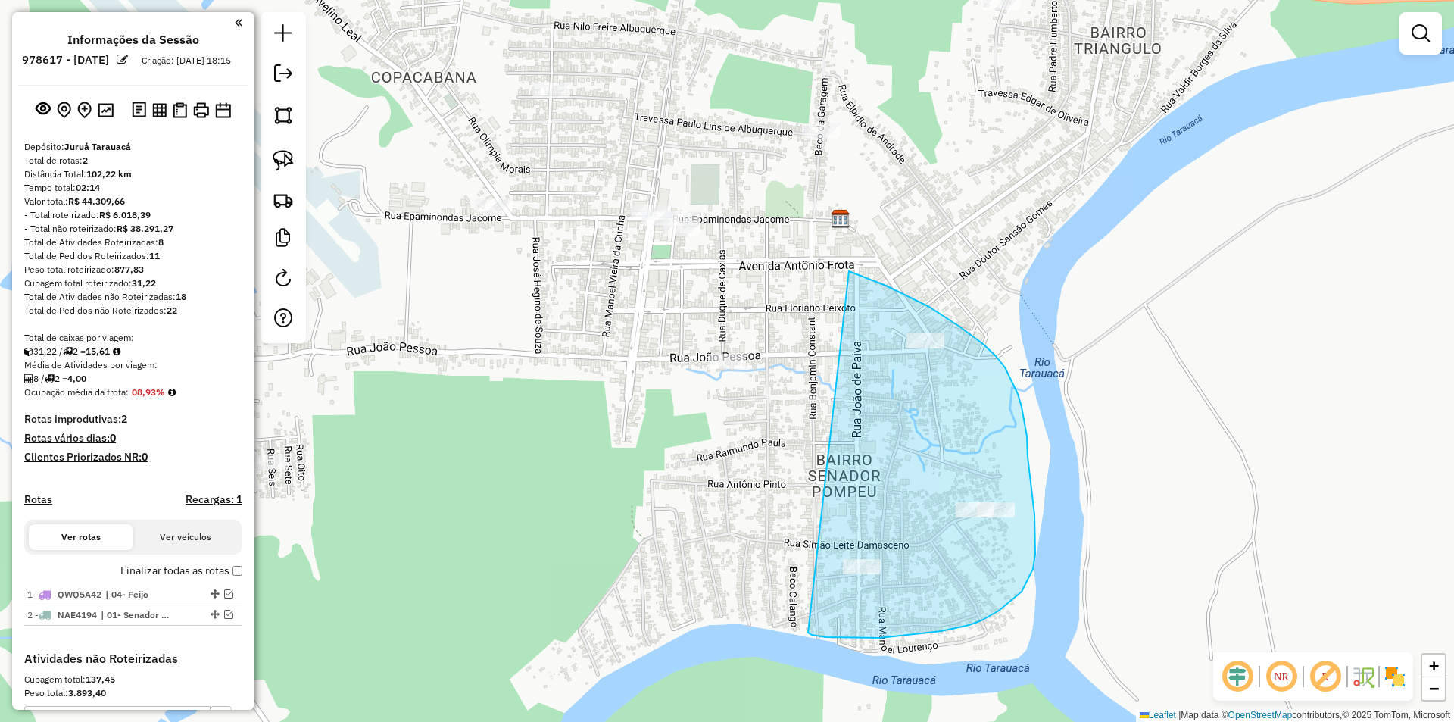
drag, startPoint x: 849, startPoint y: 271, endPoint x: 808, endPoint y: 632, distance: 363.6
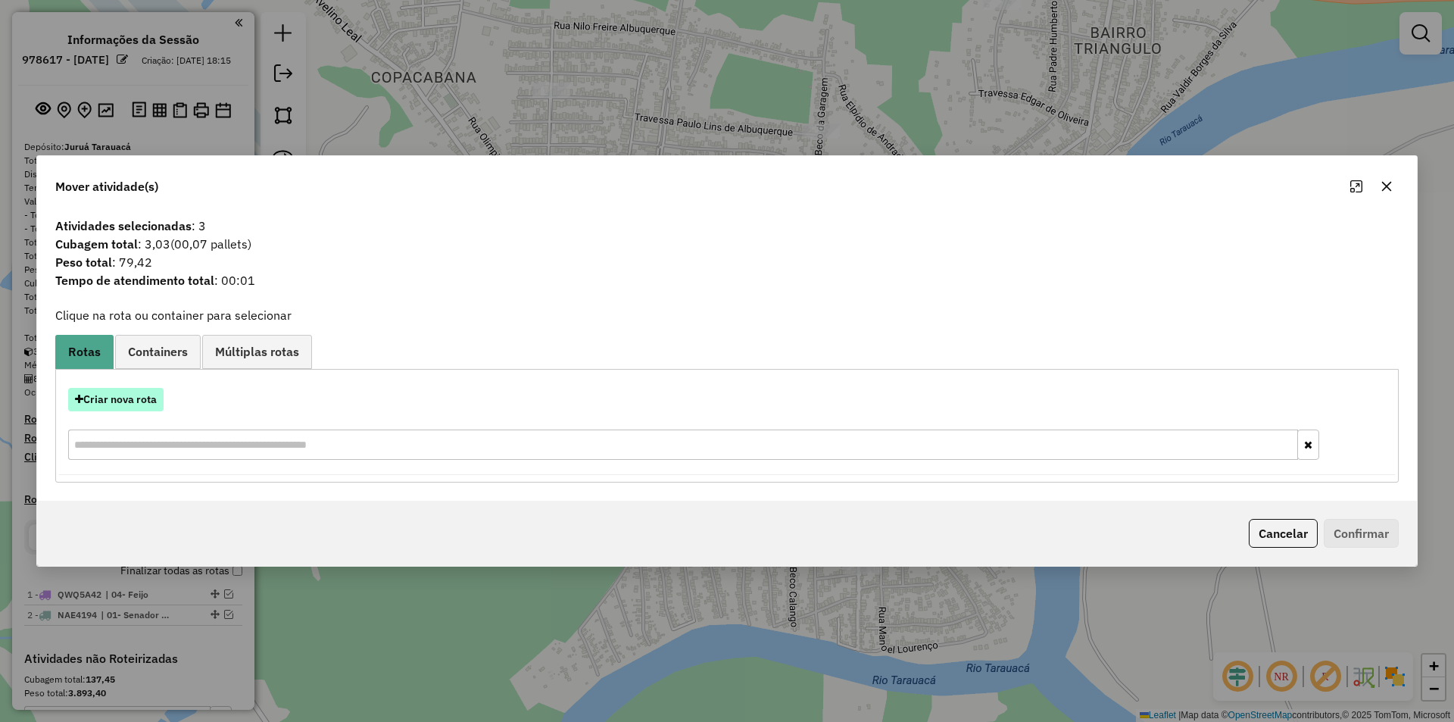
click at [120, 411] on button "Criar nova rota" at bounding box center [115, 399] width 95 height 23
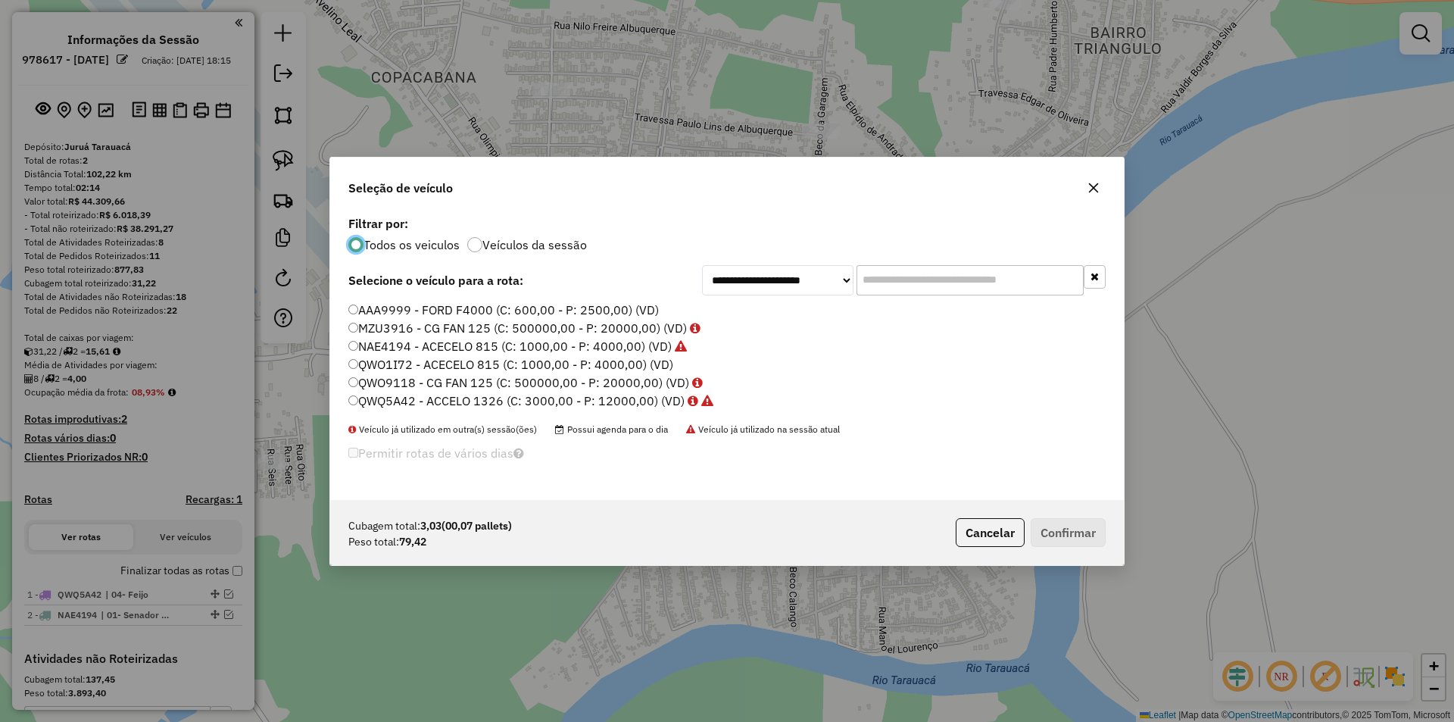
click at [370, 324] on label "MZU3916 - CG FAN 125 (C: 500000,00 - P: 20000,00) (VD)" at bounding box center [524, 328] width 352 height 18
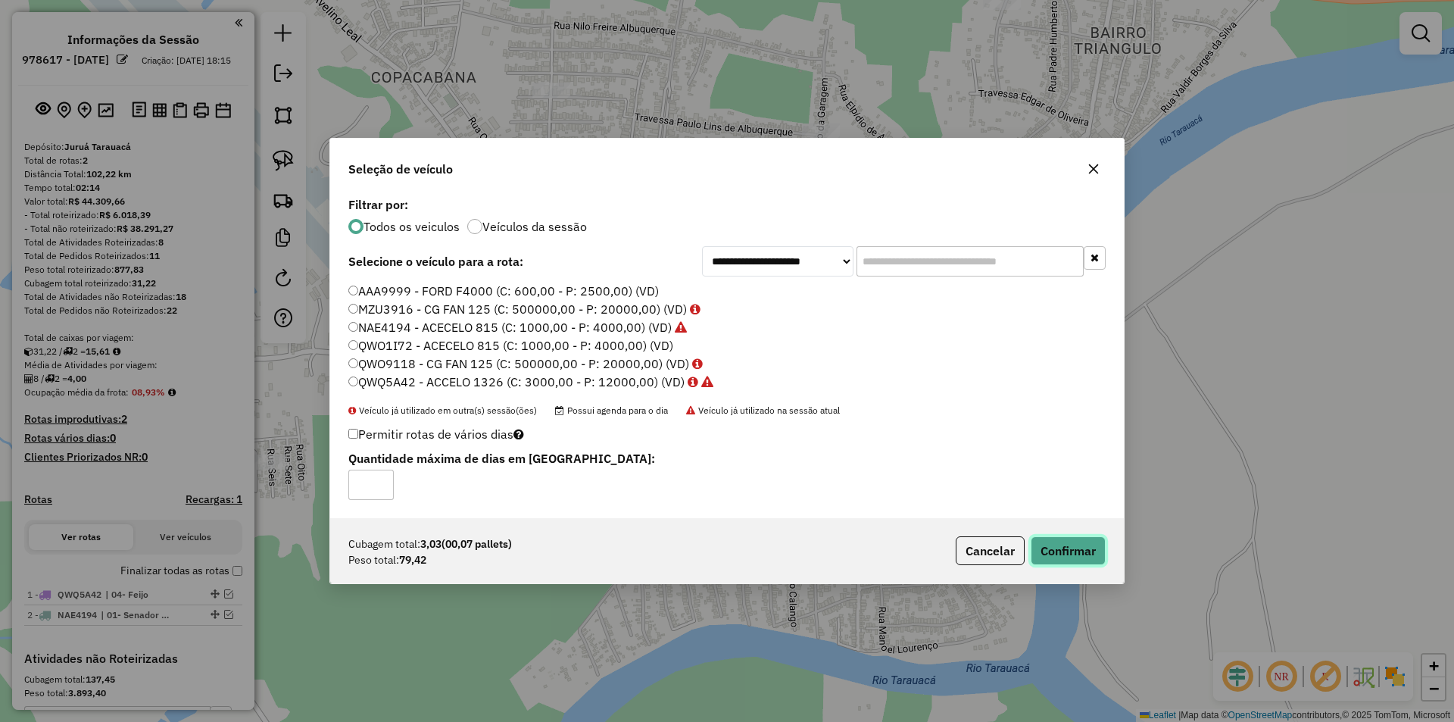
click at [1088, 556] on button "Confirmar" at bounding box center [1068, 550] width 75 height 29
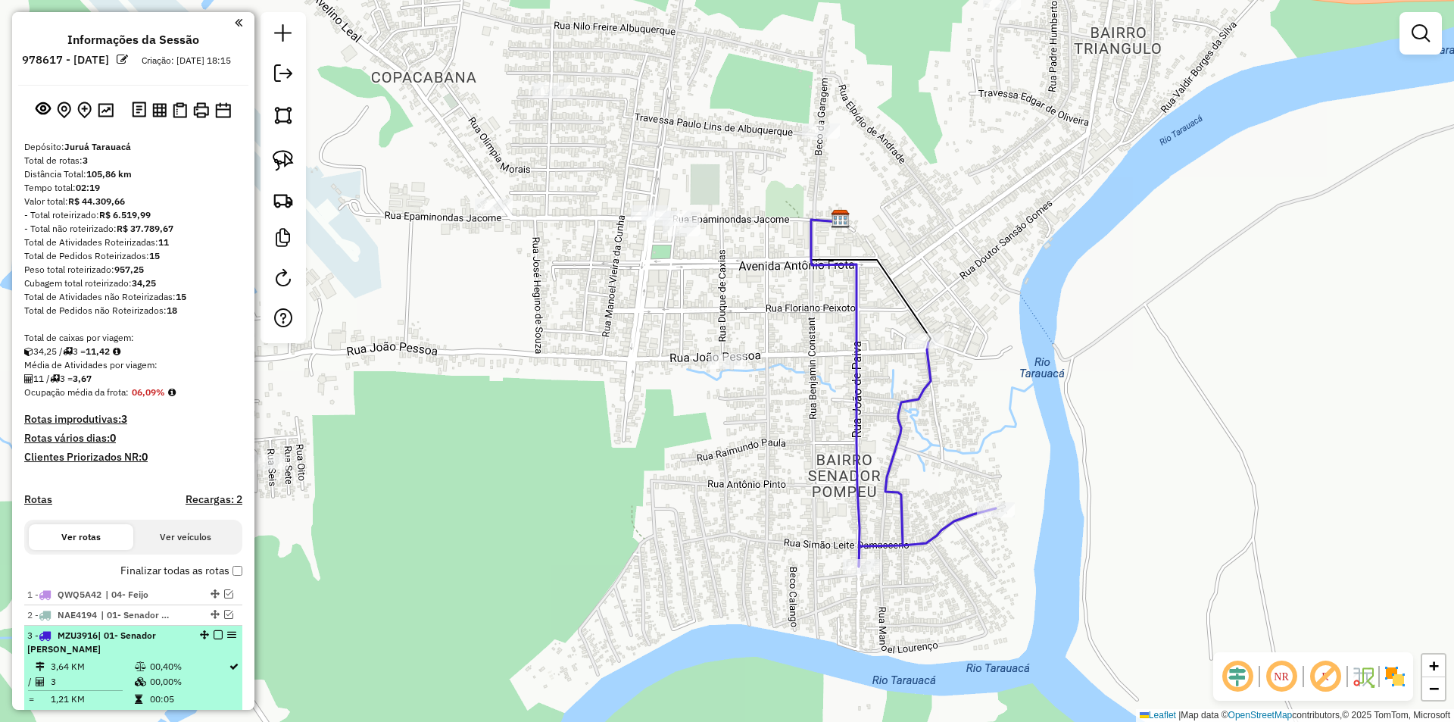
click at [77, 655] on div "3 - MZU3916 | 01- Senador [PERSON_NAME]" at bounding box center [107, 642] width 161 height 27
select select "**********"
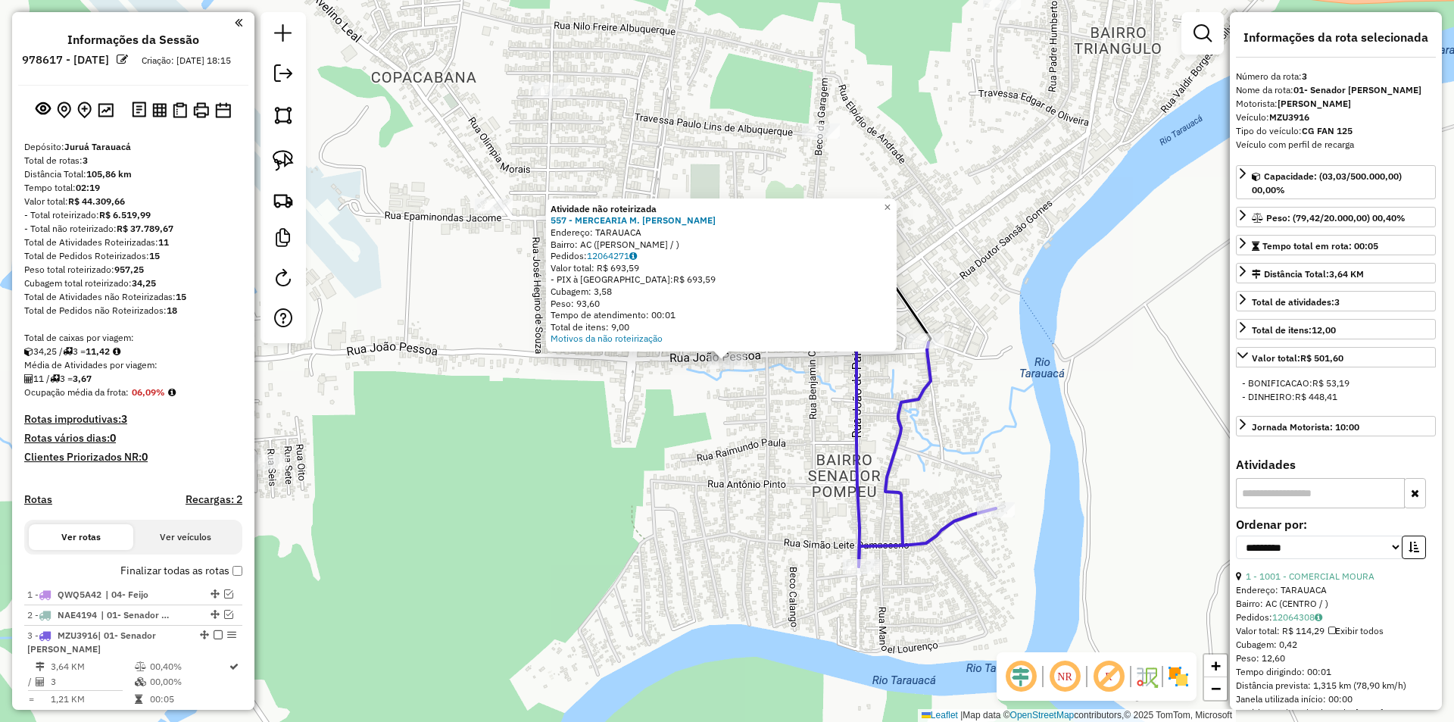
click at [675, 448] on div "Atividade não roteirizada 557 - MERCEARIA M. [PERSON_NAME]: TARAUACA Bairro: AC…" at bounding box center [727, 361] width 1454 height 722
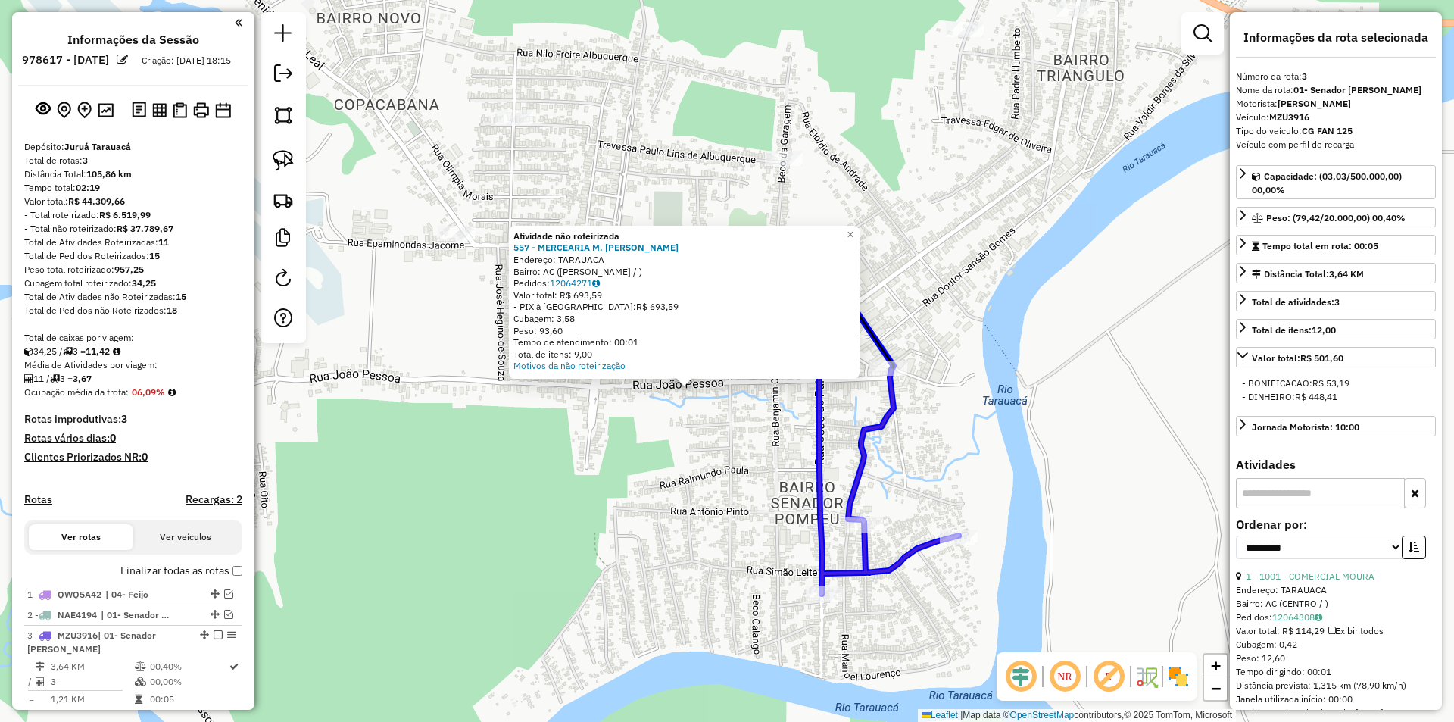
click at [865, 532] on div at bounding box center [864, 524] width 38 height 15
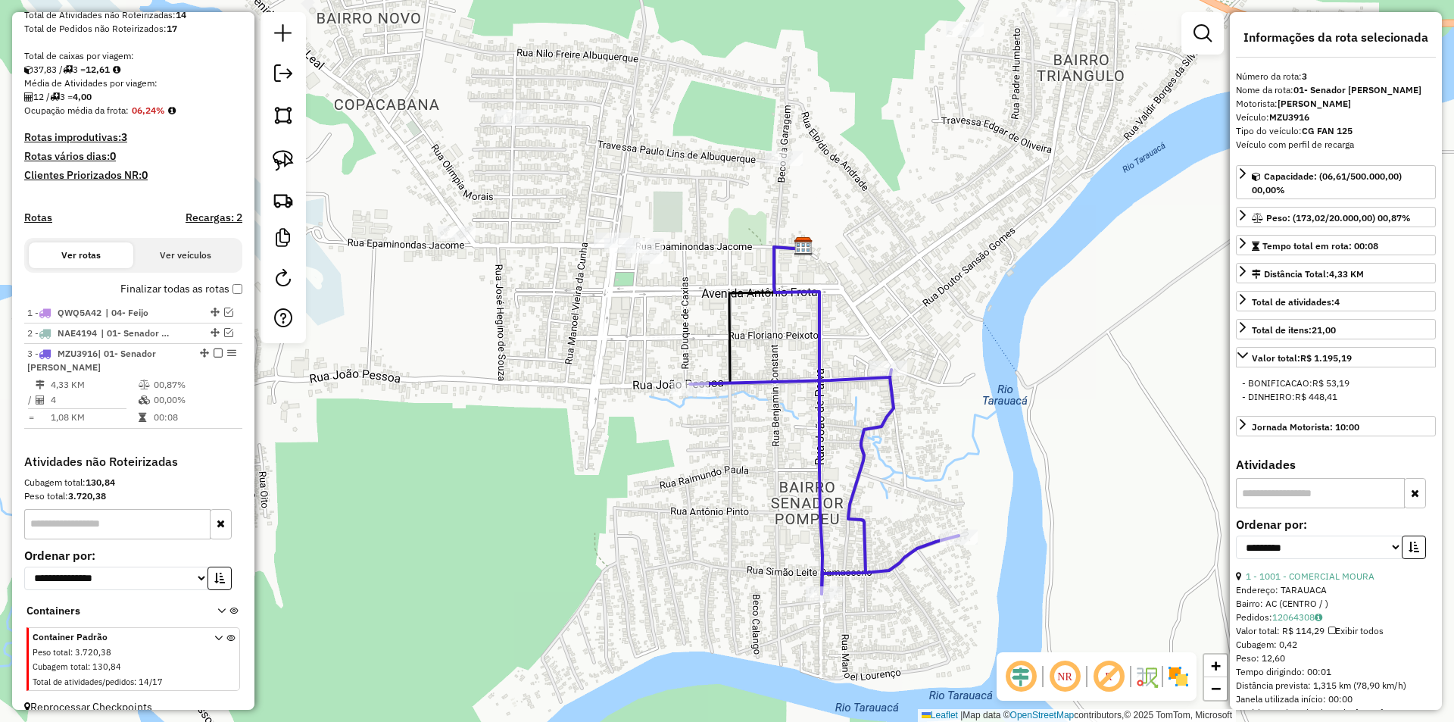
scroll to position [313, 0]
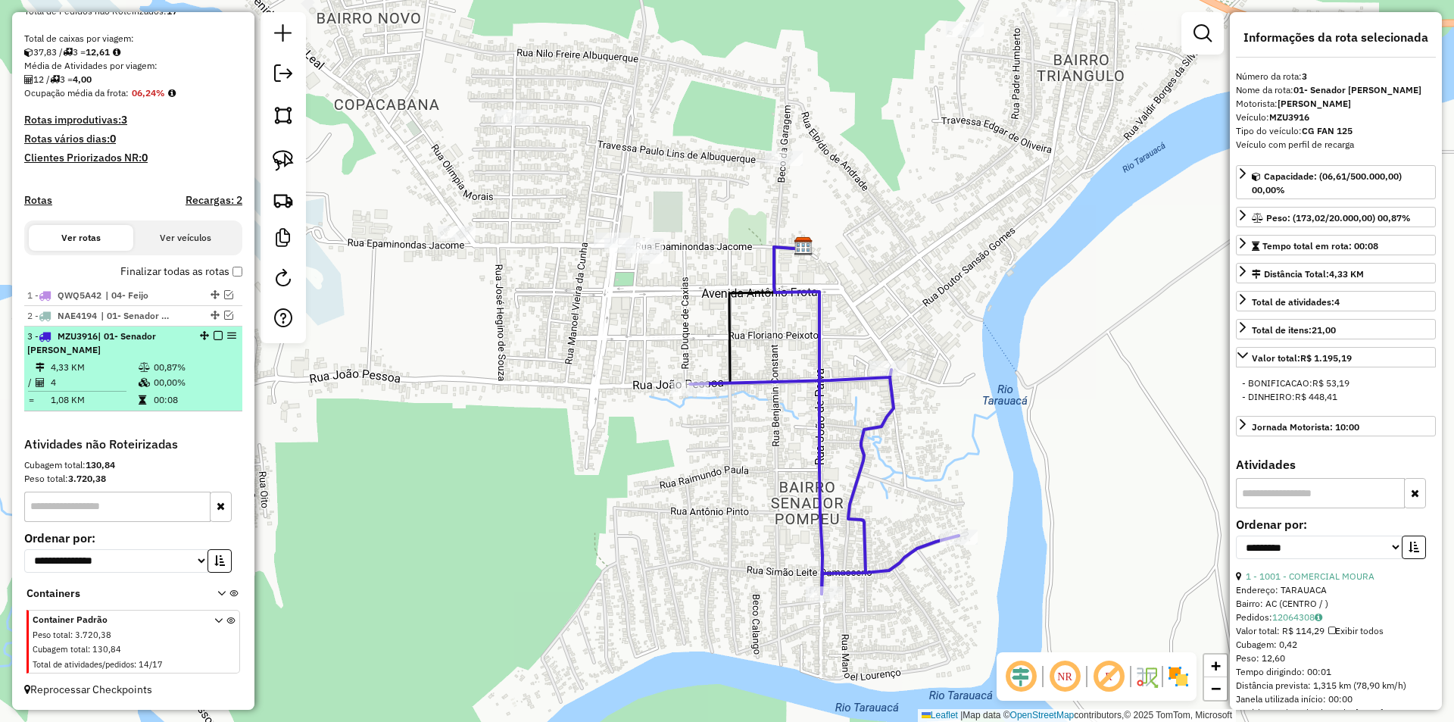
click at [217, 333] on em at bounding box center [218, 335] width 9 height 9
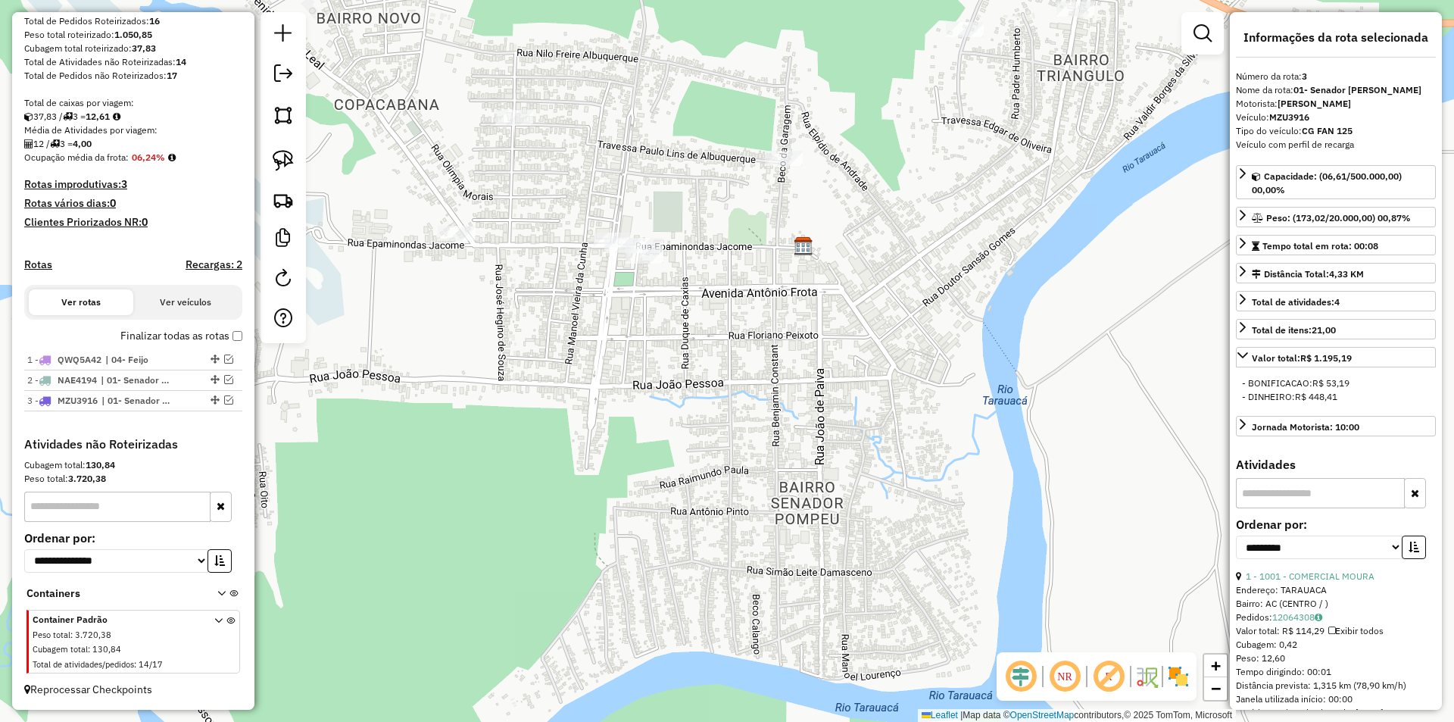
scroll to position [248, 0]
drag, startPoint x: 560, startPoint y: 410, endPoint x: 612, endPoint y: 517, distance: 118.9
click at [612, 517] on div "Janela de atendimento Grade de atendimento Capacidade Transportadoras Veículos …" at bounding box center [727, 361] width 1454 height 722
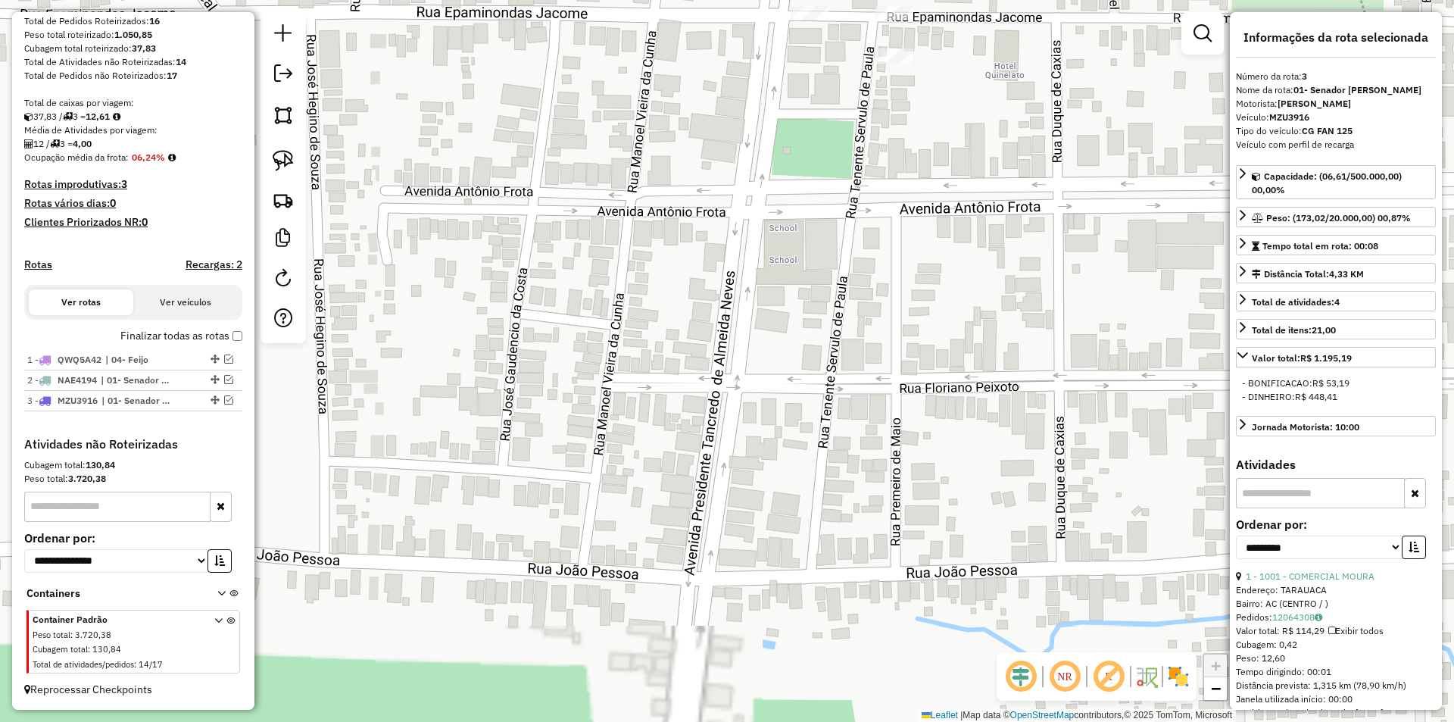
drag, startPoint x: 782, startPoint y: 388, endPoint x: 772, endPoint y: 623, distance: 235.8
click at [765, 648] on div "Janela de atendimento Grade de atendimento Capacidade Transportadoras Veículos …" at bounding box center [727, 361] width 1454 height 722
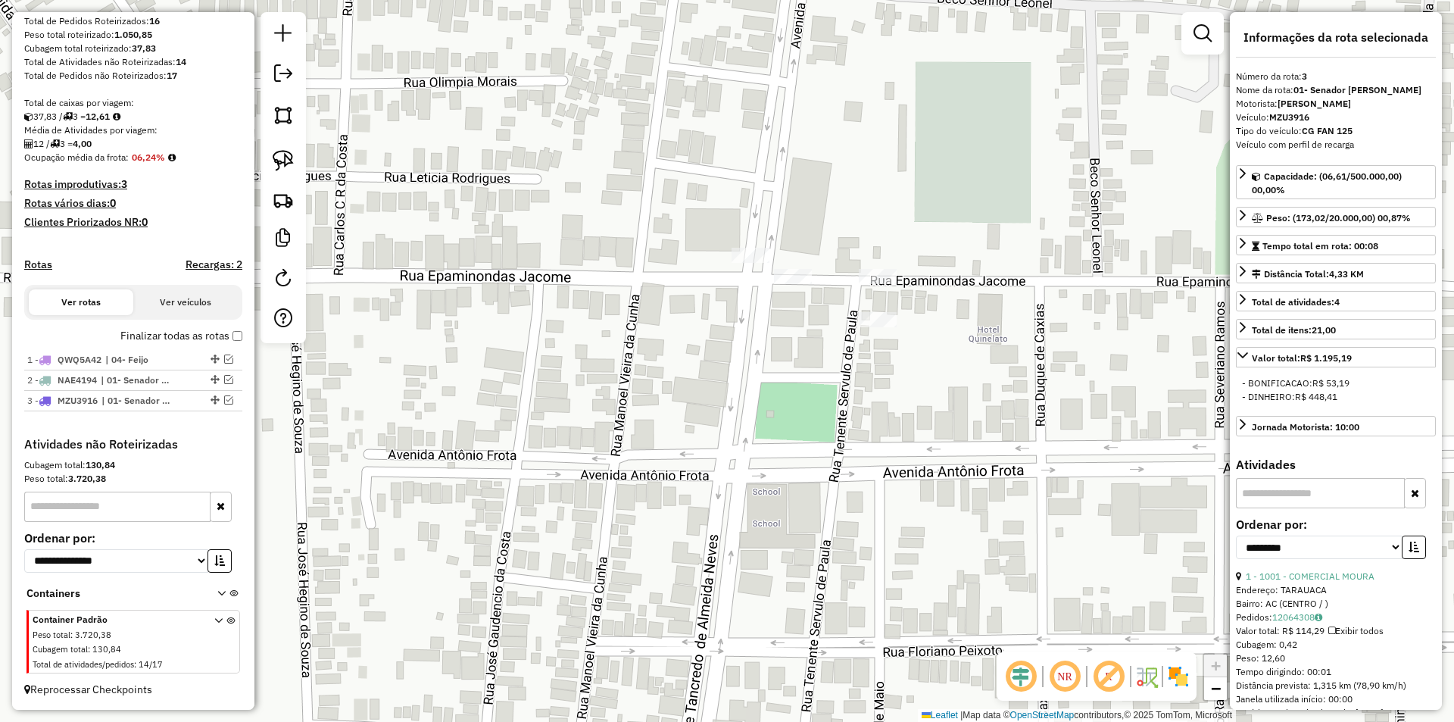
click at [753, 242] on div "Janela de atendimento Grade de atendimento Capacidade Transportadoras Veículos …" at bounding box center [727, 361] width 1454 height 722
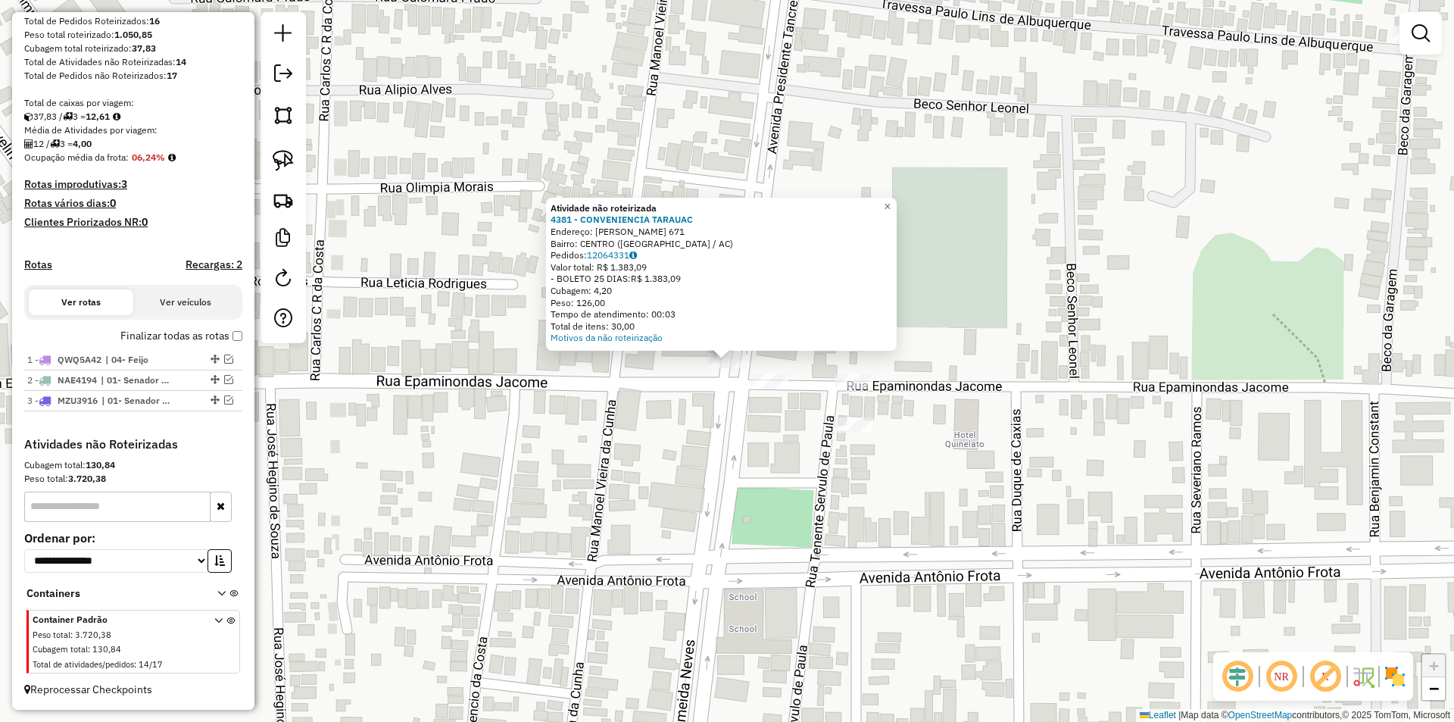
click at [741, 377] on div "Atividade não roteirizada 4381 - CONVENIENCIA TARAUAC Endereço: TANCREDO NEVES …" at bounding box center [727, 361] width 1454 height 722
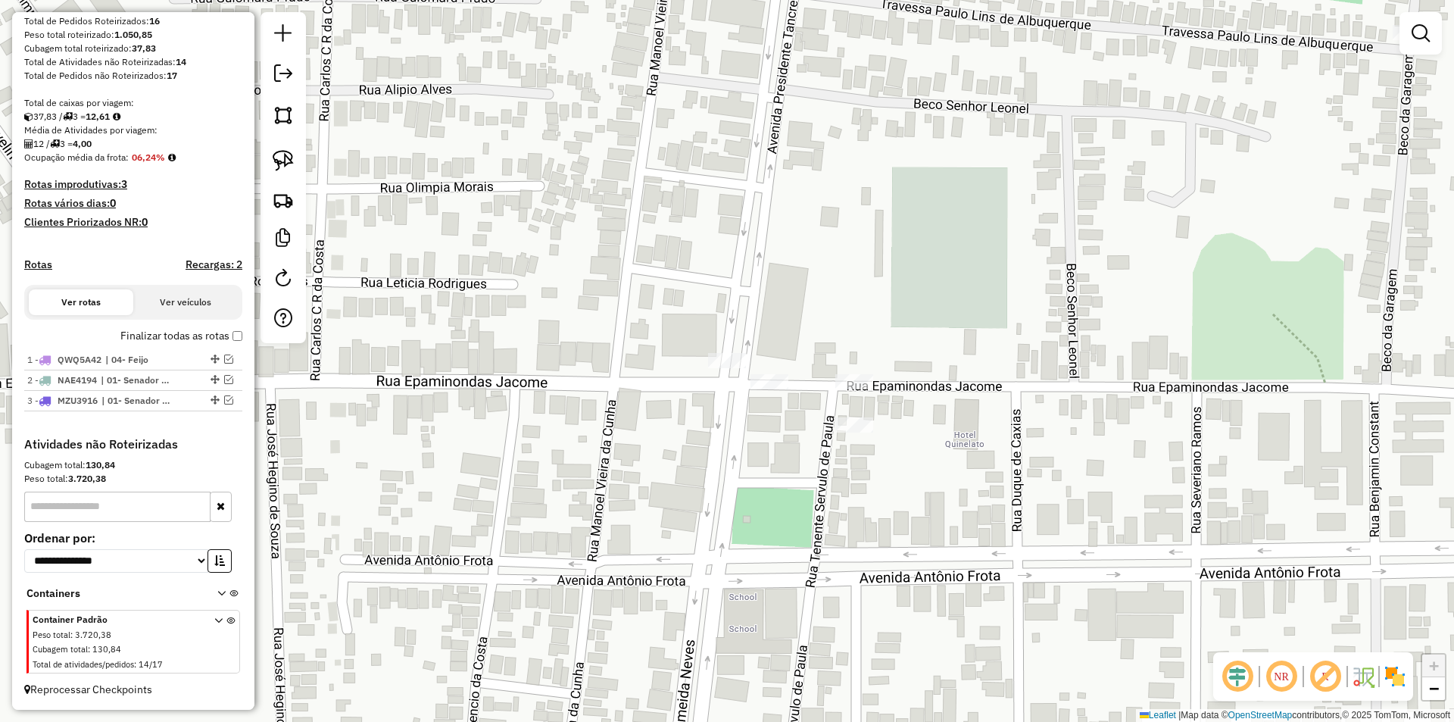
click at [735, 381] on div "Janela de atendimento Grade de atendimento Capacidade Transportadoras Veículos …" at bounding box center [727, 361] width 1454 height 722
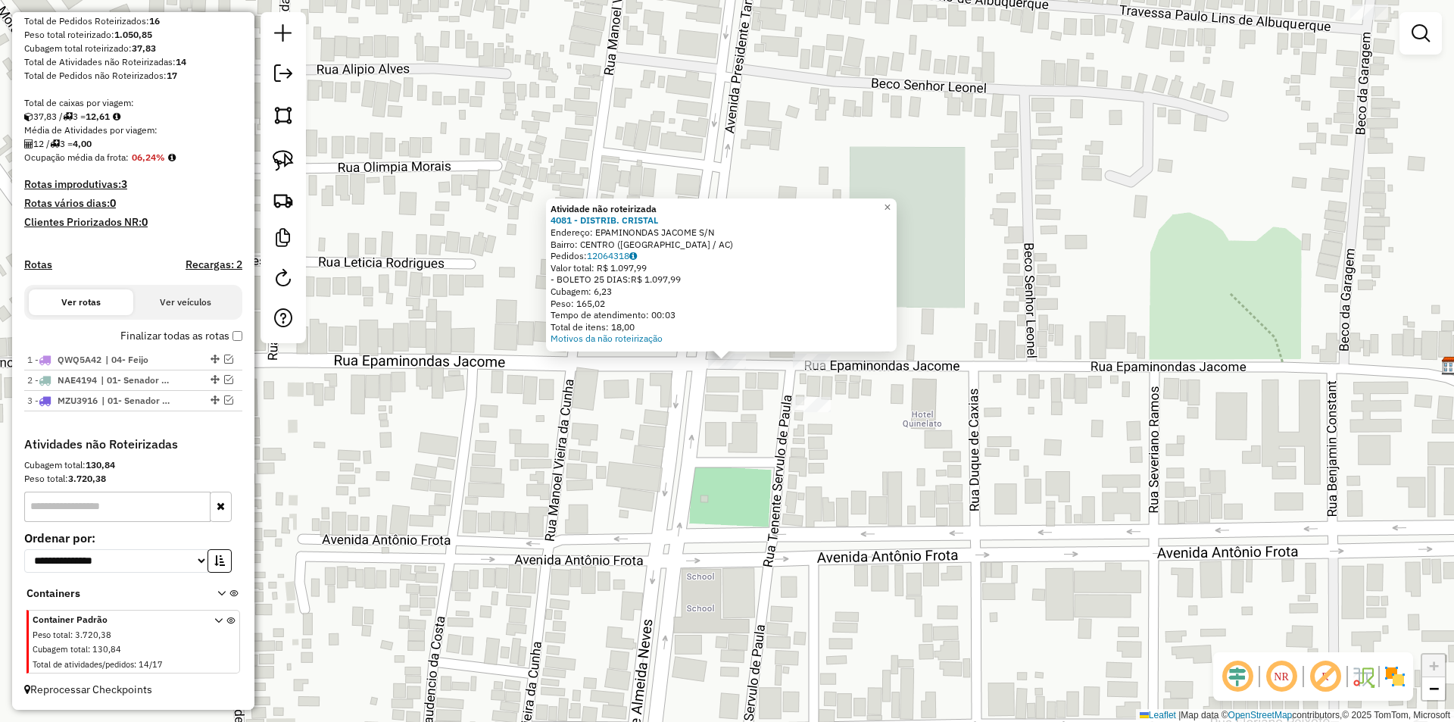
click at [744, 391] on div "Atividade não roteirizada 4081 - DISTRIB. CRISTAL Endereço: EPAMINONDAS JACOME …" at bounding box center [727, 361] width 1454 height 722
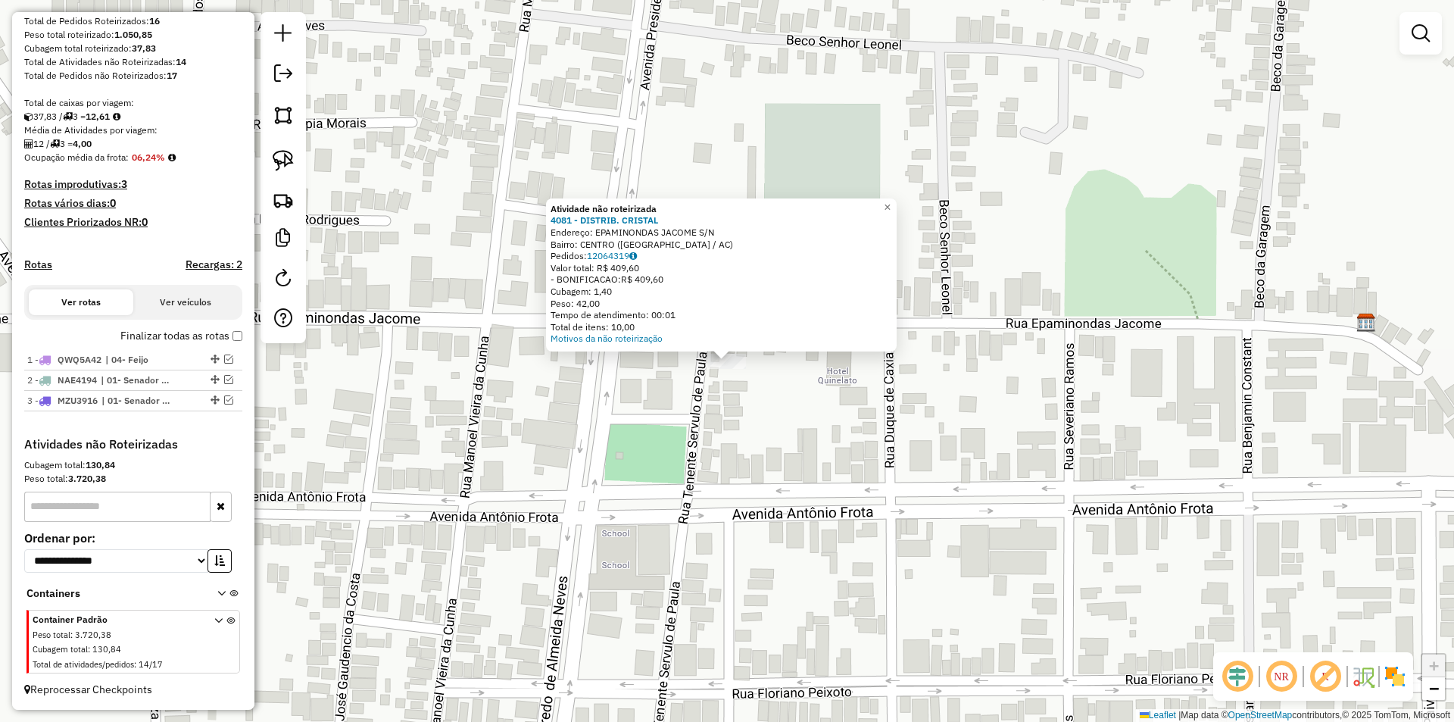
click at [694, 422] on div "Atividade não roteirizada 4081 - DISTRIB. CRISTAL Endereço: EPAMINONDAS JACOME …" at bounding box center [727, 361] width 1454 height 722
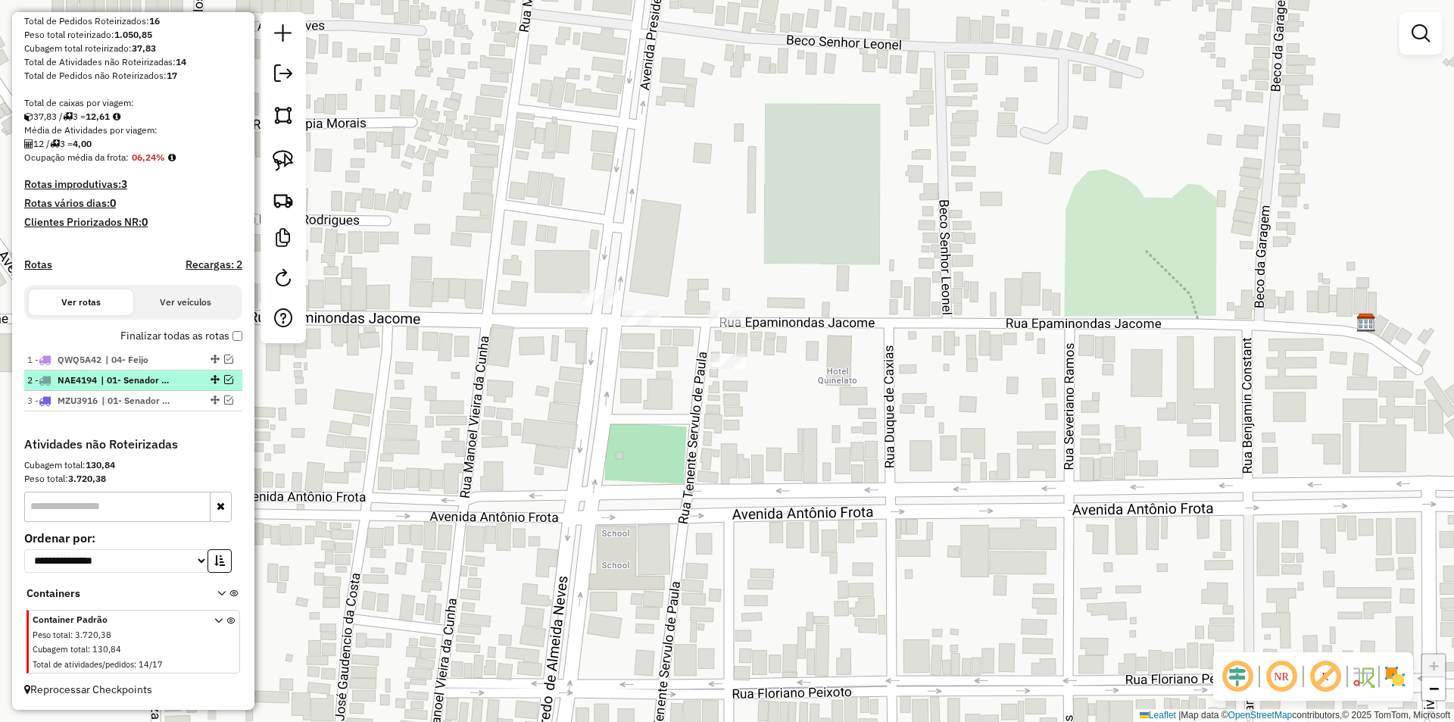
click at [224, 375] on em at bounding box center [228, 379] width 9 height 9
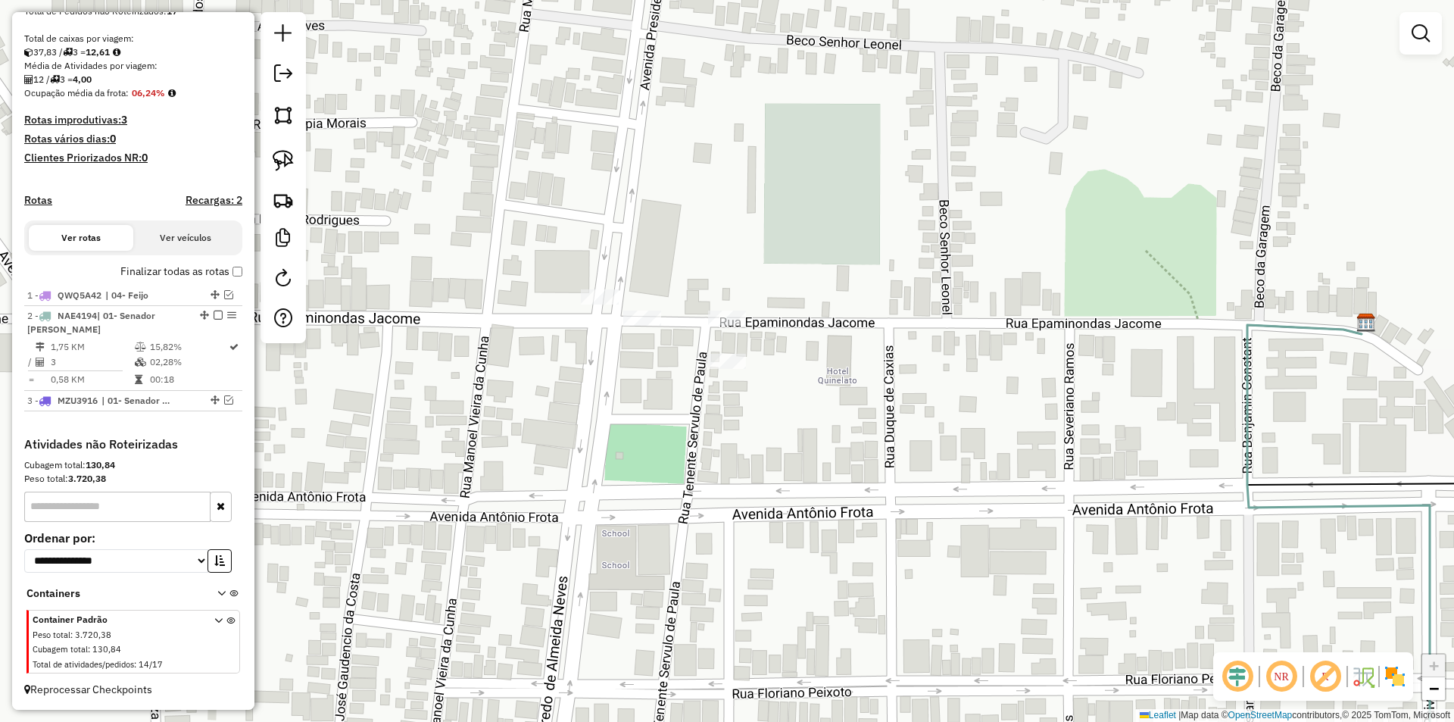
drag, startPoint x: 283, startPoint y: 151, endPoint x: 539, endPoint y: 223, distance: 266.7
click at [283, 152] on img at bounding box center [283, 160] width 21 height 21
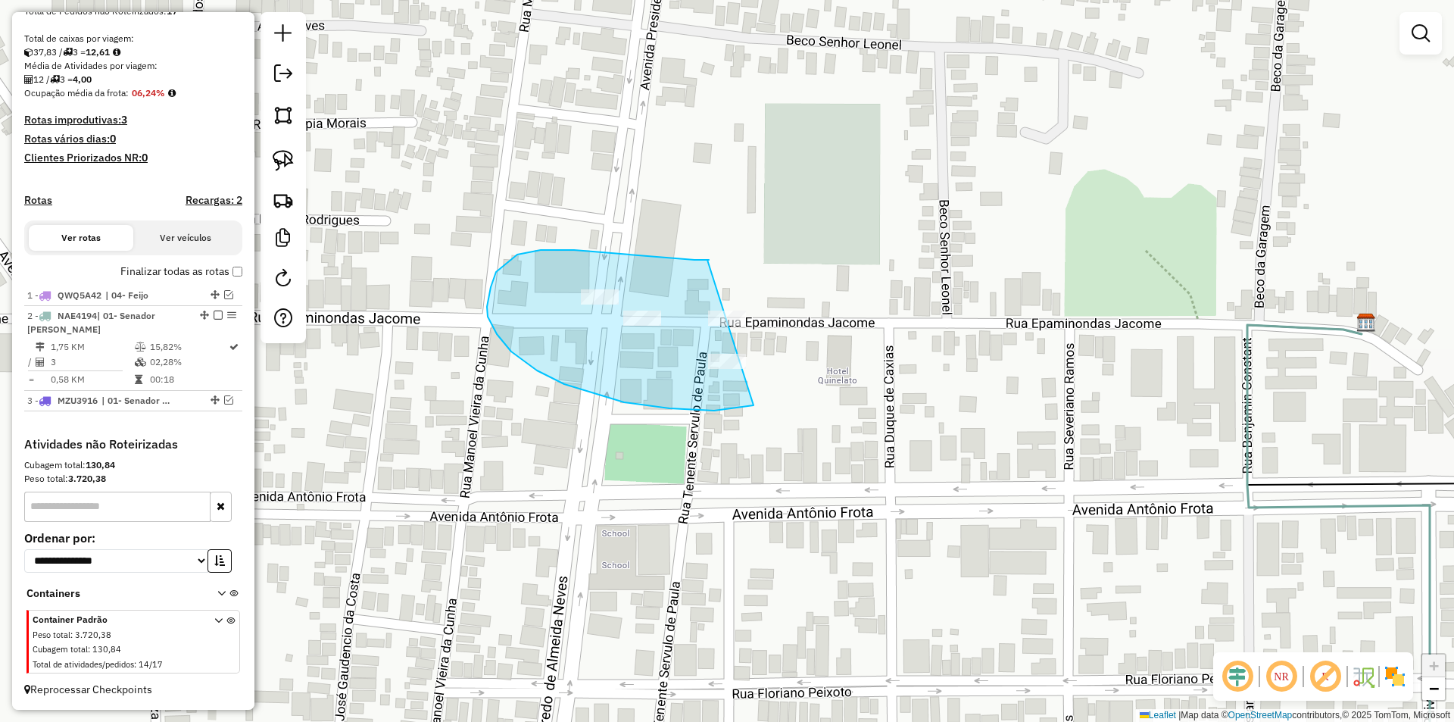
drag, startPoint x: 709, startPoint y: 260, endPoint x: 826, endPoint y: 350, distance: 147.4
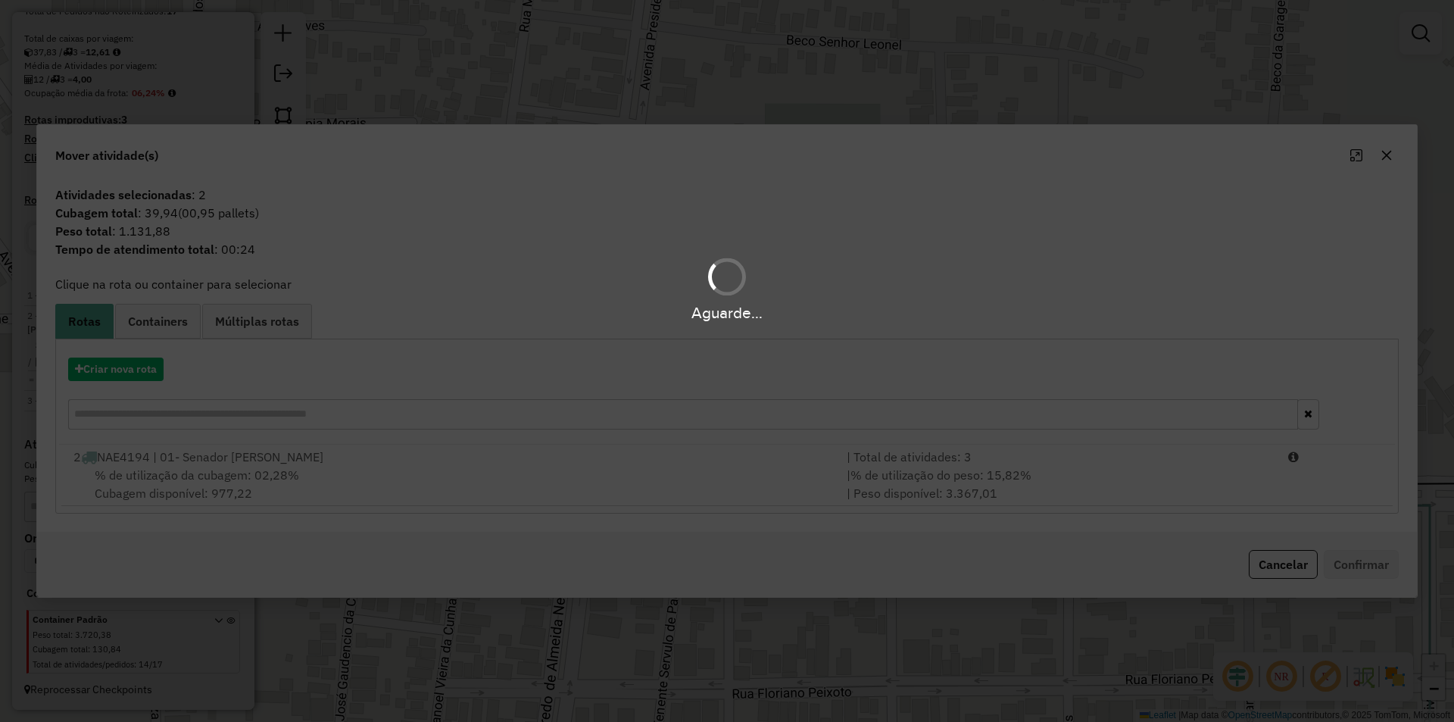
click at [145, 492] on div "Aguarde..." at bounding box center [727, 361] width 1454 height 722
click at [153, 489] on hb-app "Aguarde... Pop-up bloqueado! Seu navegador bloqueou automáticamente a abertura …" at bounding box center [727, 361] width 1454 height 722
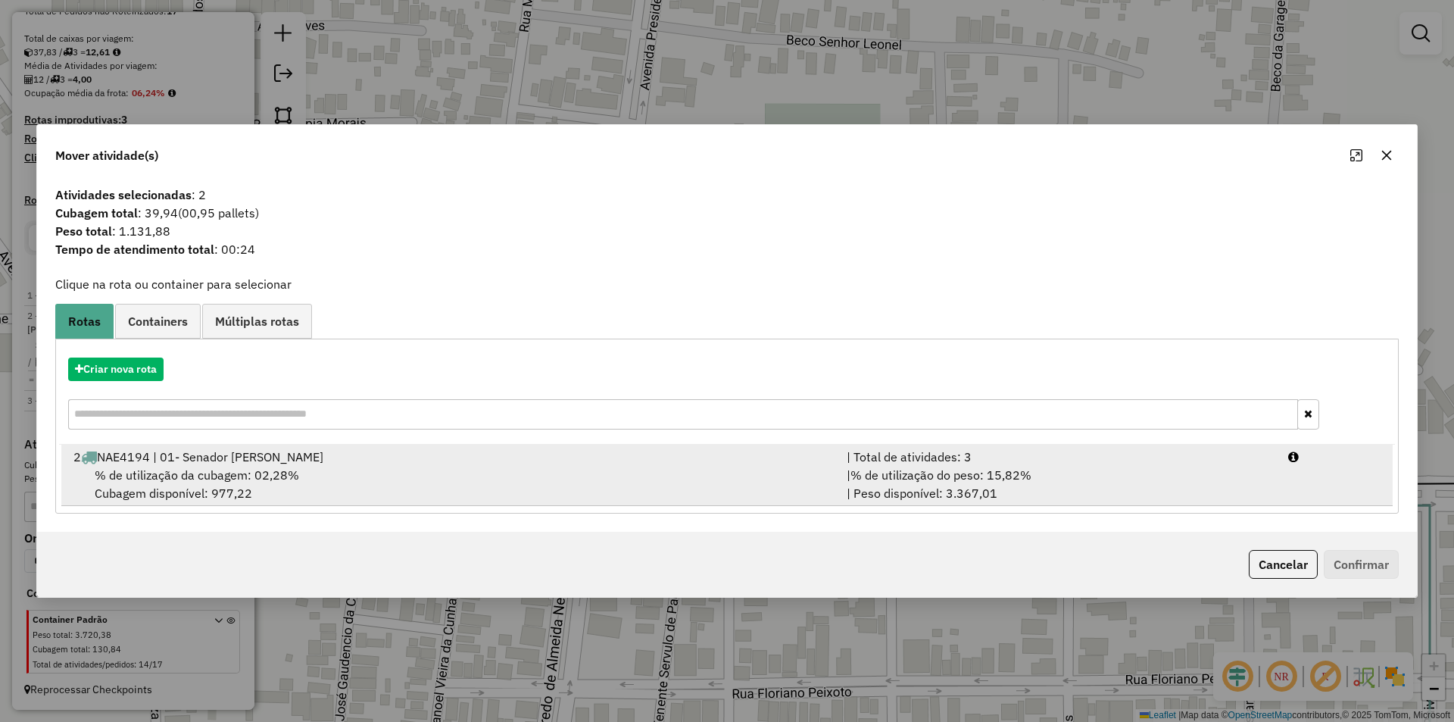
drag, startPoint x: 174, startPoint y: 485, endPoint x: 489, endPoint y: 465, distance: 315.0
click at [176, 485] on div "% de utilização da cubagem: 02,28% Cubagem disponível: 977,22" at bounding box center [450, 484] width 773 height 36
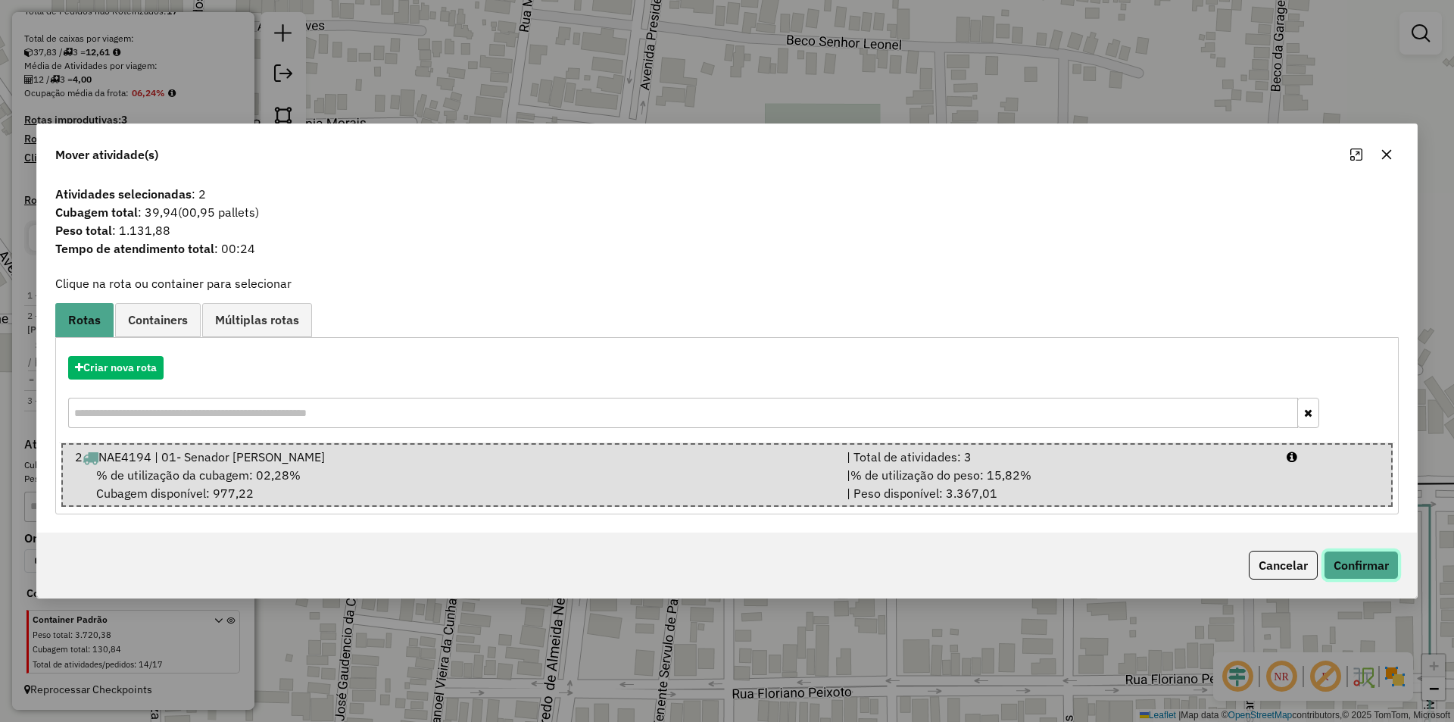
click at [1360, 560] on button "Confirmar" at bounding box center [1361, 565] width 75 height 29
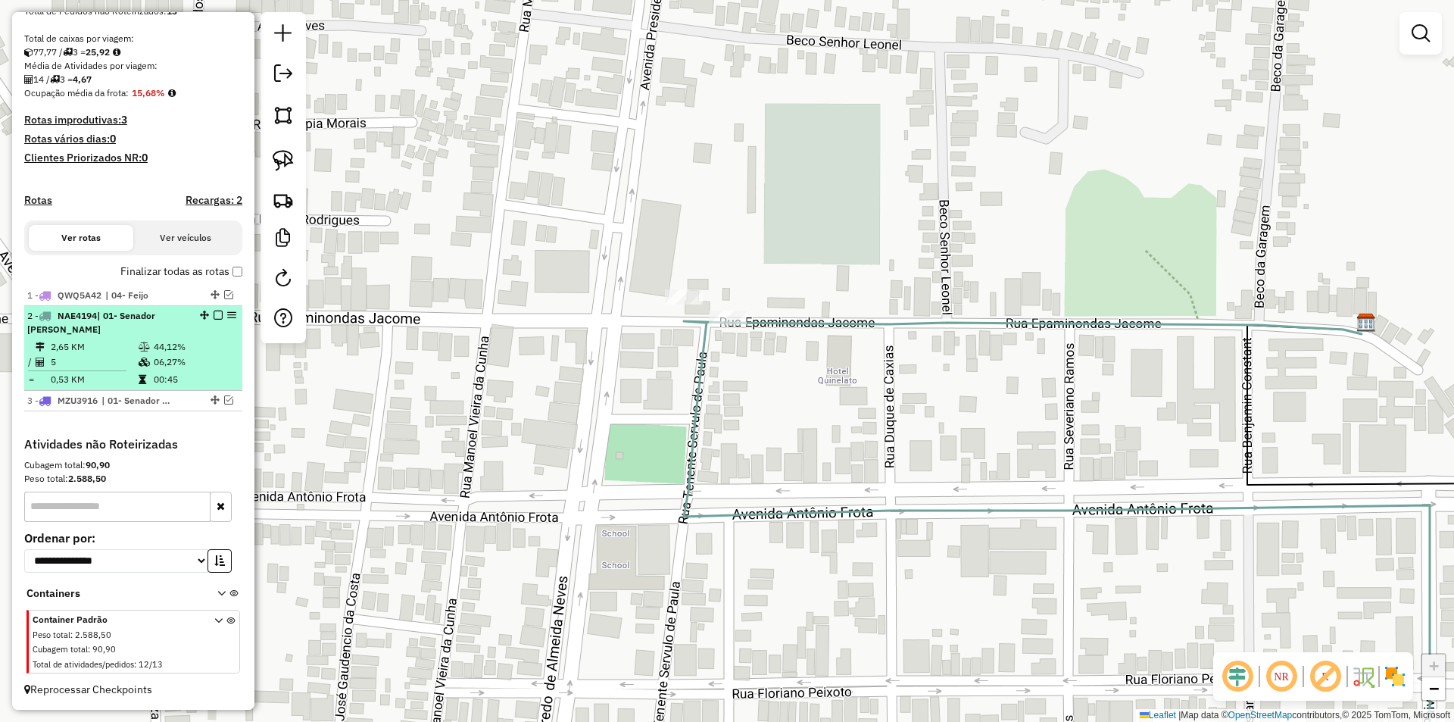
click at [214, 316] on em at bounding box center [218, 315] width 9 height 9
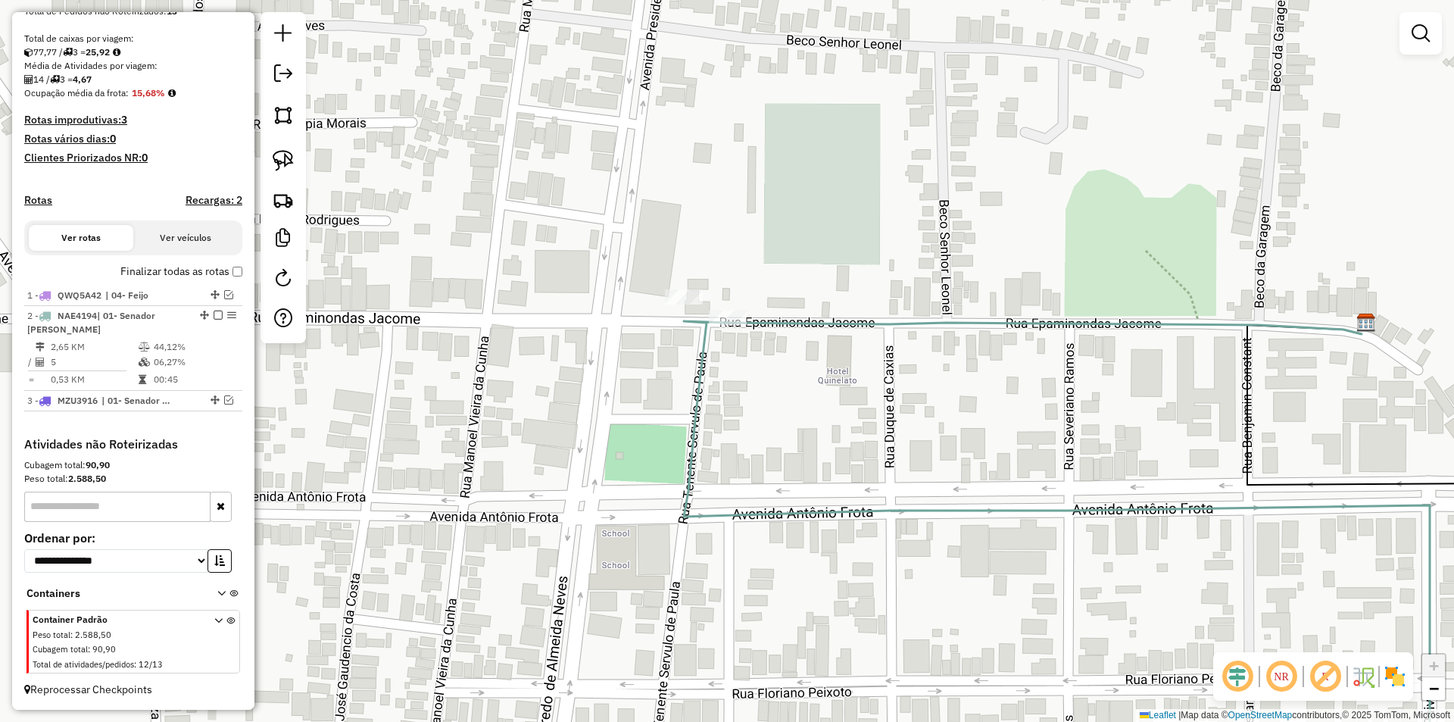
scroll to position [248, 0]
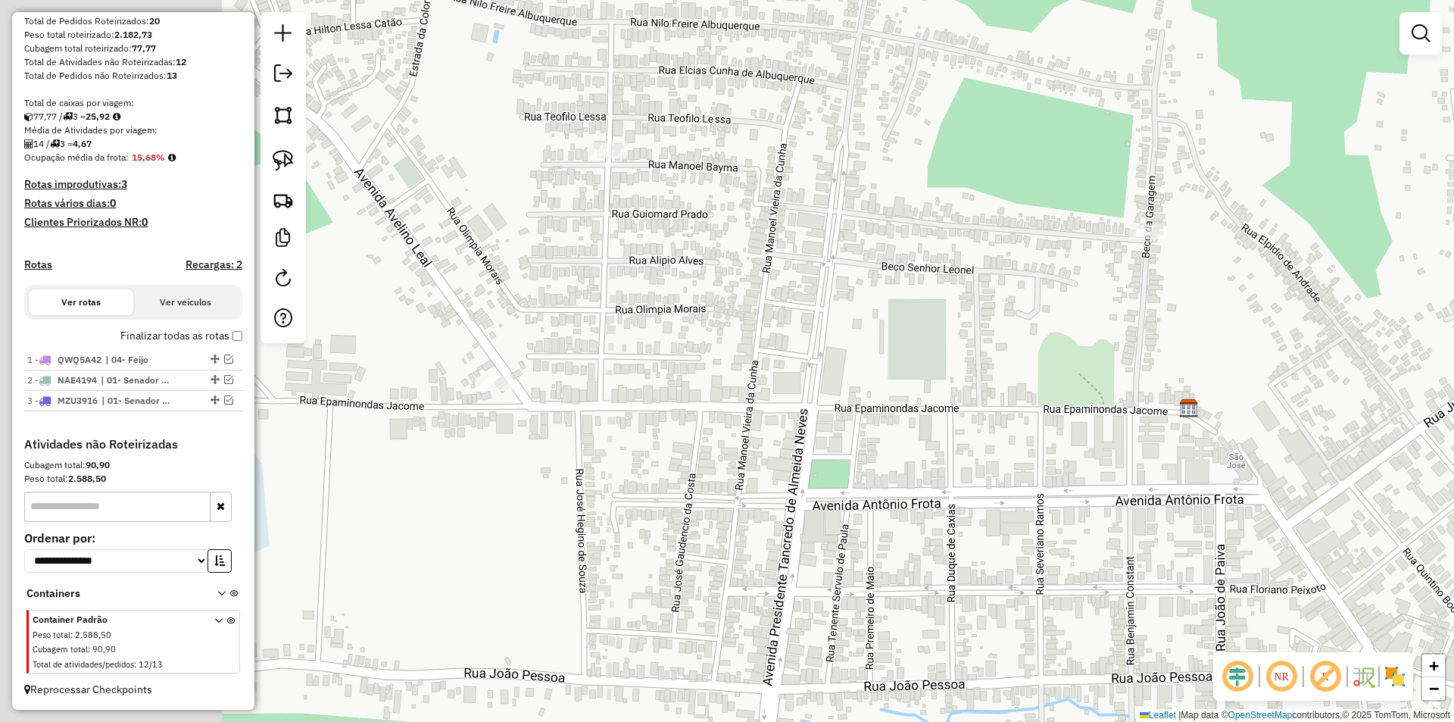
drag, startPoint x: 774, startPoint y: 523, endPoint x: 1060, endPoint y: 521, distance: 286.3
click at [1060, 520] on div "Janela de atendimento Grade de atendimento Capacidade Transportadoras Veículos …" at bounding box center [727, 361] width 1454 height 722
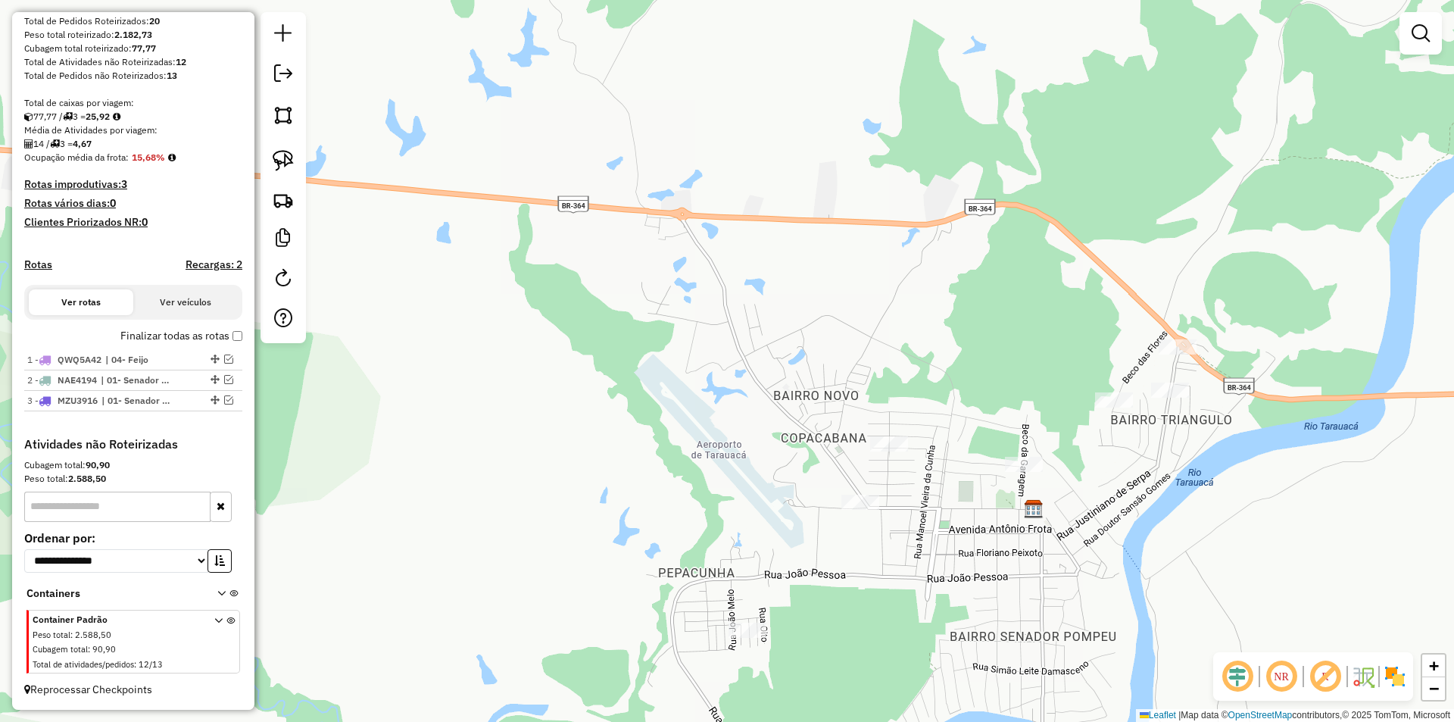
click at [892, 456] on div "Janela de atendimento Grade de atendimento Capacidade Transportadoras Veículos …" at bounding box center [727, 361] width 1454 height 722
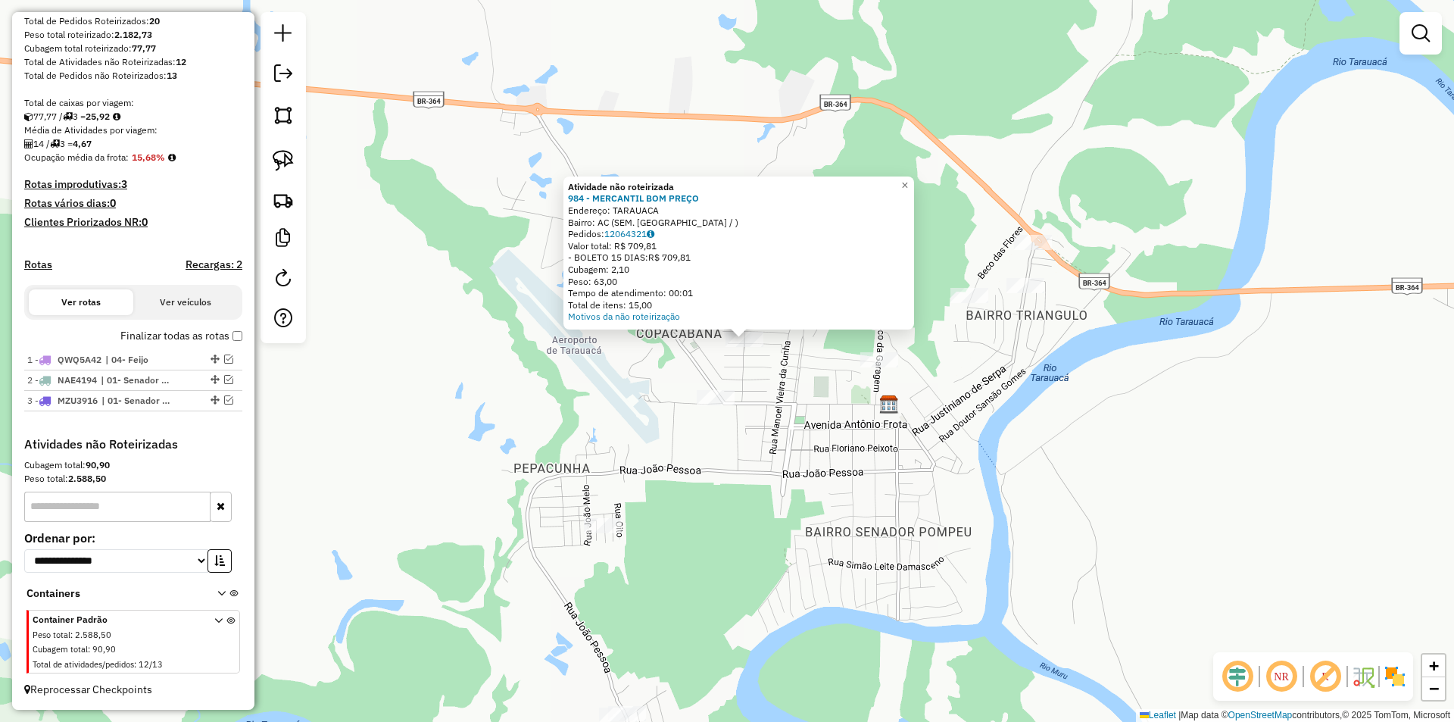
drag, startPoint x: 826, startPoint y: 561, endPoint x: 791, endPoint y: 462, distance: 105.2
click at [852, 520] on div "Atividade não roteirizada 984 - MERCANTIL BOM PREÇO Endereço: TARAUACA Bairro: …" at bounding box center [727, 361] width 1454 height 722
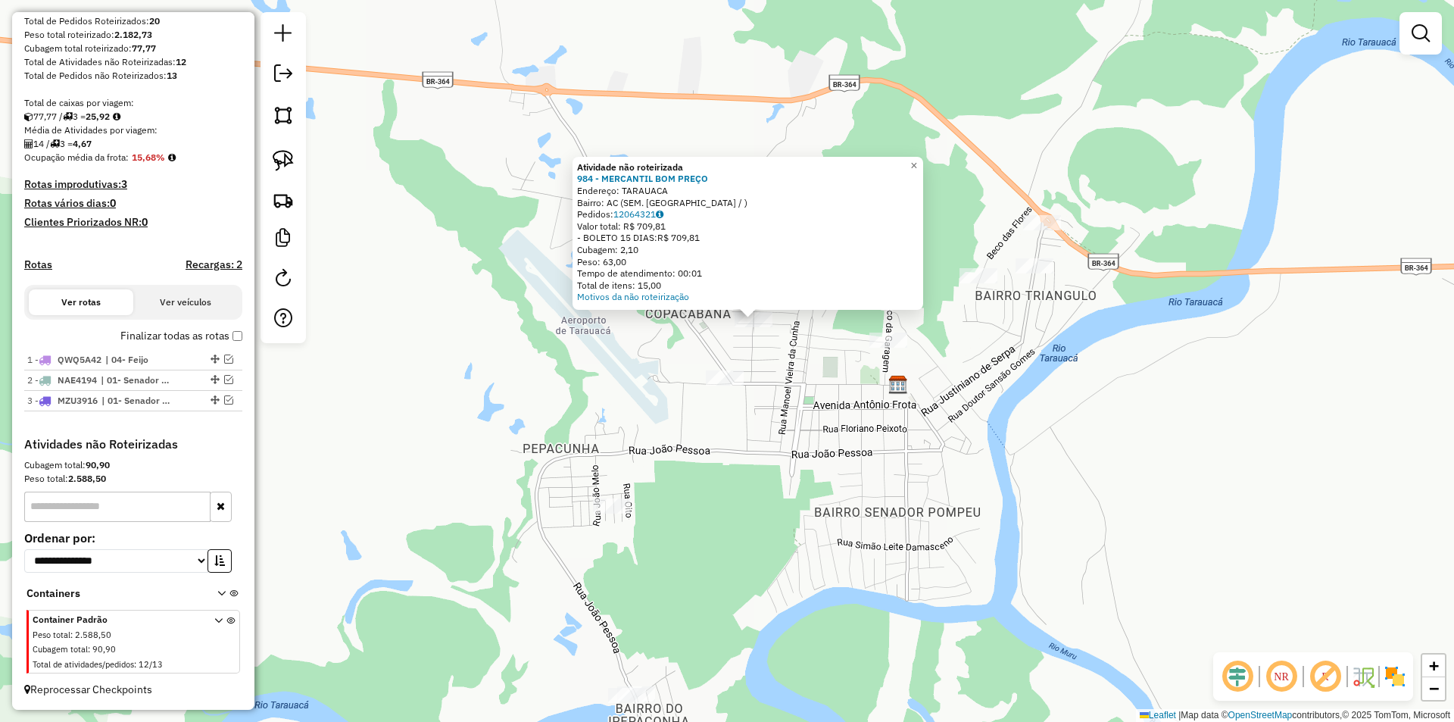
click at [724, 386] on div at bounding box center [725, 377] width 38 height 15
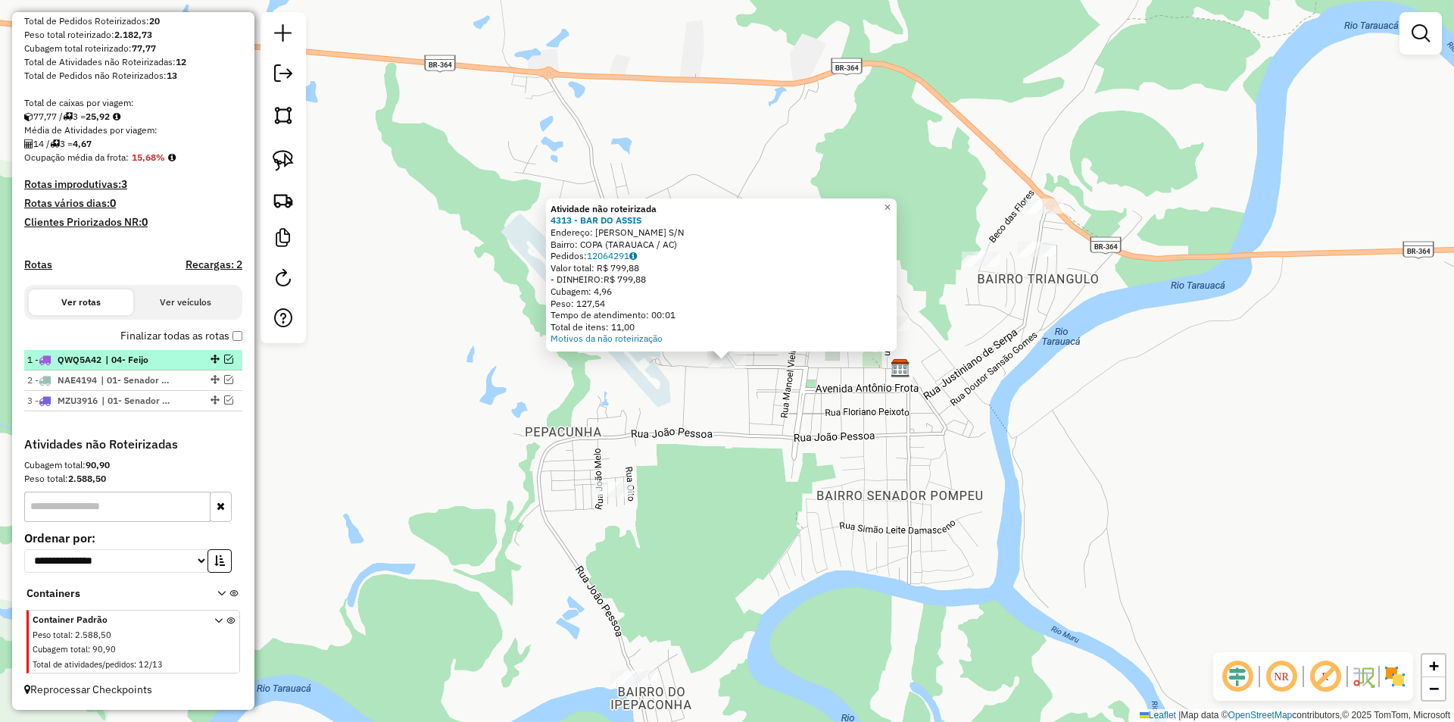
click at [227, 361] on em at bounding box center [228, 358] width 9 height 9
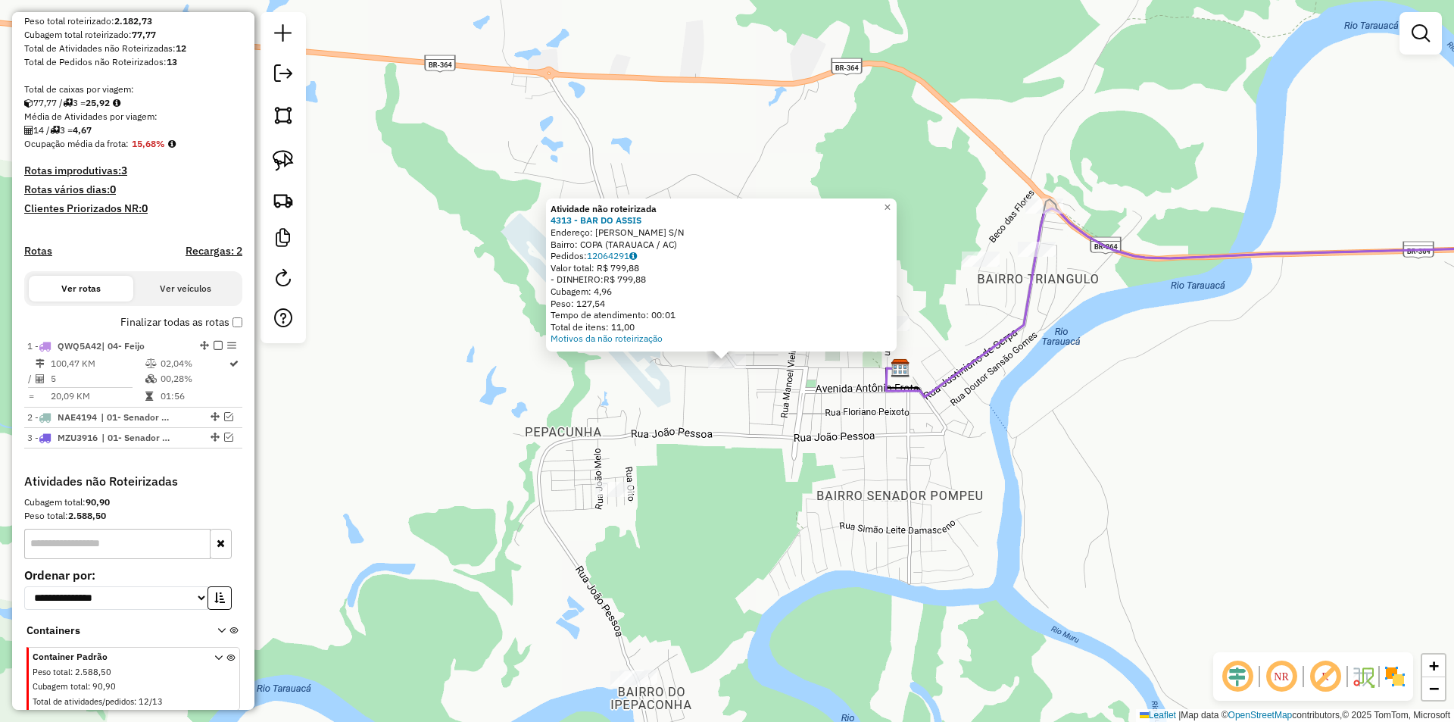
scroll to position [299, 0]
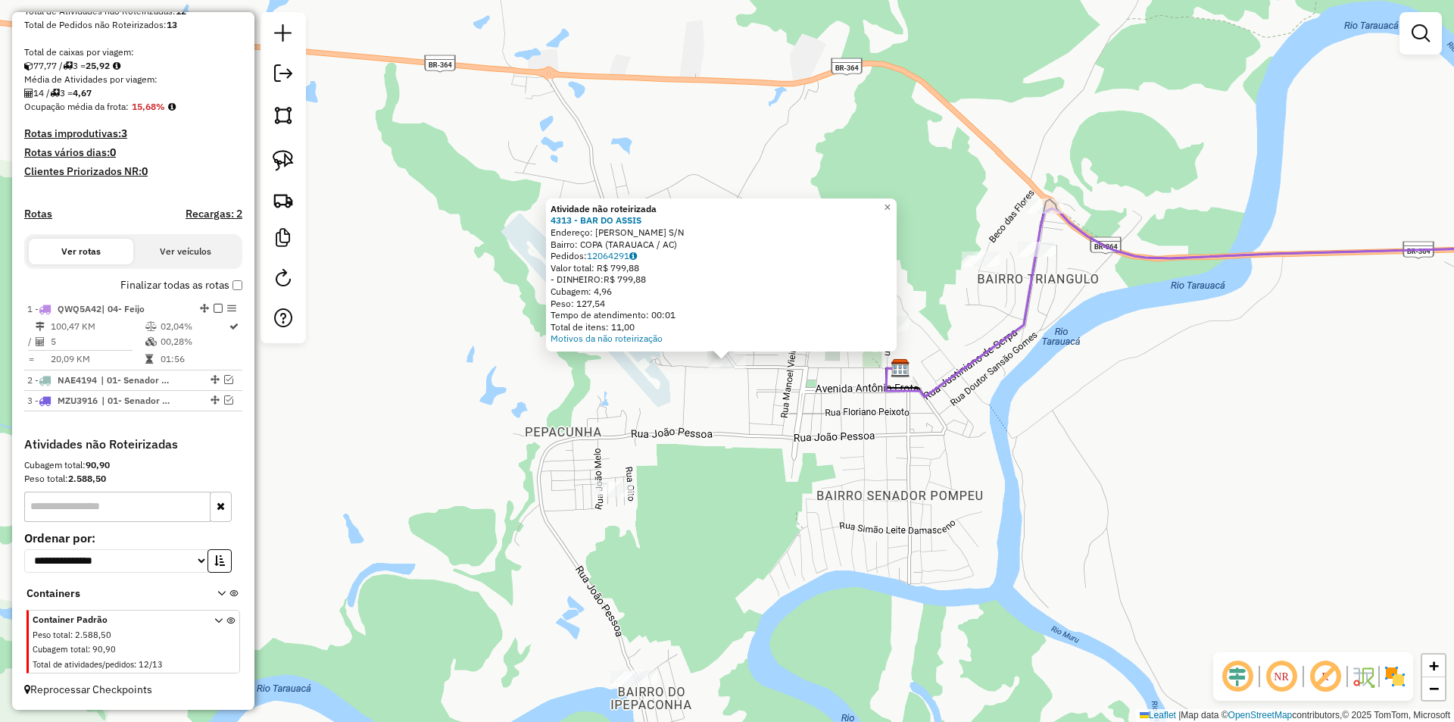
click at [631, 412] on div "Atividade não roteirizada 4313 - BAR DO ASSIS Endereço: [PERSON_NAME] S/N Bairr…" at bounding box center [727, 361] width 1454 height 722
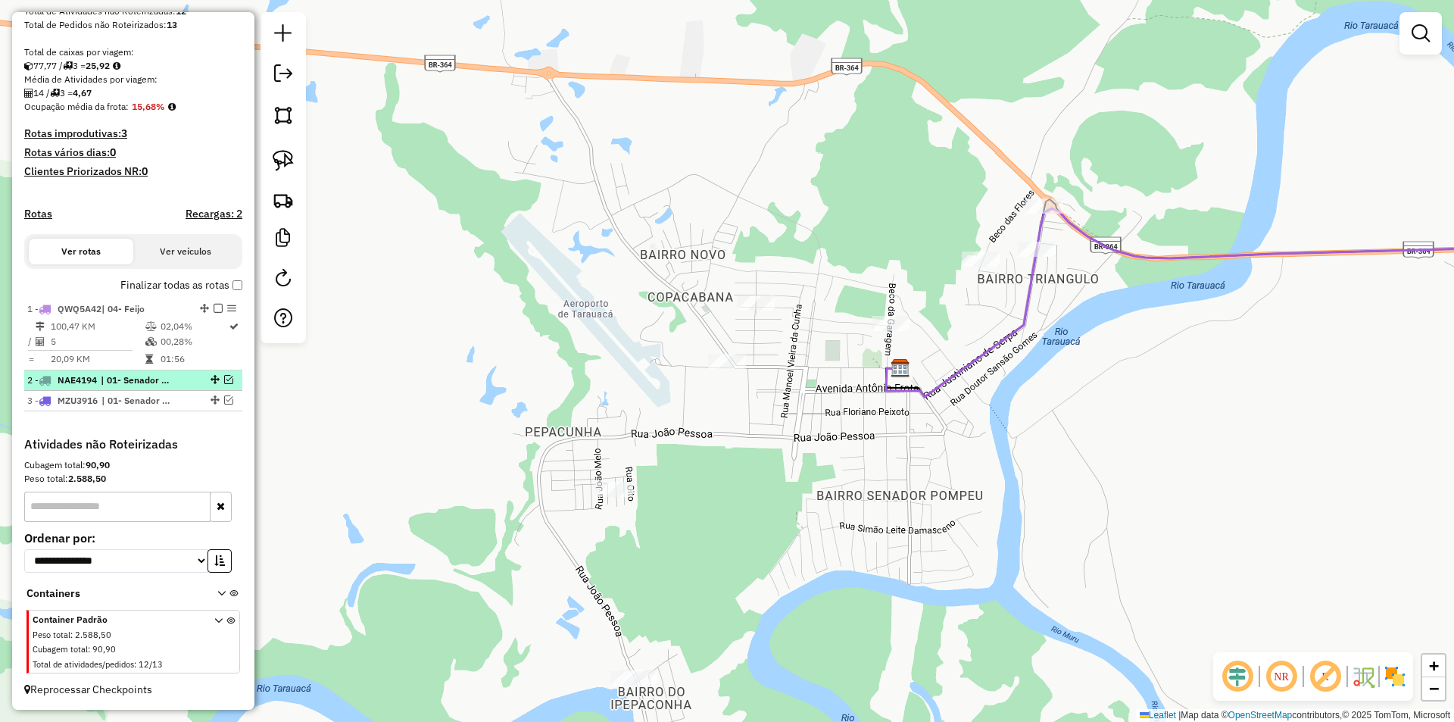
click at [224, 379] on em at bounding box center [228, 379] width 9 height 9
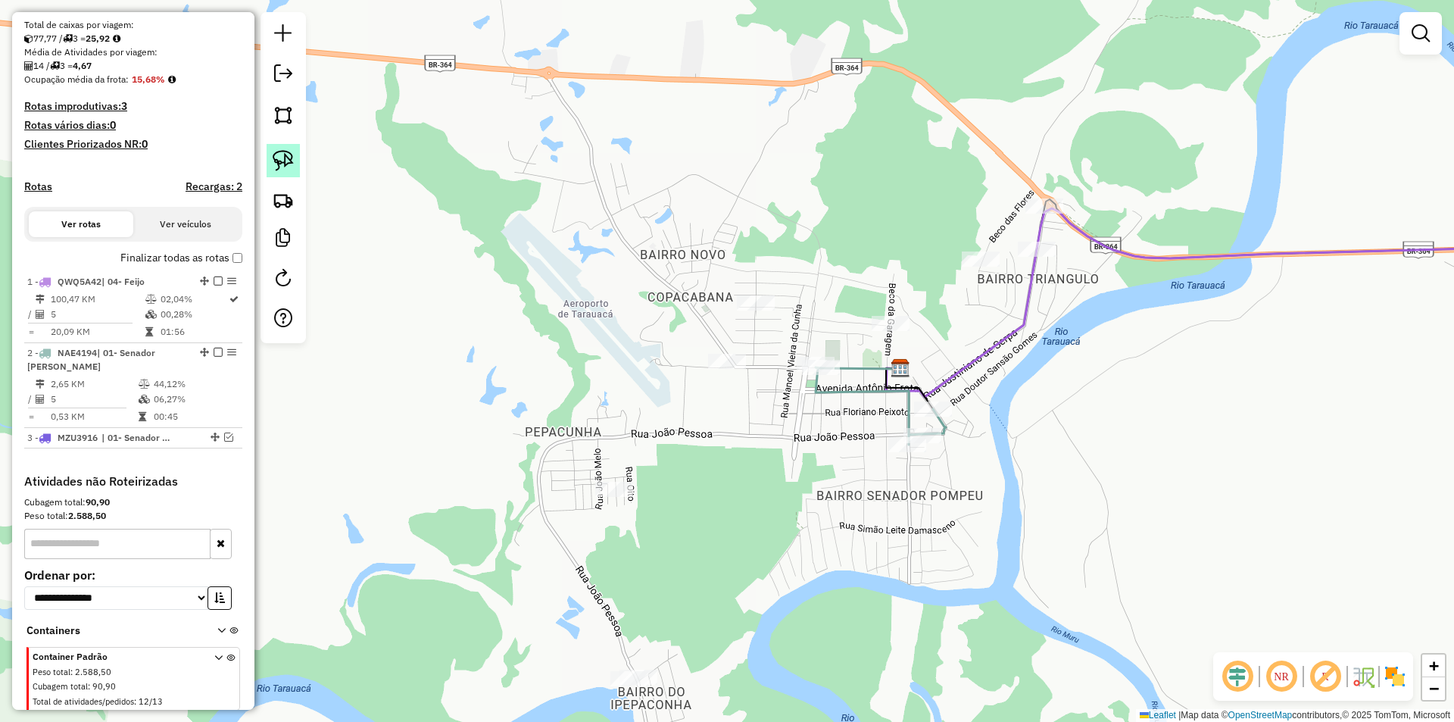
click at [284, 162] on img at bounding box center [283, 160] width 21 height 21
drag, startPoint x: 747, startPoint y: 348, endPoint x: 756, endPoint y: 384, distance: 37.5
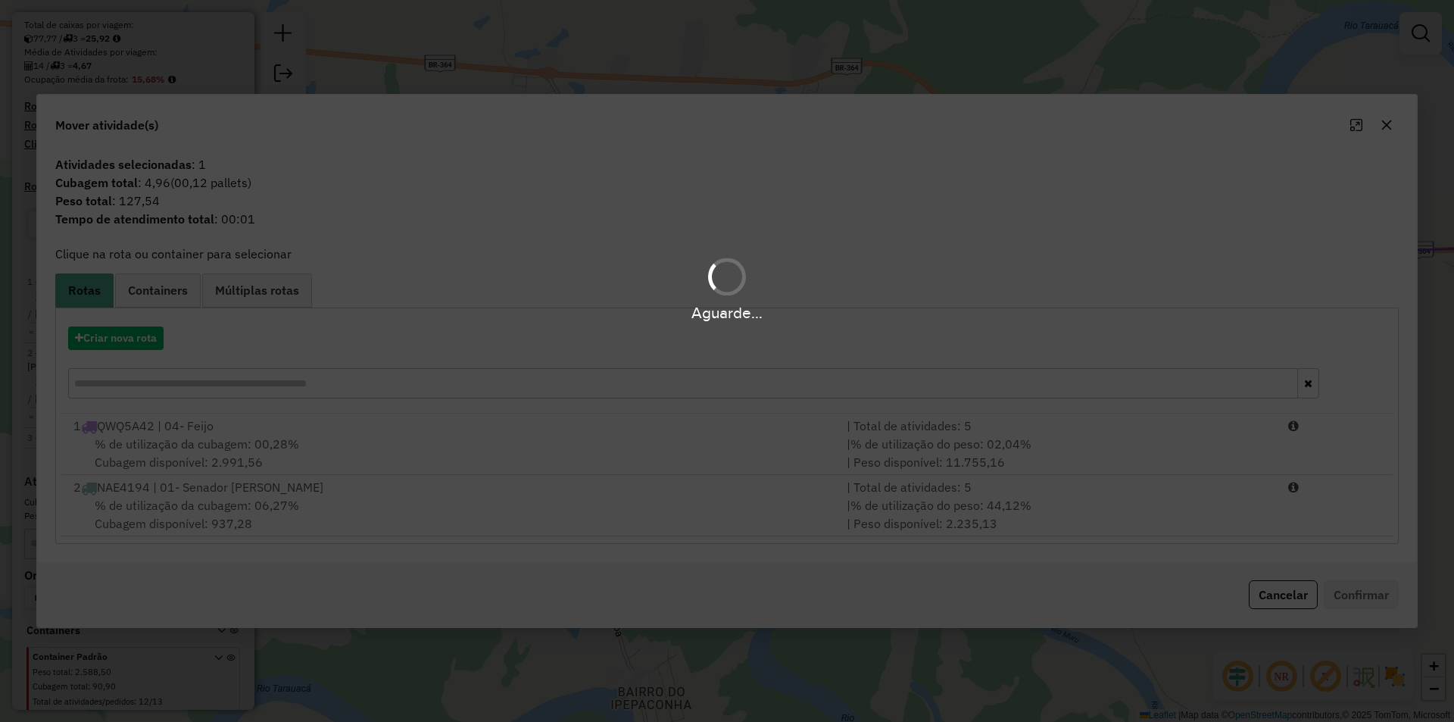
click at [300, 500] on div "% de utilização da cubagem: 06,27% Cubagem disponível: 937,28" at bounding box center [450, 514] width 773 height 36
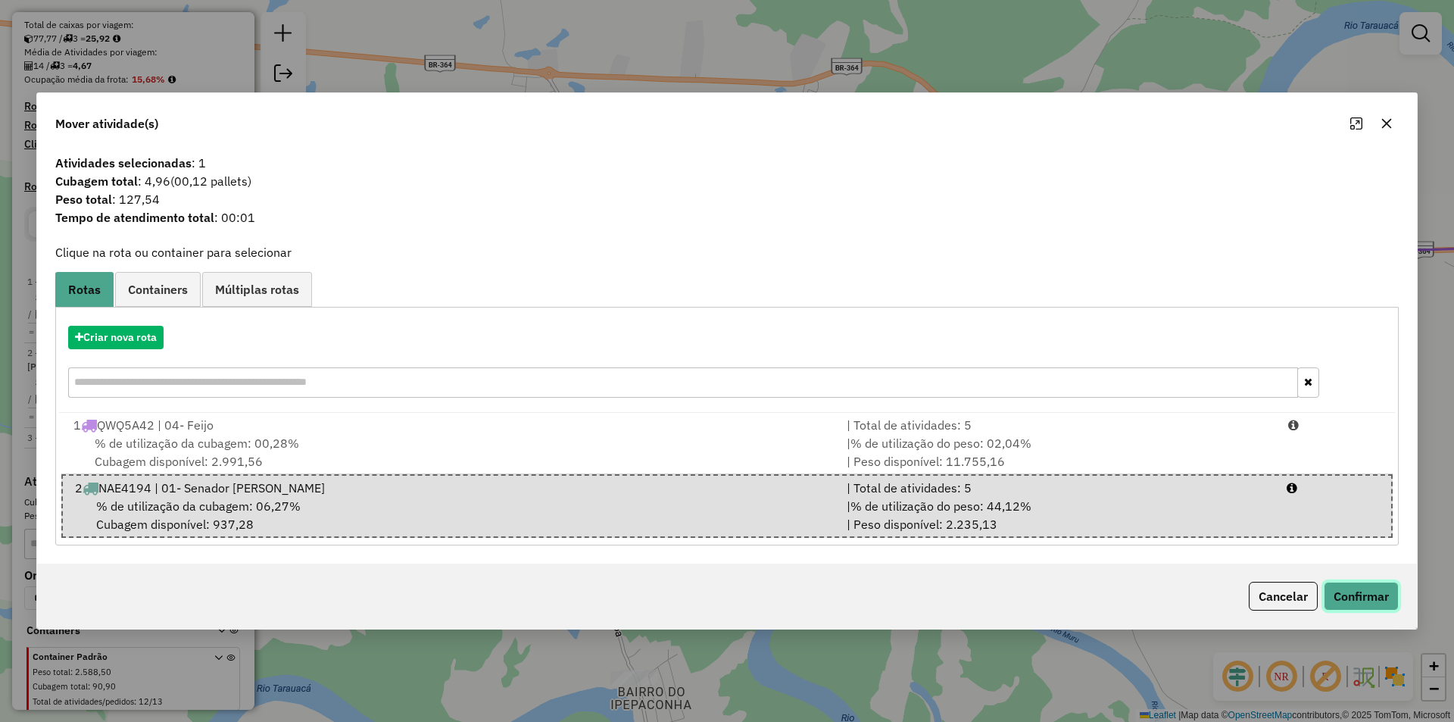
click at [1369, 604] on button "Confirmar" at bounding box center [1361, 596] width 75 height 29
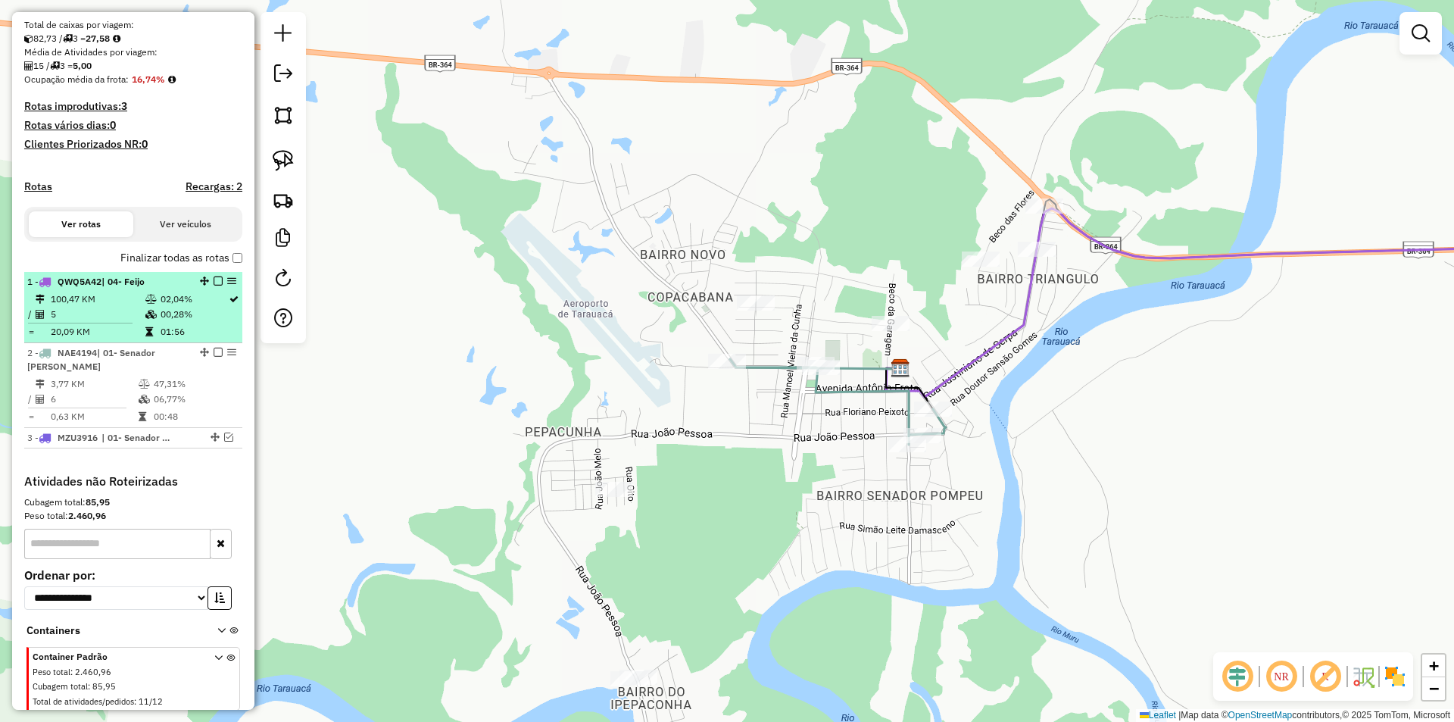
click at [214, 357] on em at bounding box center [218, 352] width 9 height 9
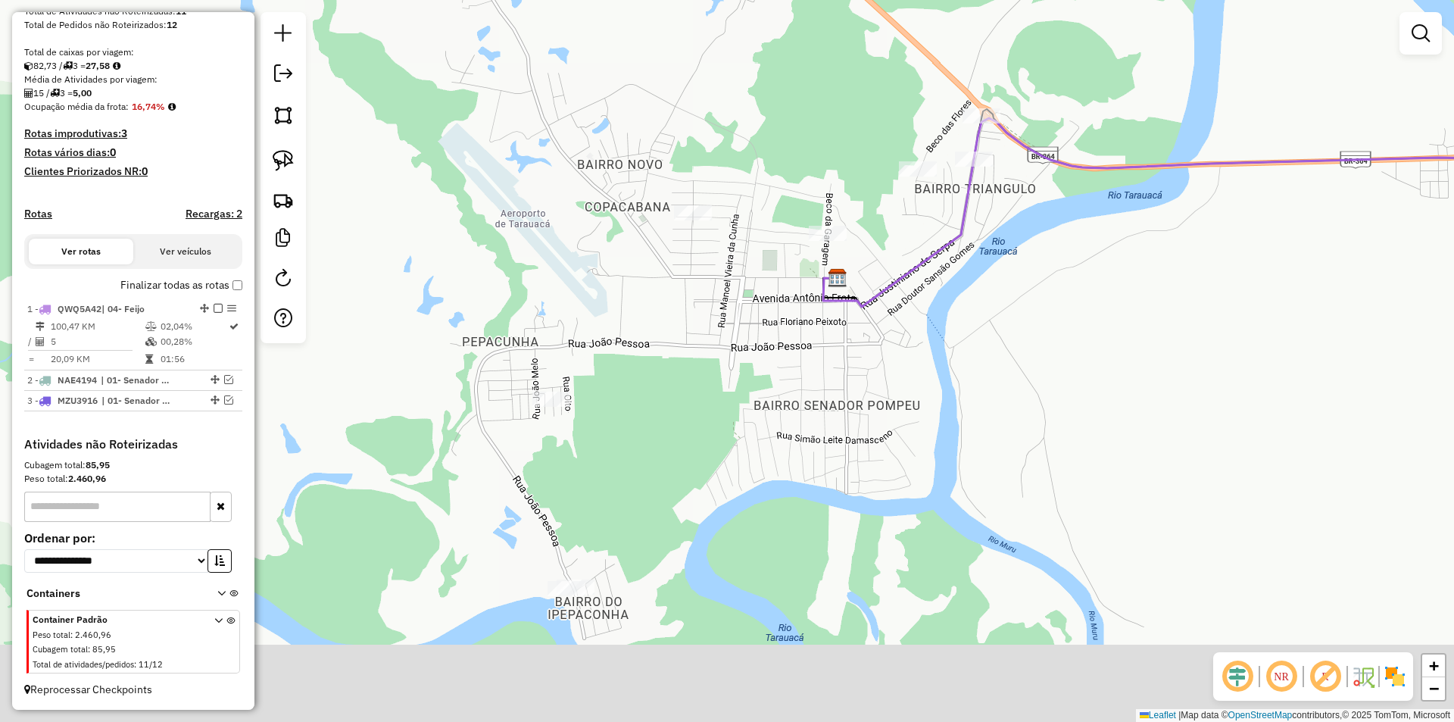
drag, startPoint x: 841, startPoint y: 601, endPoint x: 771, endPoint y: 480, distance: 139.1
click at [773, 480] on div "Janela de atendimento Grade de atendimento Capacidade Transportadoras Veículos …" at bounding box center [727, 361] width 1454 height 722
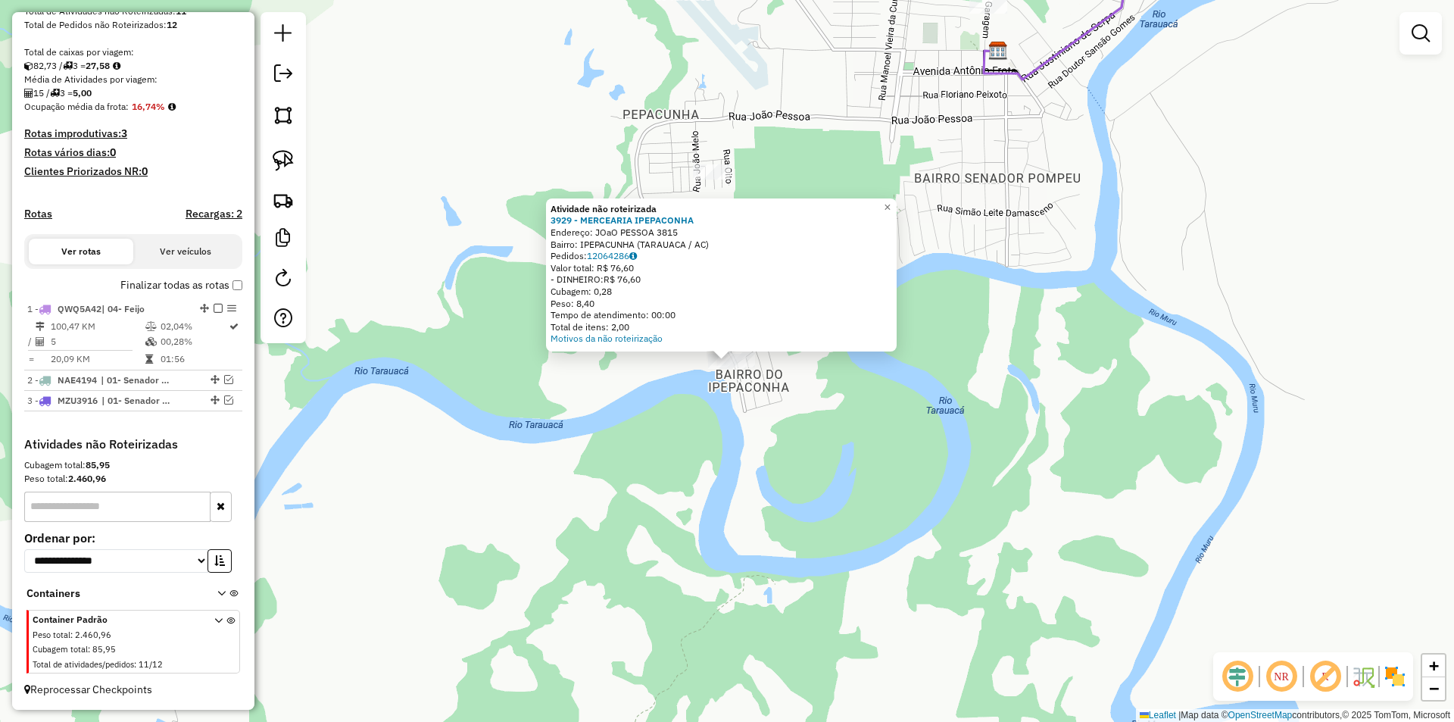
click at [797, 402] on div "Atividade não roteirizada 3929 - MERCEARIA IPEPACONHA Endereço: JOaO PESSOA 381…" at bounding box center [727, 361] width 1454 height 722
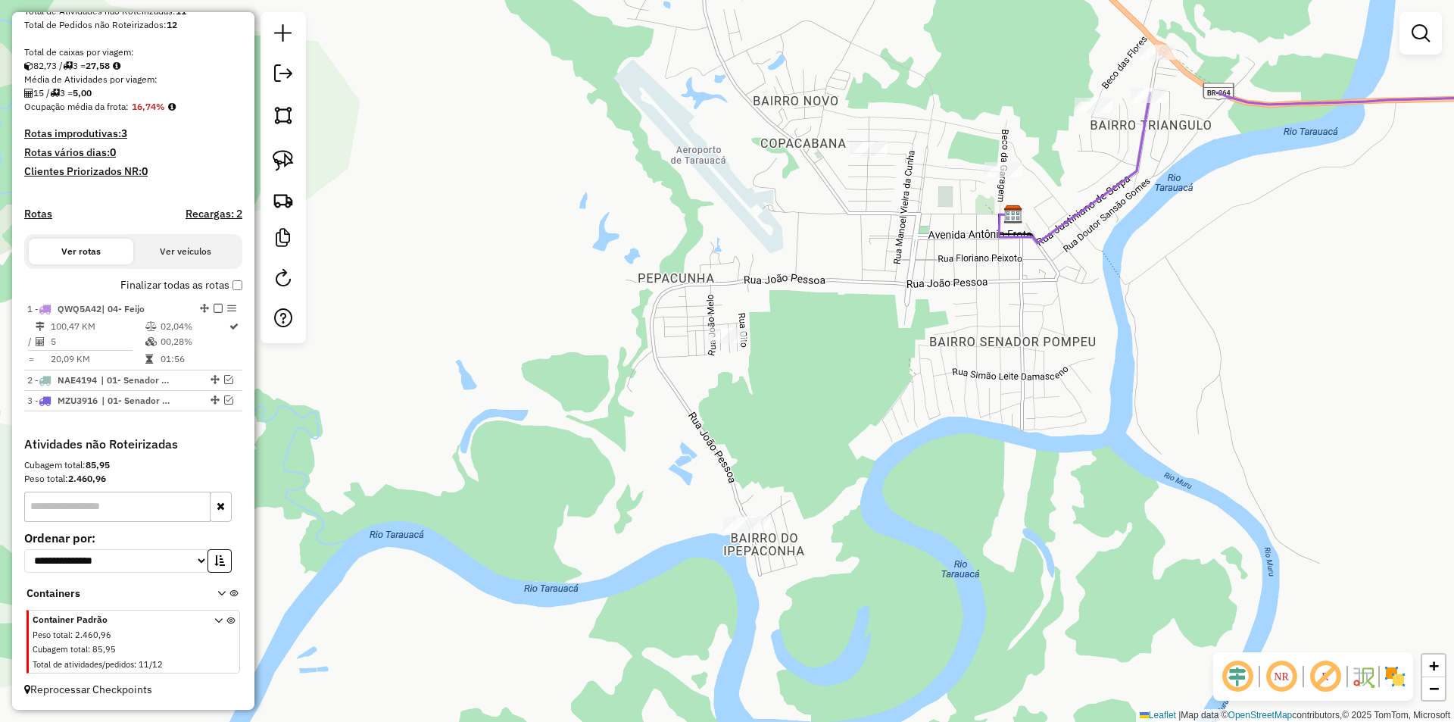
drag, startPoint x: 807, startPoint y: 415, endPoint x: 820, endPoint y: 573, distance: 158.0
click at [820, 573] on div "Janela de atendimento Grade de atendimento Capacidade Transportadoras Veículos …" at bounding box center [727, 361] width 1454 height 722
click at [294, 155] on link at bounding box center [283, 160] width 33 height 33
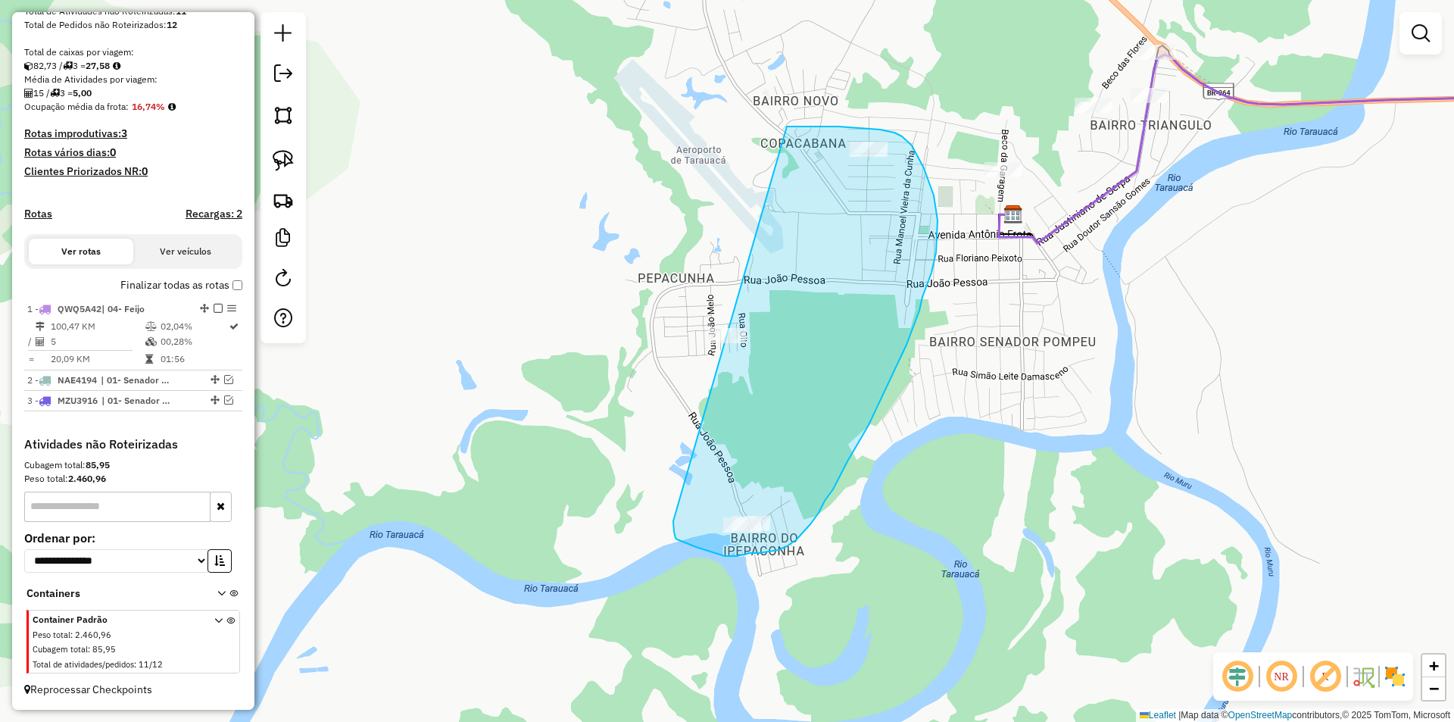
drag, startPoint x: 828, startPoint y: 126, endPoint x: 673, endPoint y: 521, distance: 423.8
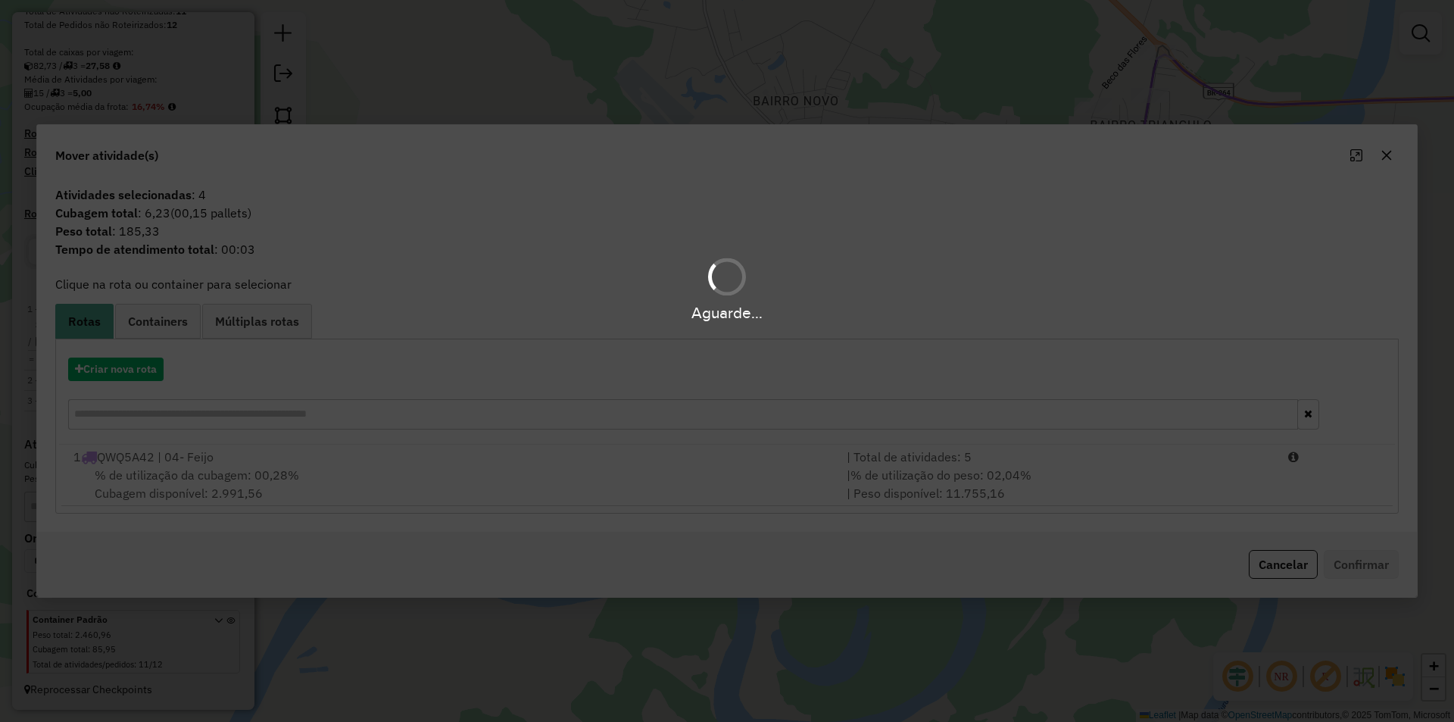
click at [98, 377] on div "Aguarde..." at bounding box center [727, 361] width 1454 height 722
click at [105, 376] on button "Criar nova rota" at bounding box center [115, 369] width 95 height 23
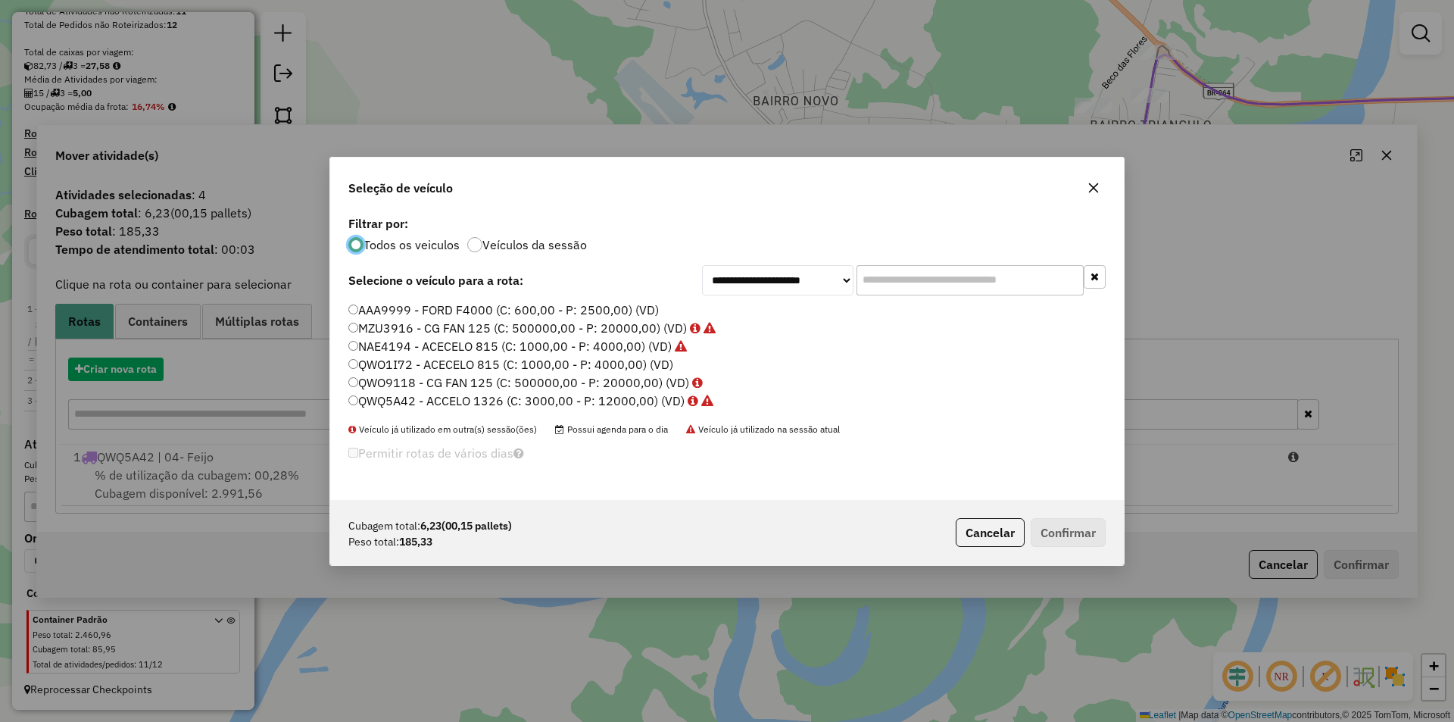
scroll to position [8, 5]
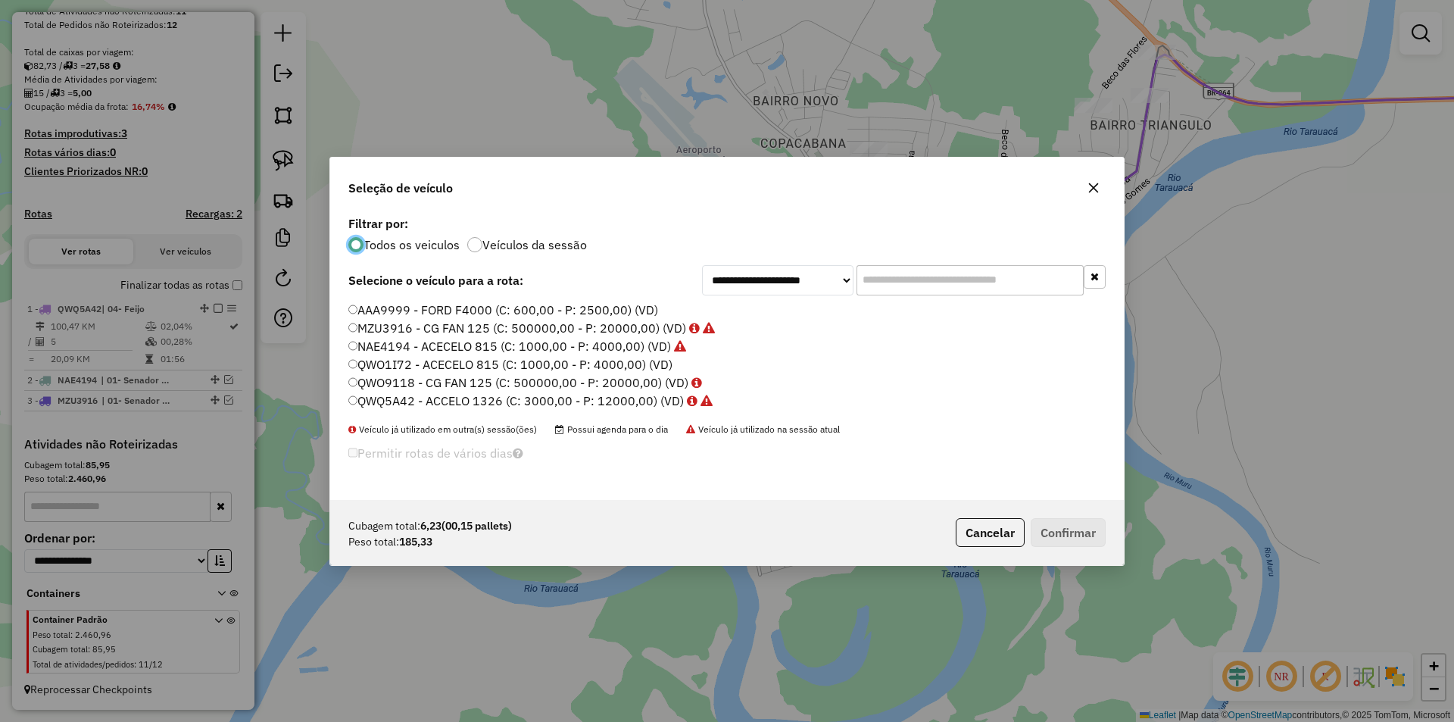
click at [427, 383] on label "QWO9118 - CG FAN 125 (C: 500000,00 - P: 20000,00) (VD)" at bounding box center [525, 382] width 354 height 18
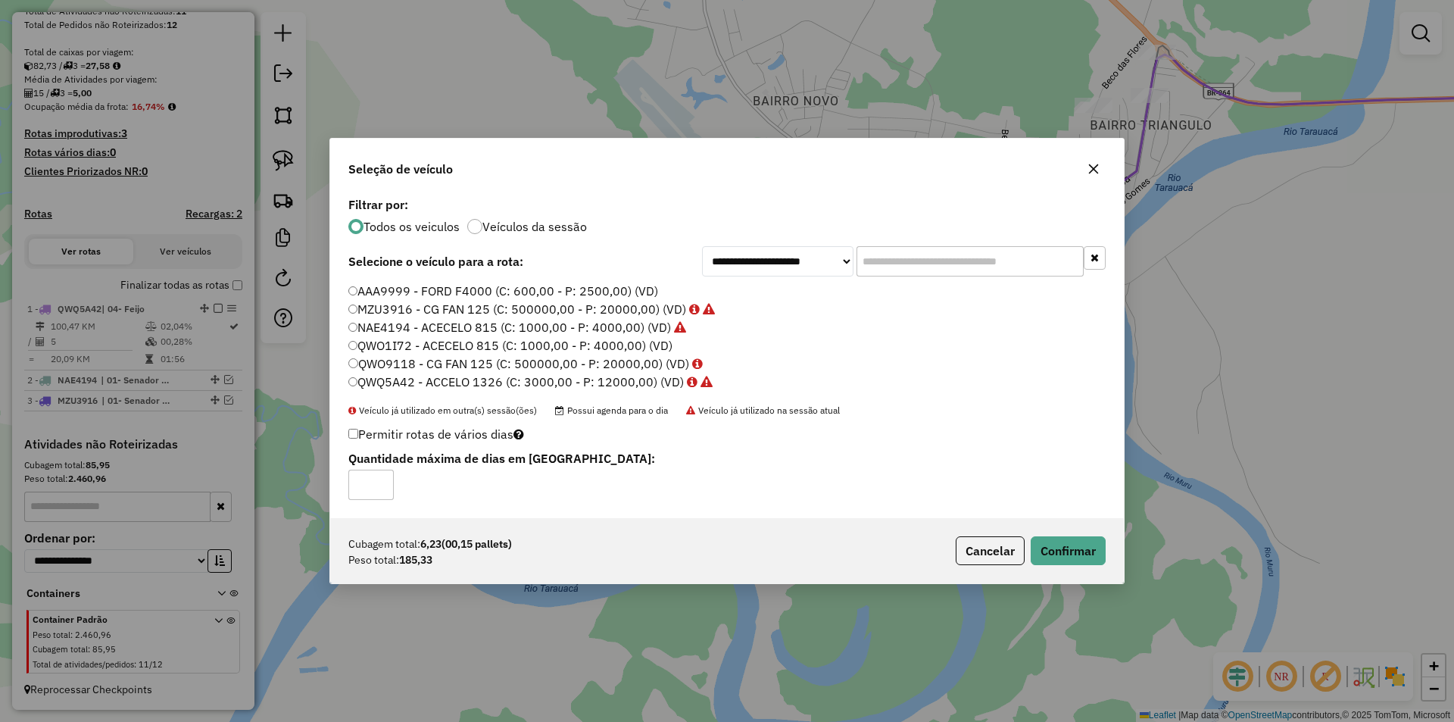
click at [1134, 549] on div "**********" at bounding box center [727, 361] width 1454 height 722
click at [1082, 554] on button "Confirmar" at bounding box center [1068, 550] width 75 height 29
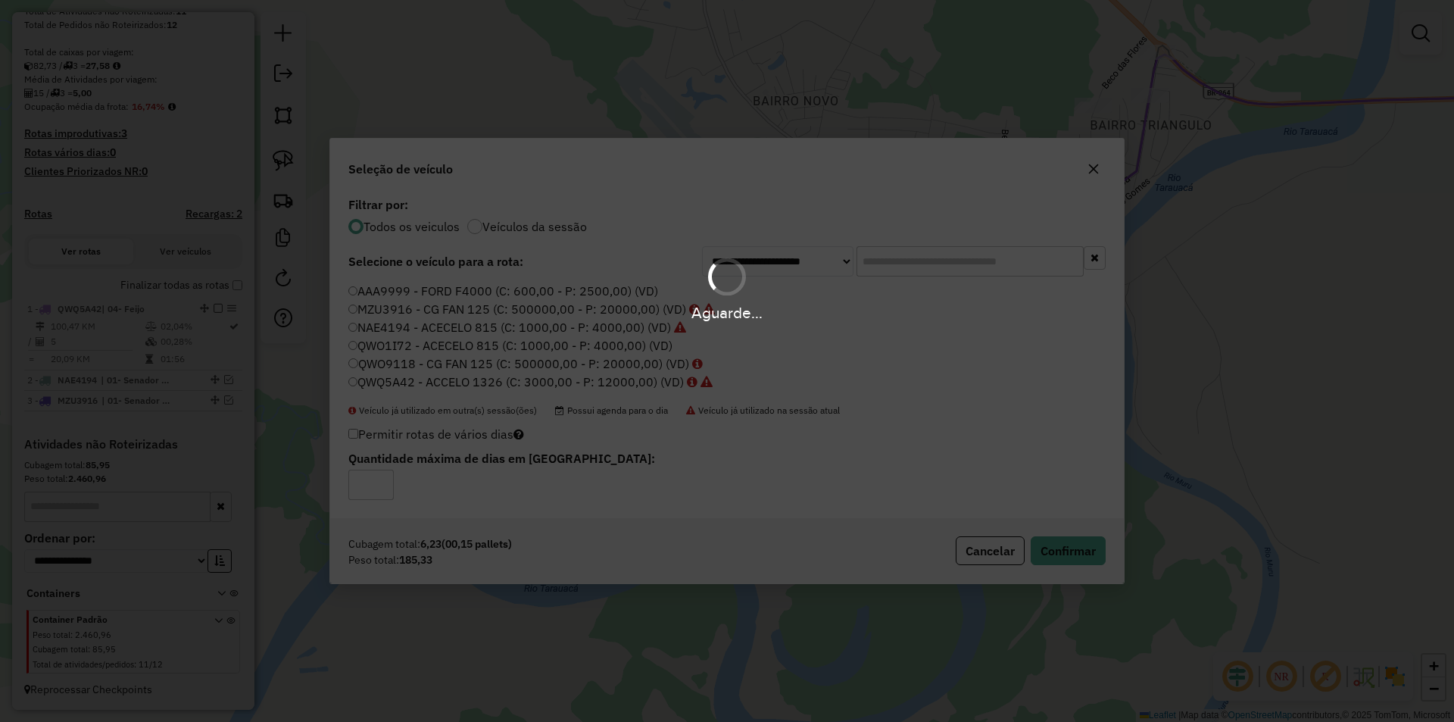
scroll to position [313, 0]
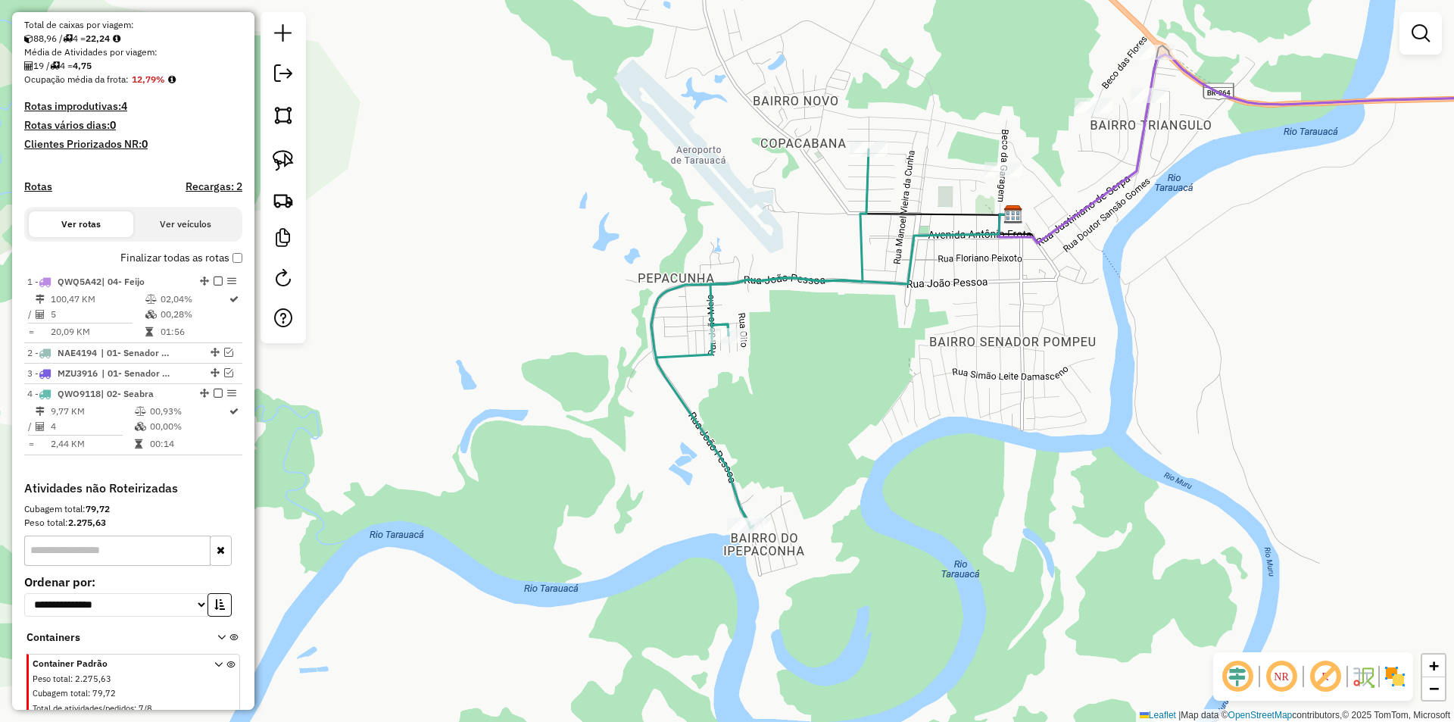
click at [233, 266] on label "Finalizar todas as rotas" at bounding box center [181, 258] width 122 height 16
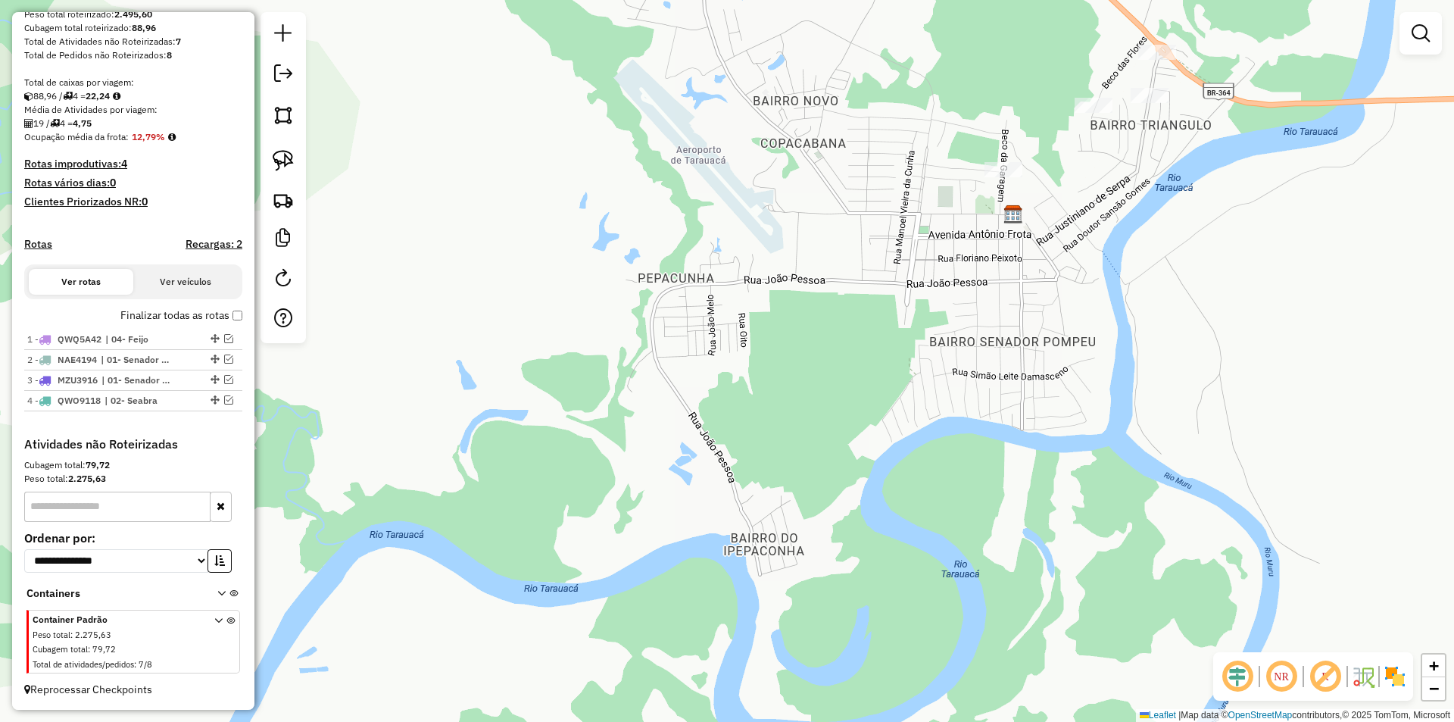
scroll to position [269, 0]
click at [297, 83] on link at bounding box center [283, 75] width 30 height 34
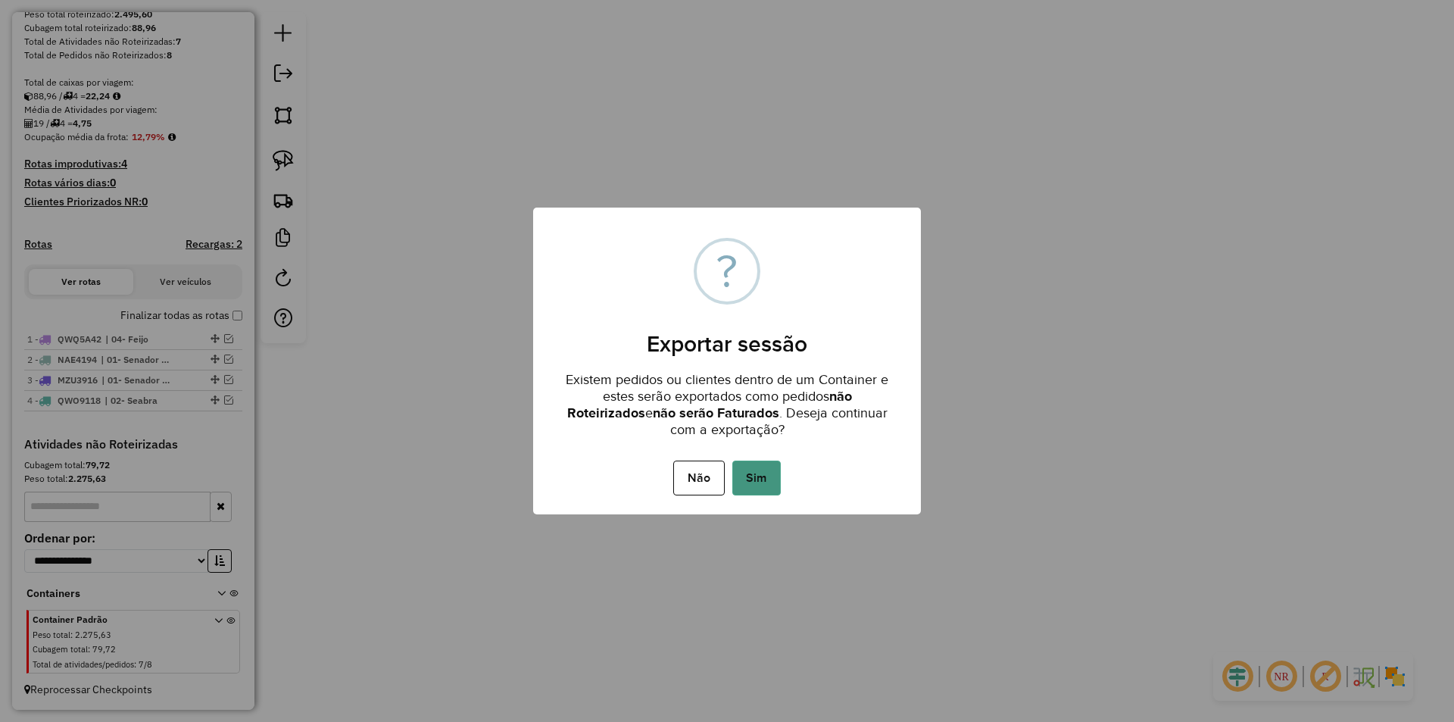
click at [752, 464] on button "Sim" at bounding box center [756, 478] width 48 height 35
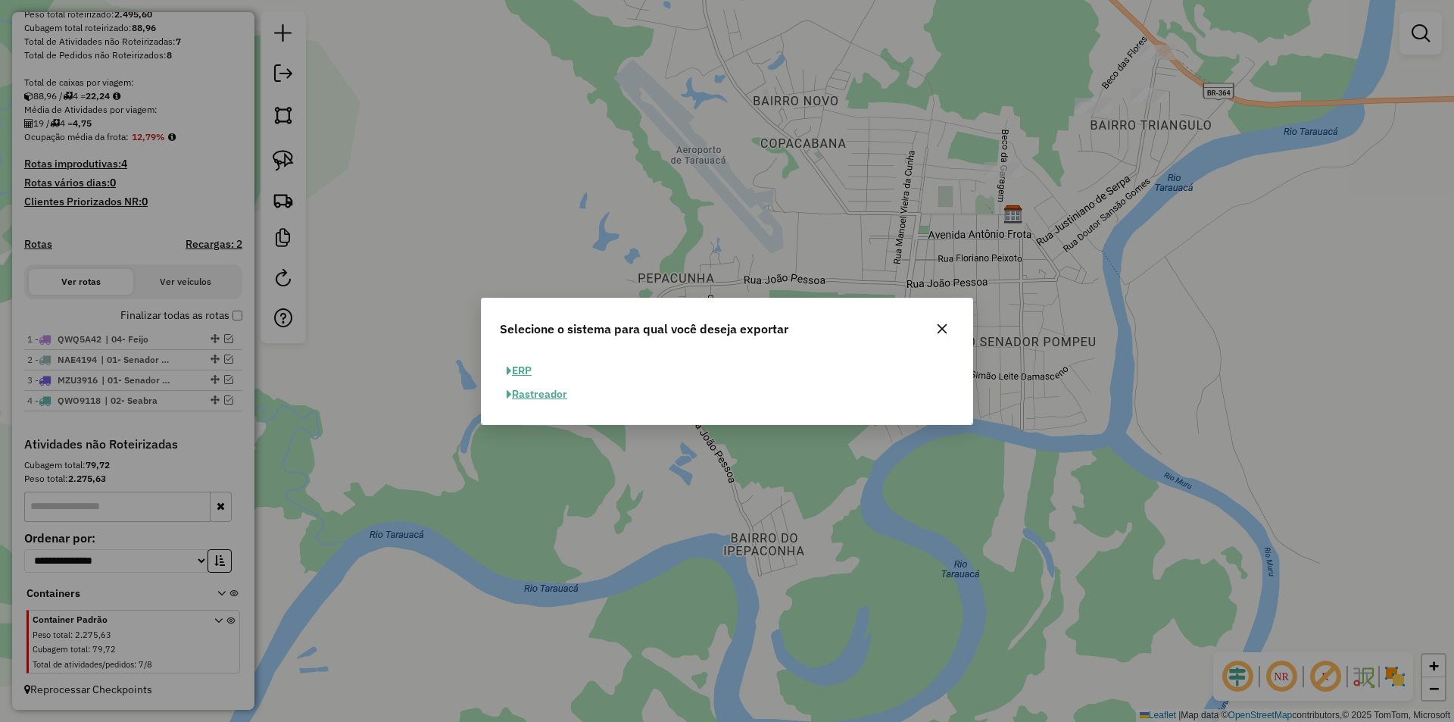
click at [537, 374] on button "ERP" at bounding box center [519, 370] width 39 height 23
select select "**"
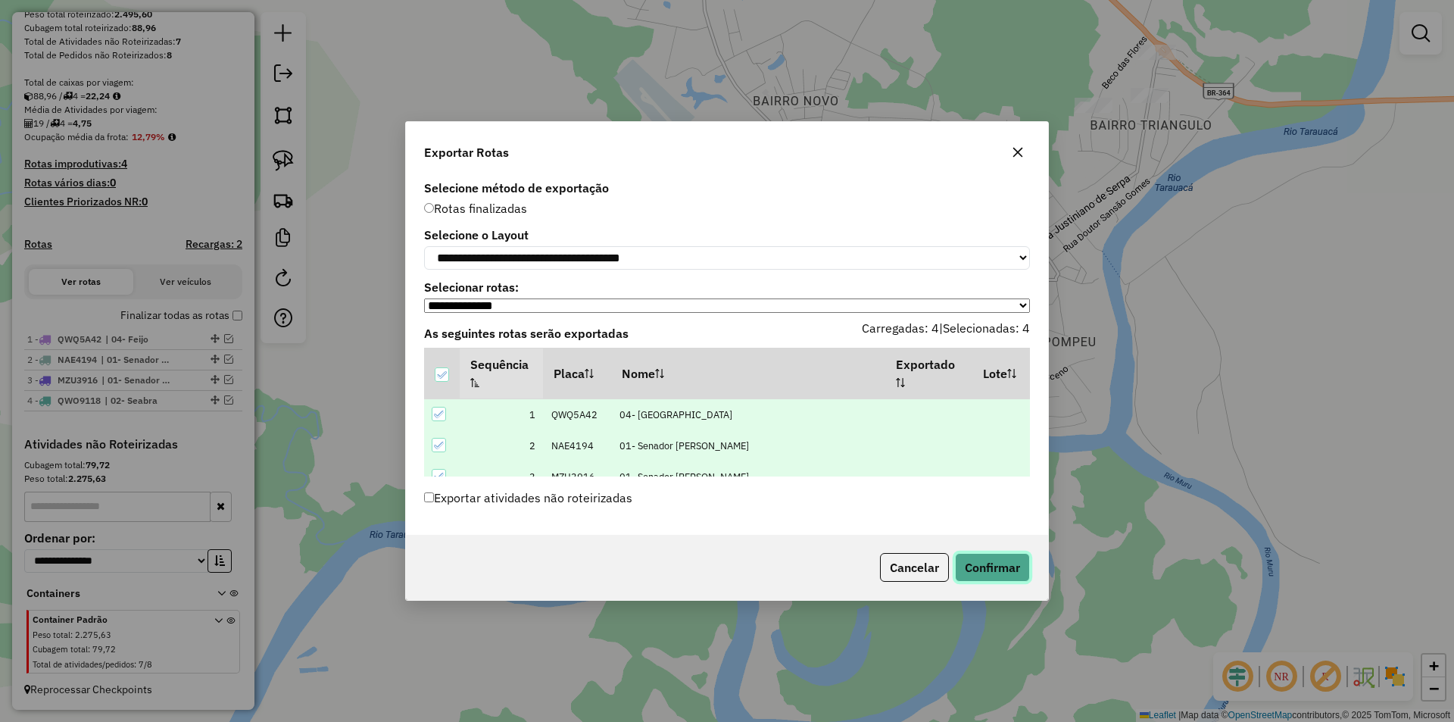
click at [987, 570] on button "Confirmar" at bounding box center [992, 567] width 75 height 29
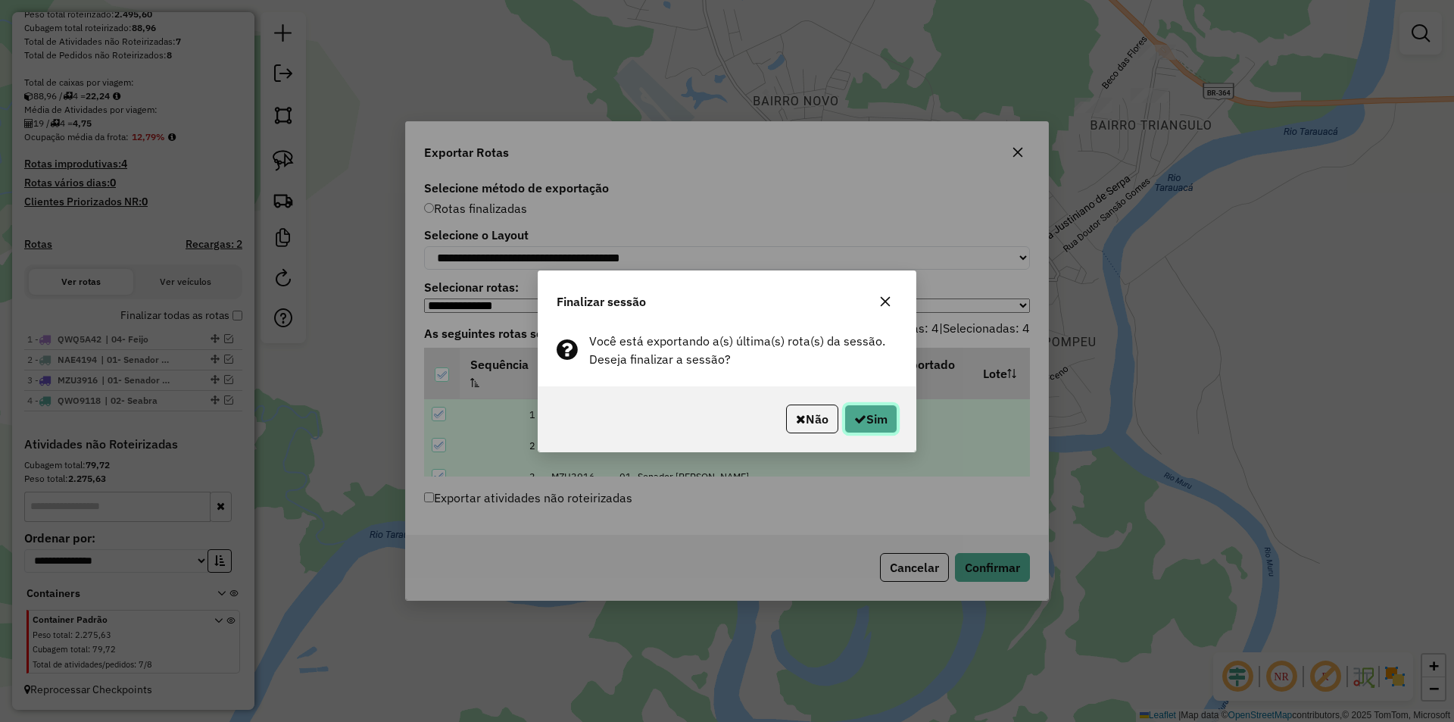
click at [876, 429] on button "Sim" at bounding box center [871, 418] width 53 height 29
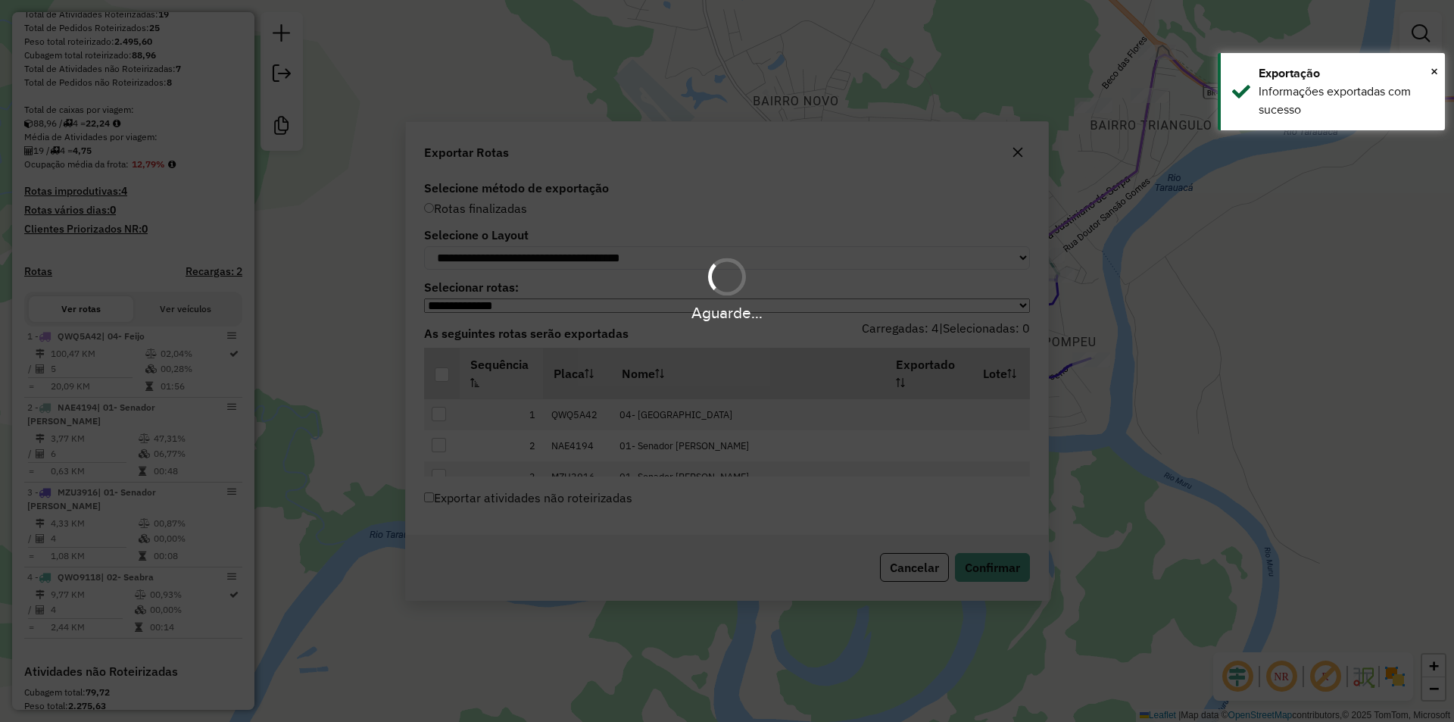
scroll to position [310, 0]
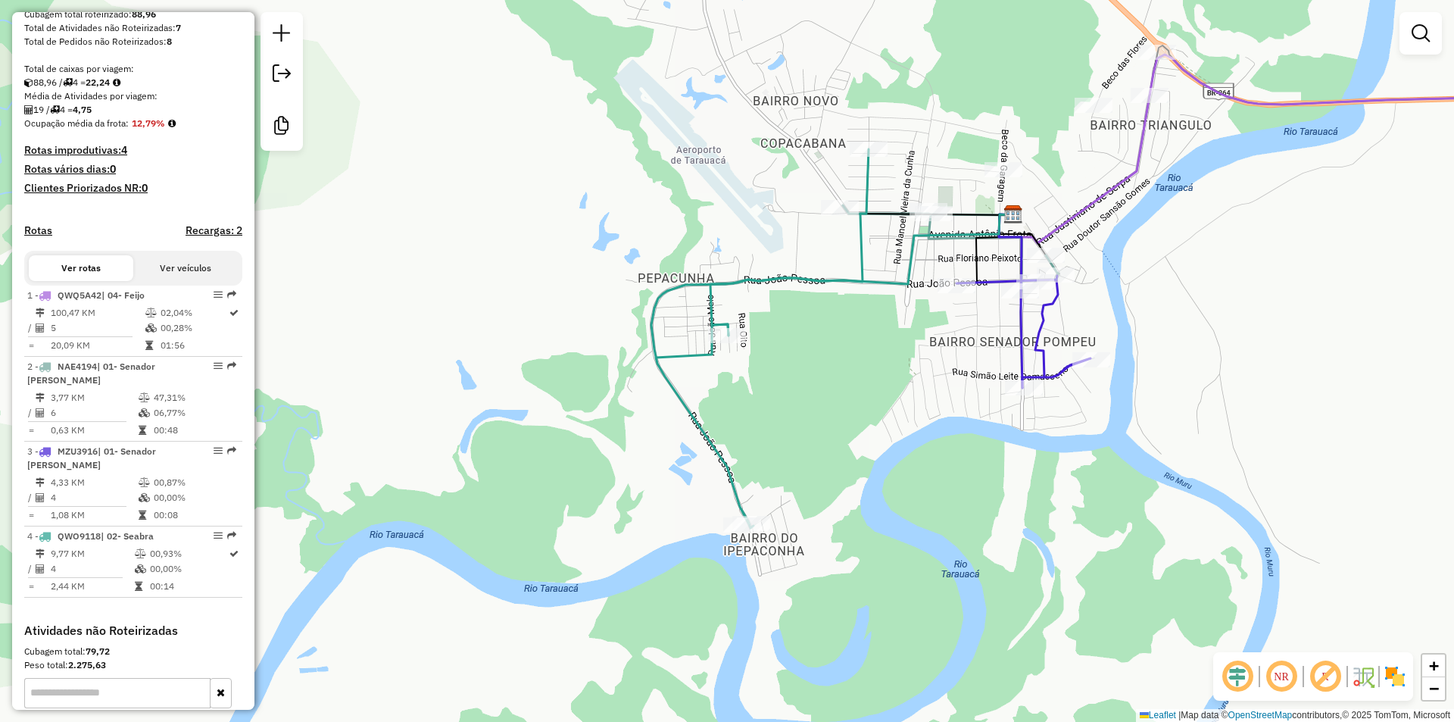
click at [389, 674] on div "Janela de atendimento Grade de atendimento Capacidade Transportadoras Veículos …" at bounding box center [727, 361] width 1454 height 722
